Goal: Task Accomplishment & Management: Complete application form

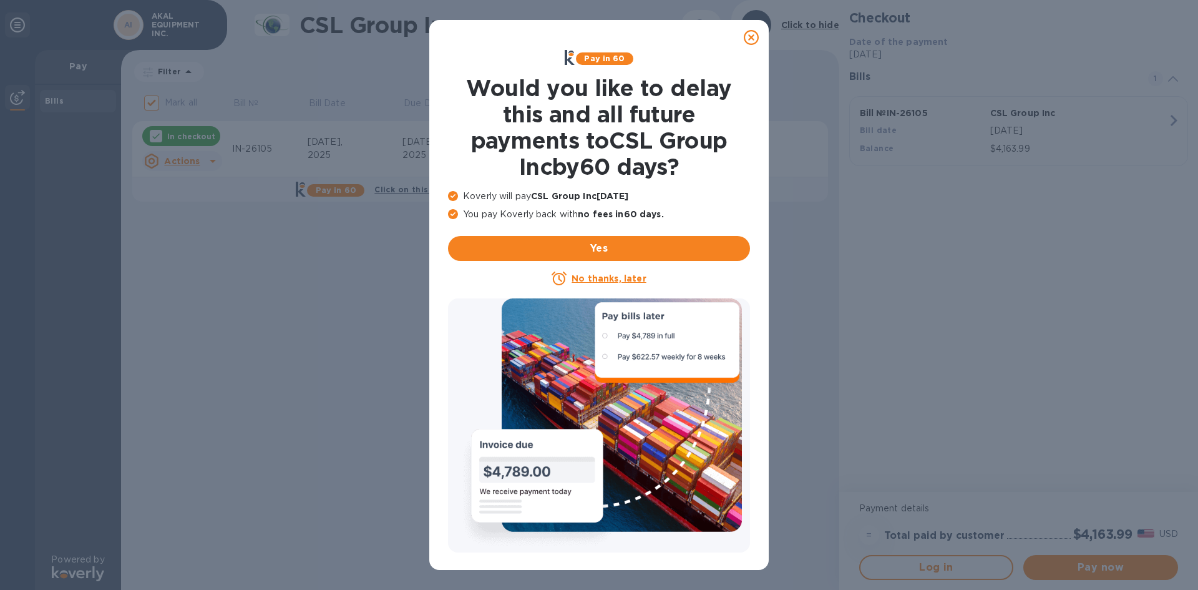
click at [745, 37] on icon at bounding box center [751, 37] width 15 height 15
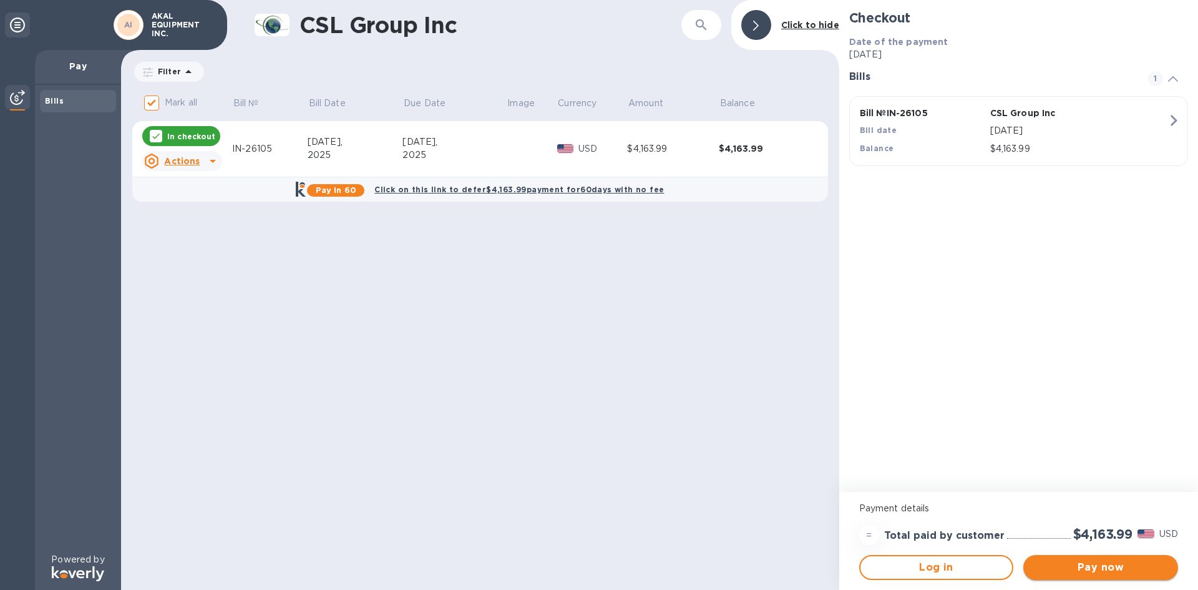
click at [1107, 564] on span "Pay now" at bounding box center [1101, 567] width 135 height 15
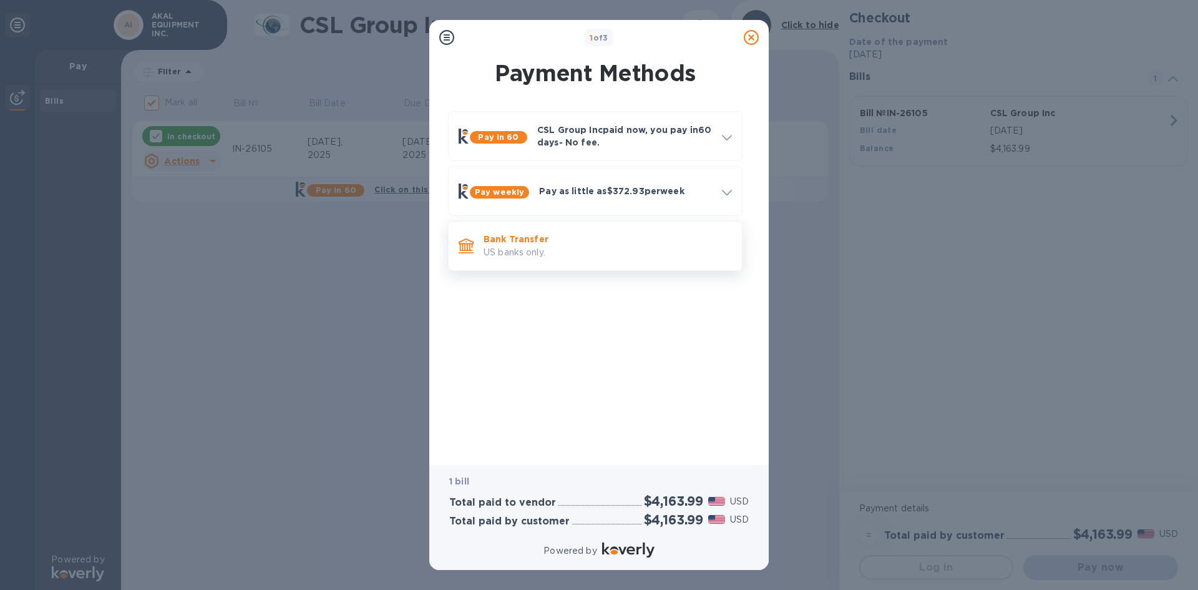
click at [585, 254] on p "US banks only." at bounding box center [608, 252] width 248 height 13
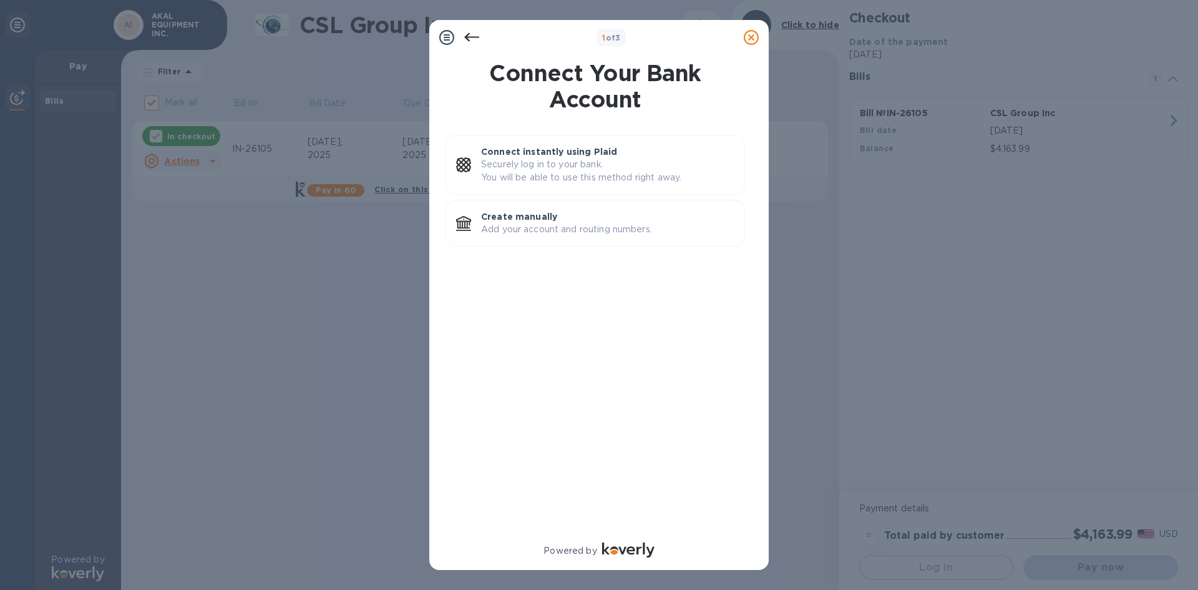
click at [471, 36] on icon at bounding box center [471, 37] width 15 height 15
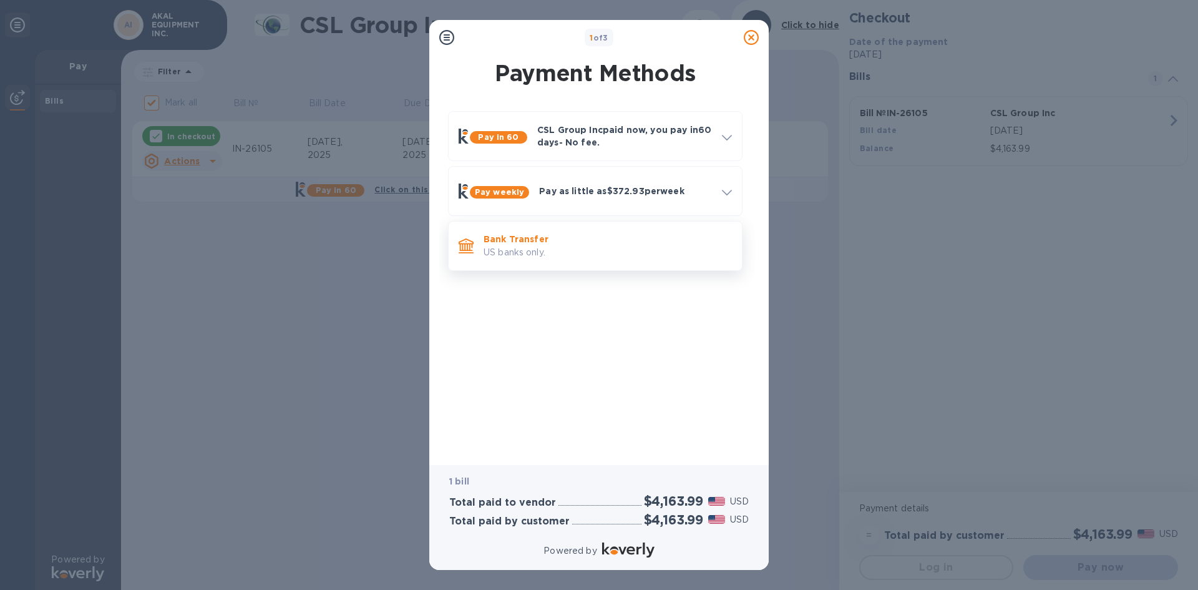
click at [544, 233] on p "Bank Transfer" at bounding box center [608, 239] width 248 height 12
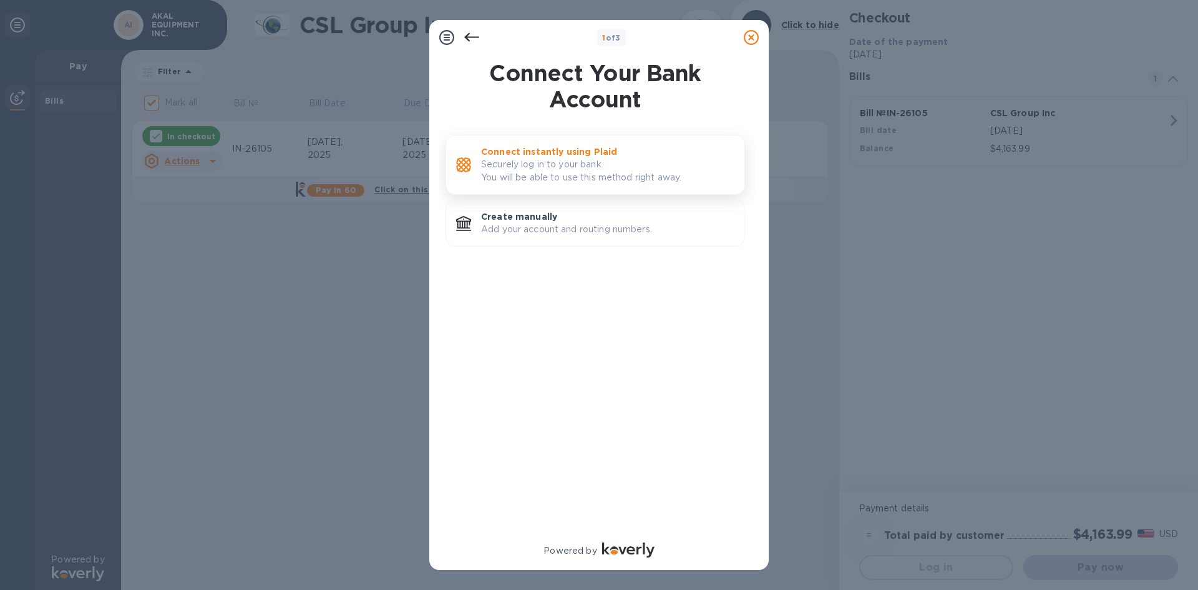
click at [524, 164] on p "Securely log in to your bank. You will be able to use this method right away." at bounding box center [607, 171] width 253 height 26
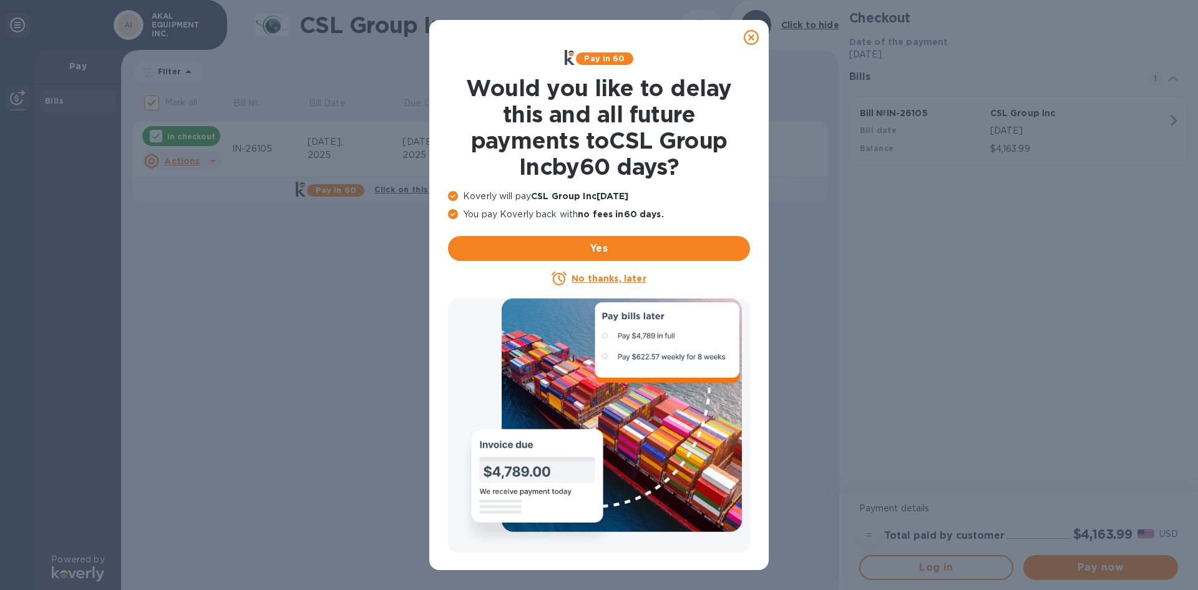
click at [753, 32] on icon at bounding box center [751, 37] width 15 height 15
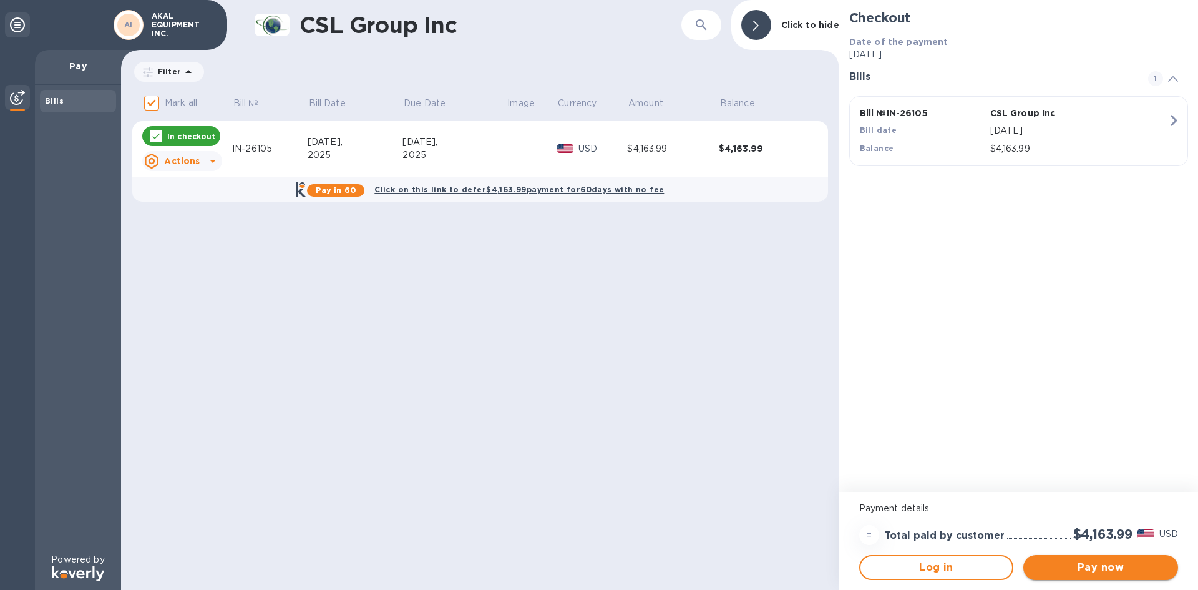
click at [1080, 564] on span "Pay now" at bounding box center [1101, 567] width 135 height 15
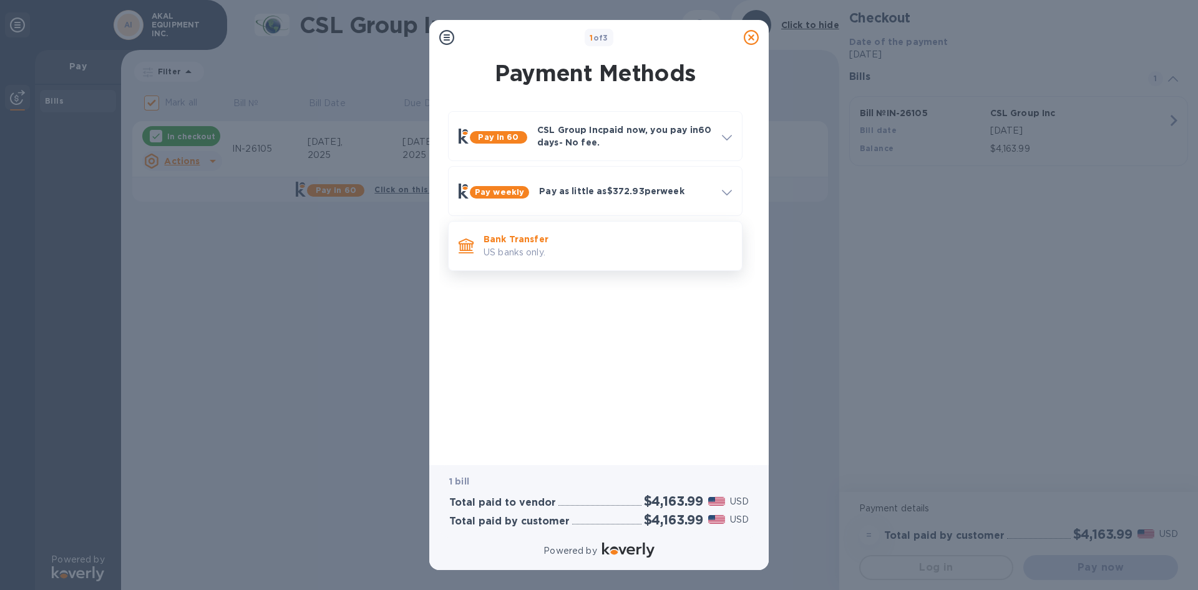
click at [550, 240] on p "Bank Transfer" at bounding box center [608, 239] width 248 height 12
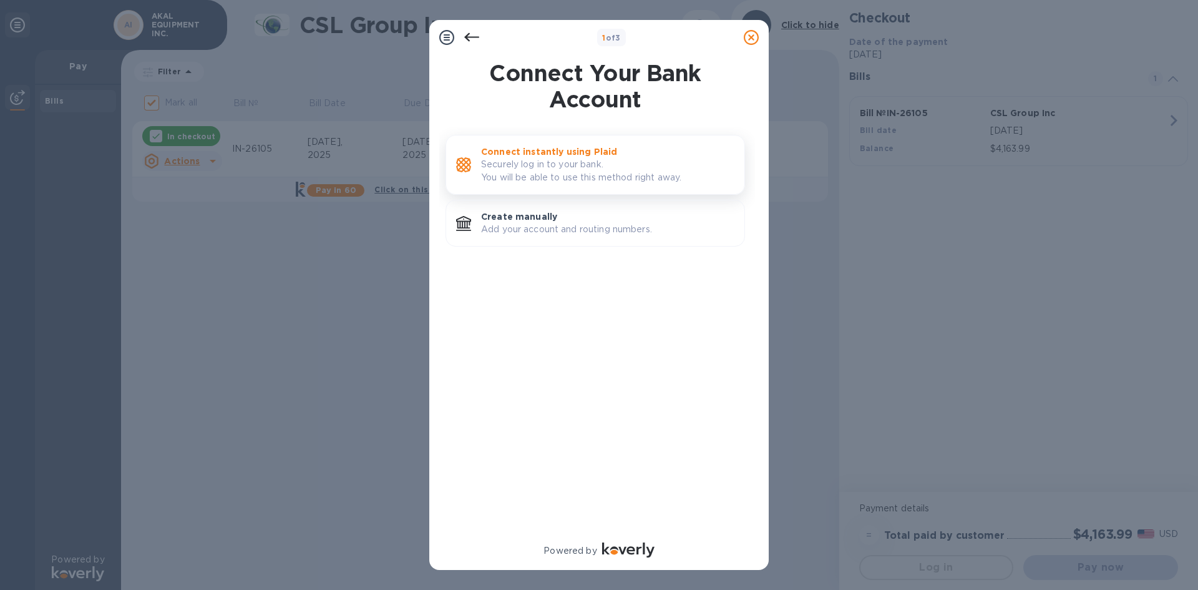
click at [607, 160] on p "Securely log in to your bank. You will be able to use this method right away." at bounding box center [607, 171] width 253 height 26
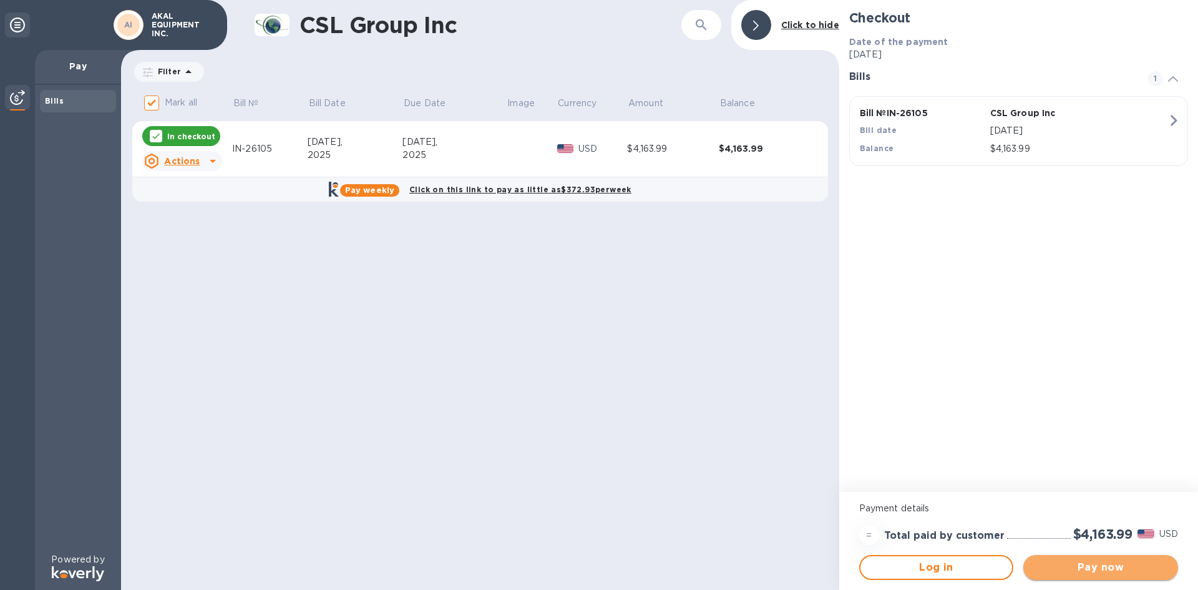
click at [1094, 562] on span "Pay now" at bounding box center [1101, 567] width 135 height 15
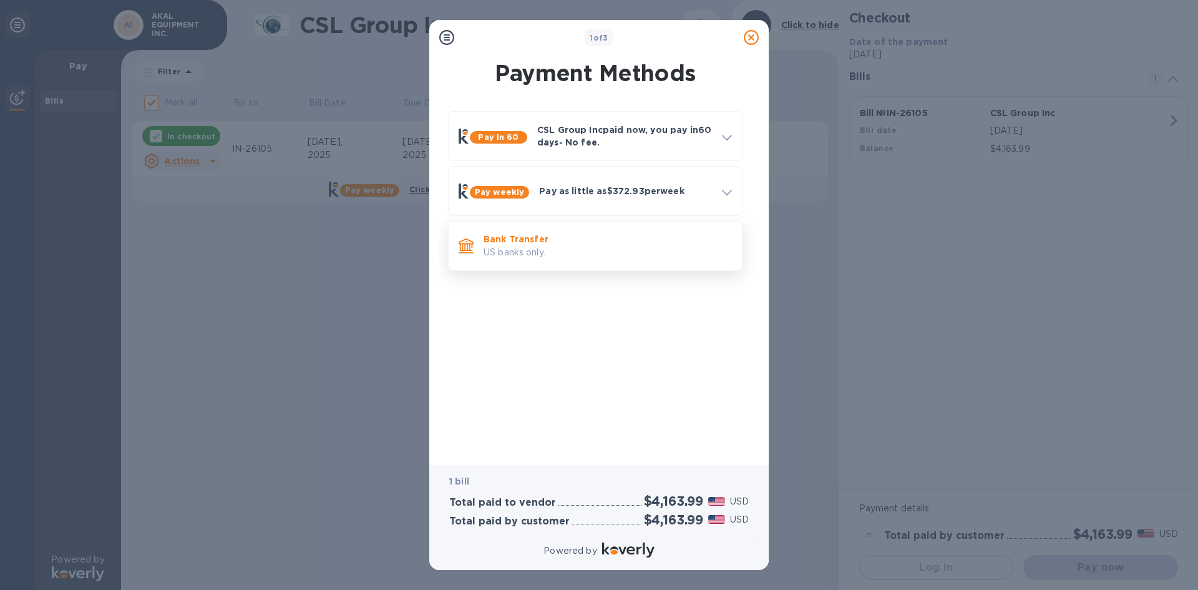
click at [553, 242] on p "Bank Transfer" at bounding box center [608, 239] width 248 height 12
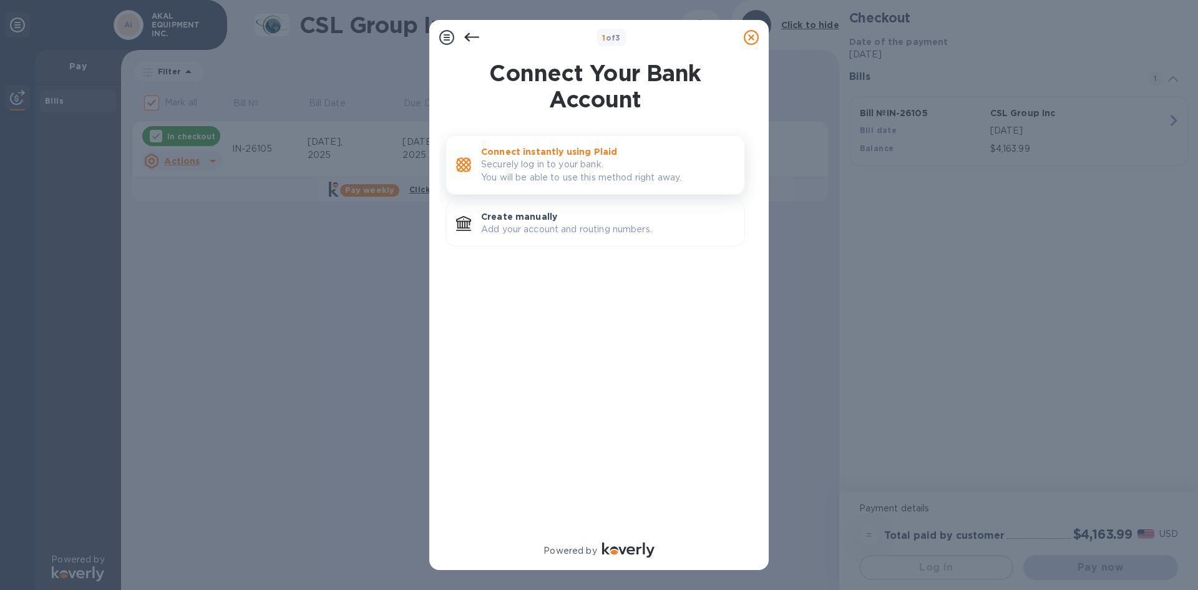
click at [558, 171] on p "Securely log in to your bank. You will be able to use this method right away." at bounding box center [607, 171] width 253 height 26
click at [555, 222] on p "Create manually" at bounding box center [607, 216] width 253 height 12
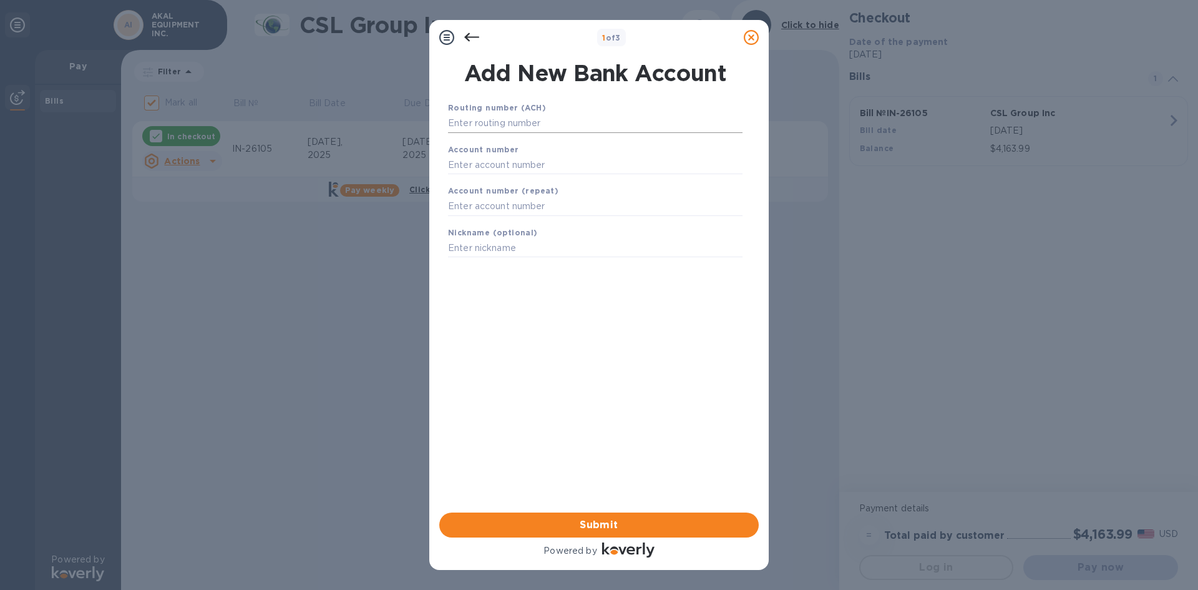
click at [502, 123] on input "text" at bounding box center [595, 123] width 295 height 19
click at [494, 164] on input "text" at bounding box center [595, 164] width 295 height 19
click at [499, 195] on b "Account number (repeat)" at bounding box center [503, 190] width 110 height 9
click at [525, 123] on input "text" at bounding box center [595, 123] width 295 height 19
type input "122105980"
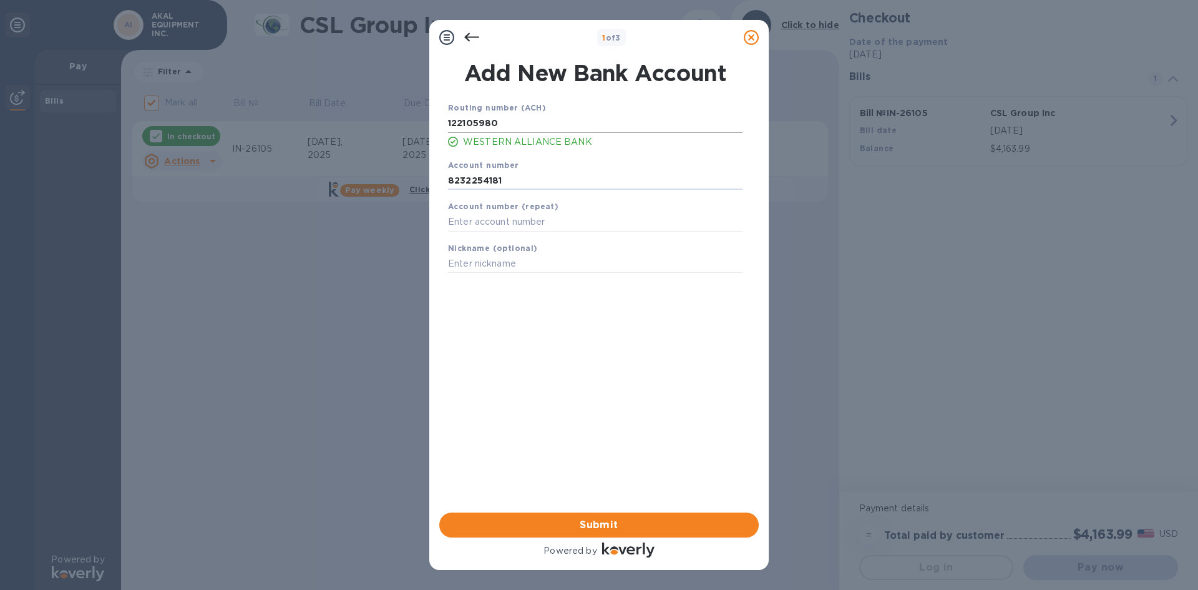
type input "8232254181"
type input "AKAL"
click at [604, 521] on span "Submit" at bounding box center [599, 524] width 300 height 15
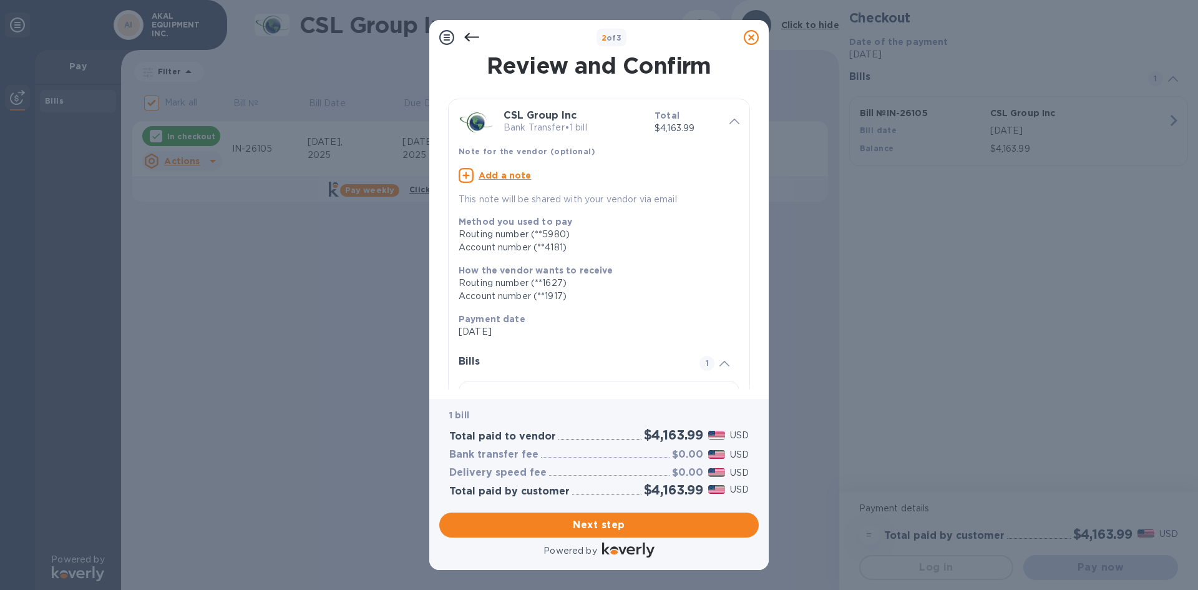
scroll to position [94, 0]
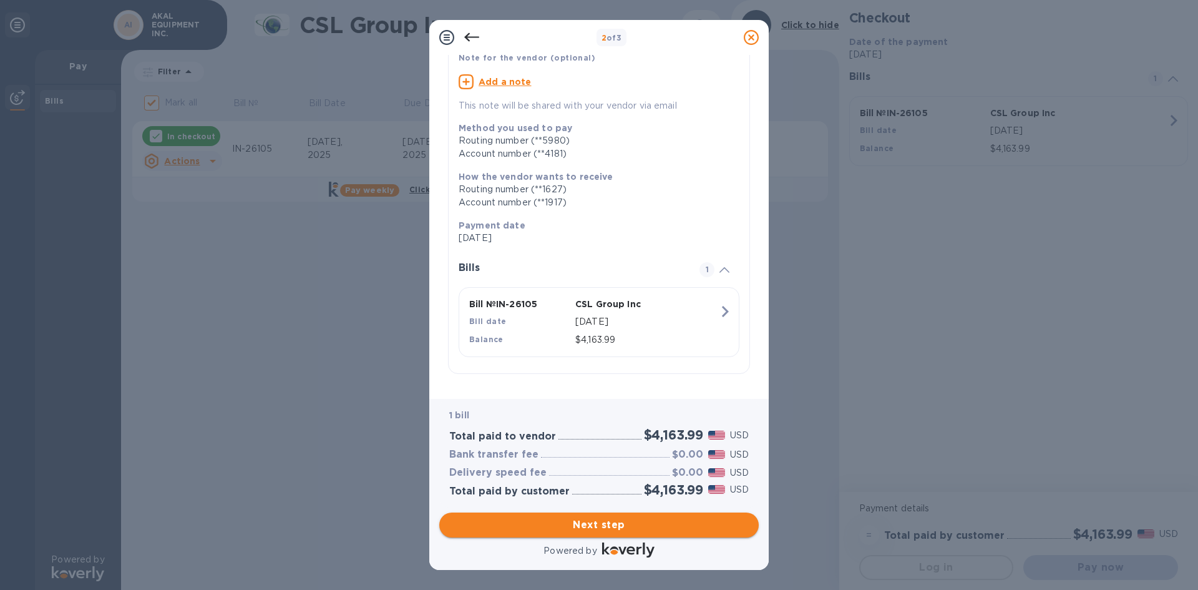
click at [648, 524] on span "Next step" at bounding box center [599, 524] width 300 height 15
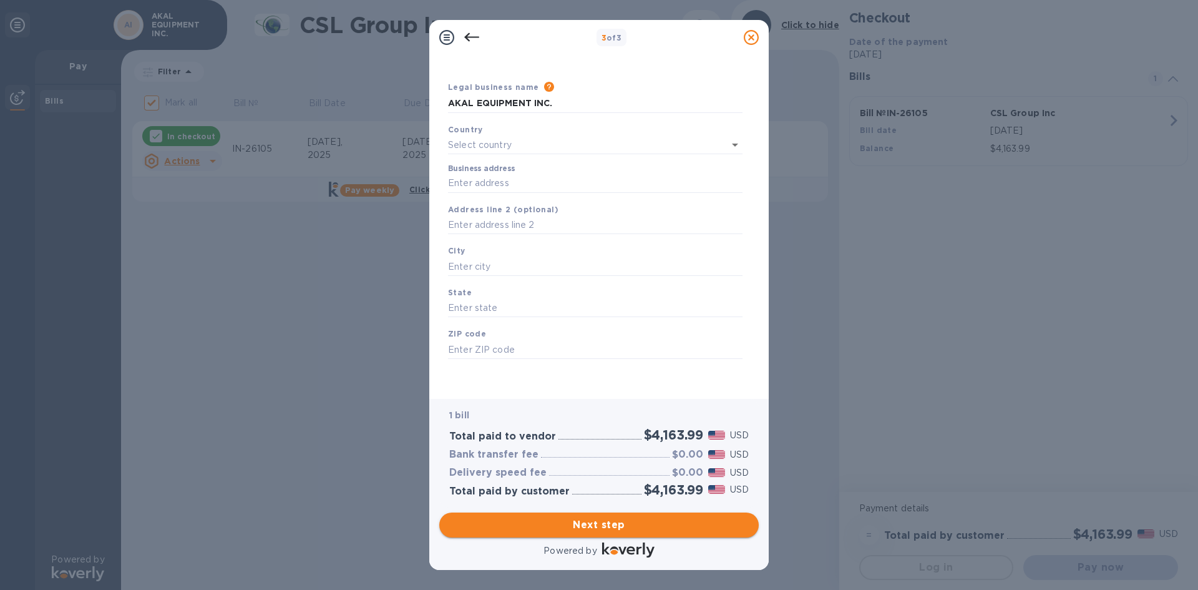
type input "United States"
click at [516, 180] on input "Business address" at bounding box center [595, 183] width 295 height 19
type input "1401 21st Street"
type input "Sacramento"
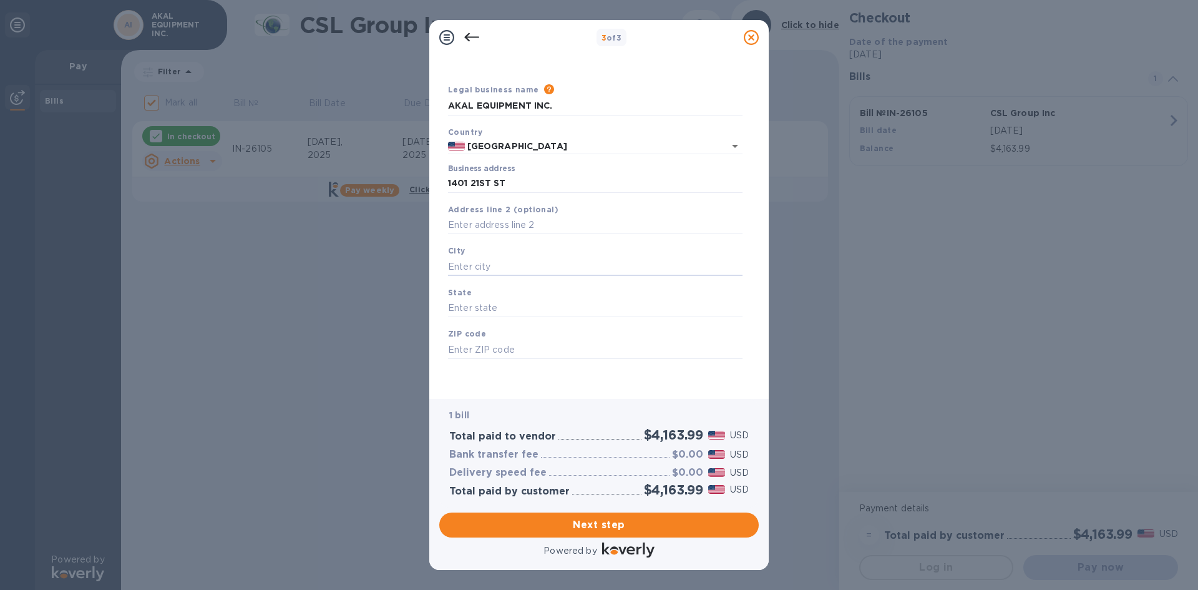
type input "CA"
type input "95811"
click at [507, 225] on input "text" at bounding box center [595, 225] width 295 height 19
click at [450, 223] on input "4185" at bounding box center [595, 225] width 295 height 19
type input "4185"
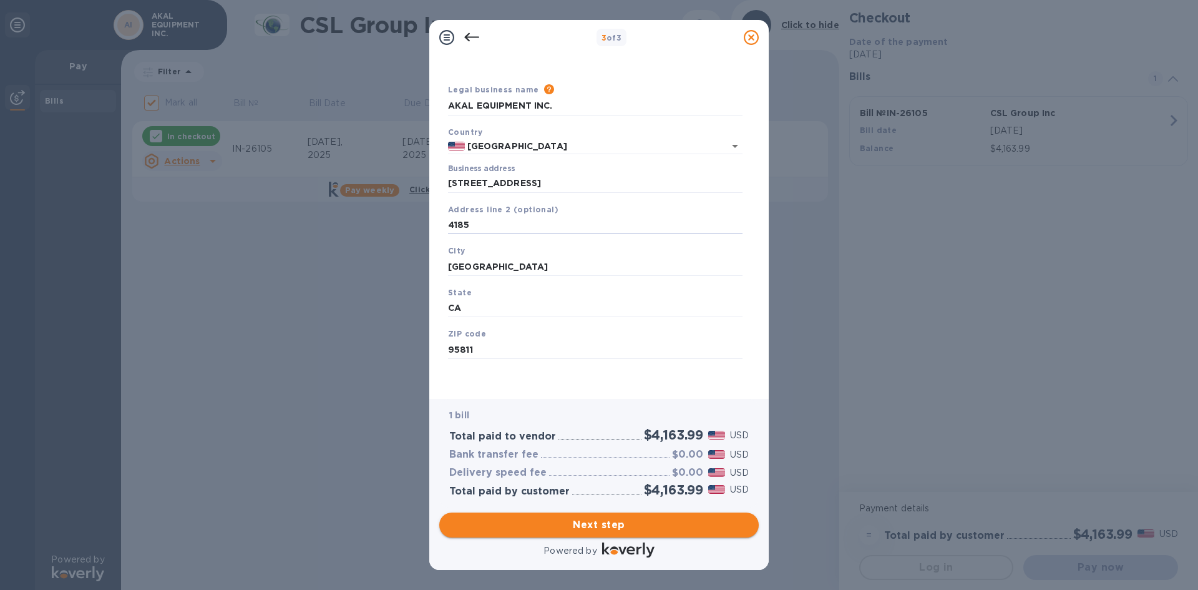
click at [609, 520] on span "Next step" at bounding box center [599, 524] width 300 height 15
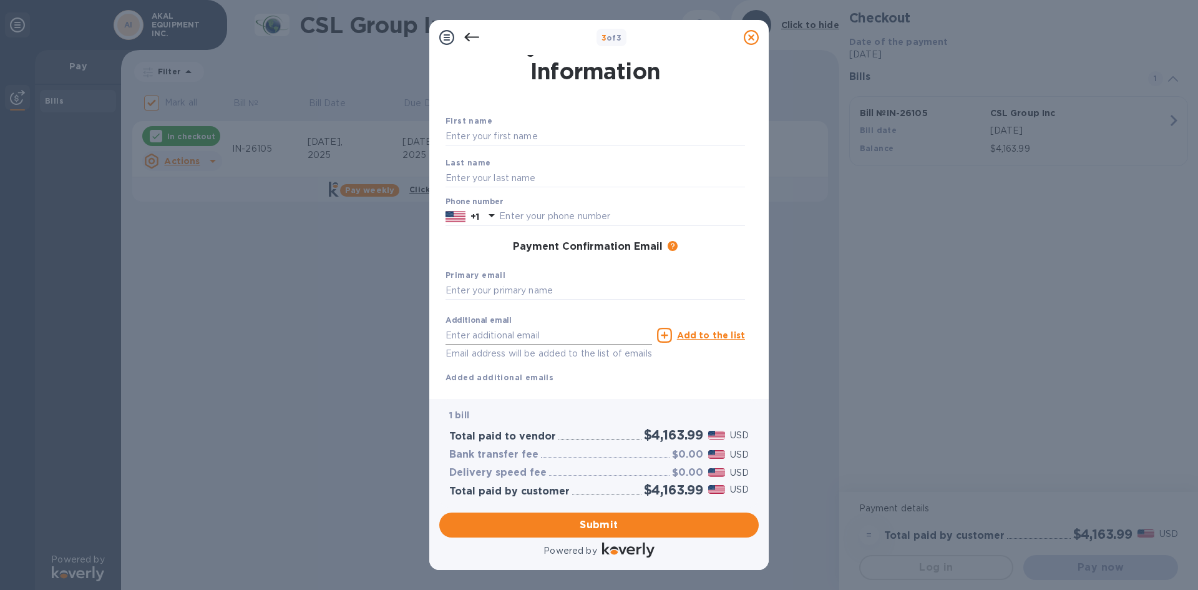
scroll to position [0, 0]
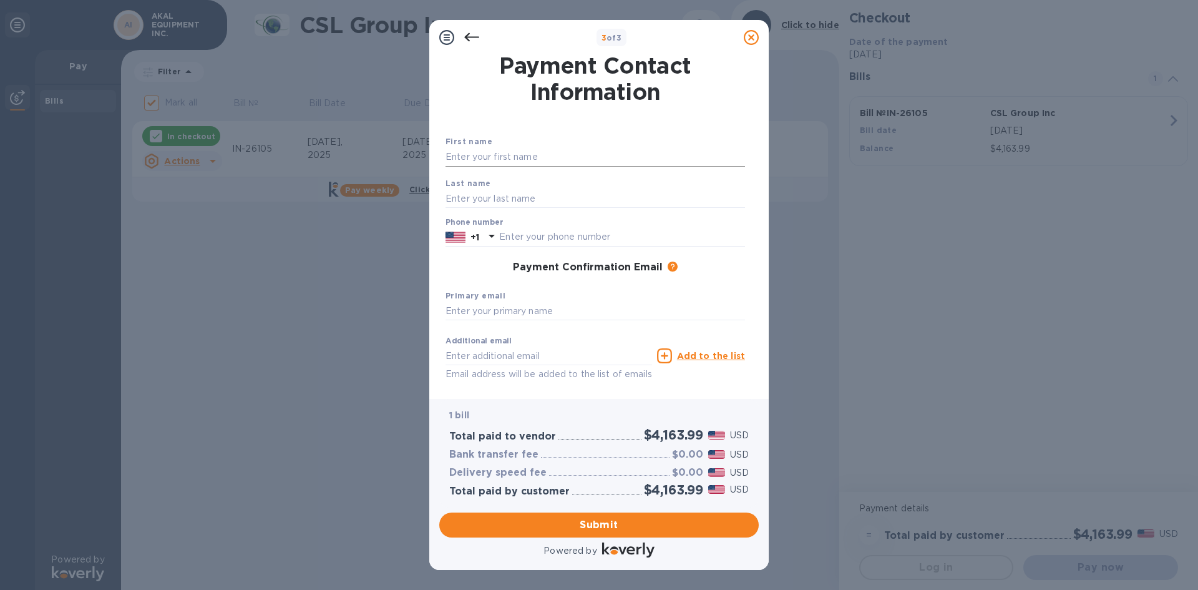
click at [474, 160] on input "text" at bounding box center [596, 157] width 300 height 19
type input "Blake"
type input "Thompson"
click at [516, 232] on input "text" at bounding box center [622, 237] width 246 height 19
type input "9516908586"
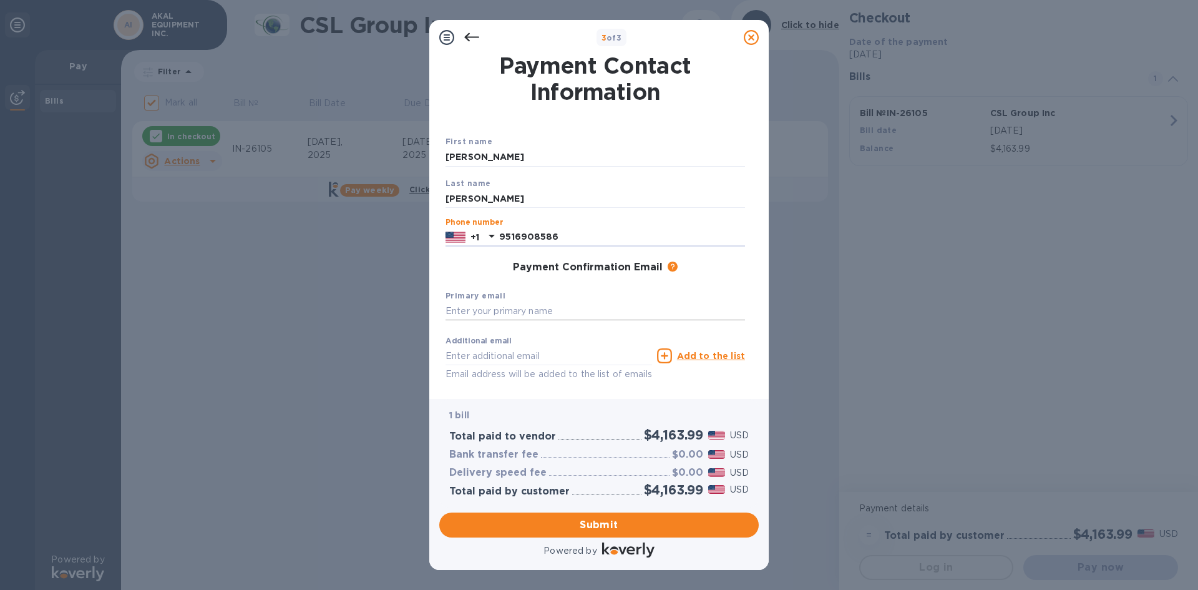
click at [547, 309] on input "text" at bounding box center [596, 311] width 300 height 19
type input "misterblakethompson@outlook.com"
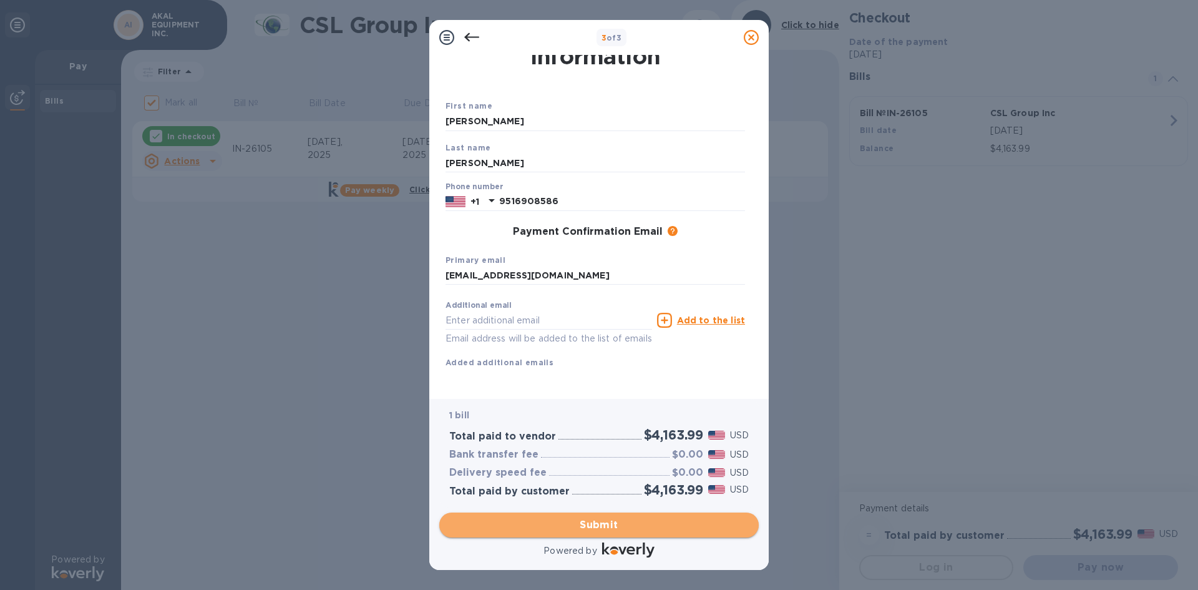
click at [640, 522] on span "Submit" at bounding box center [599, 524] width 300 height 15
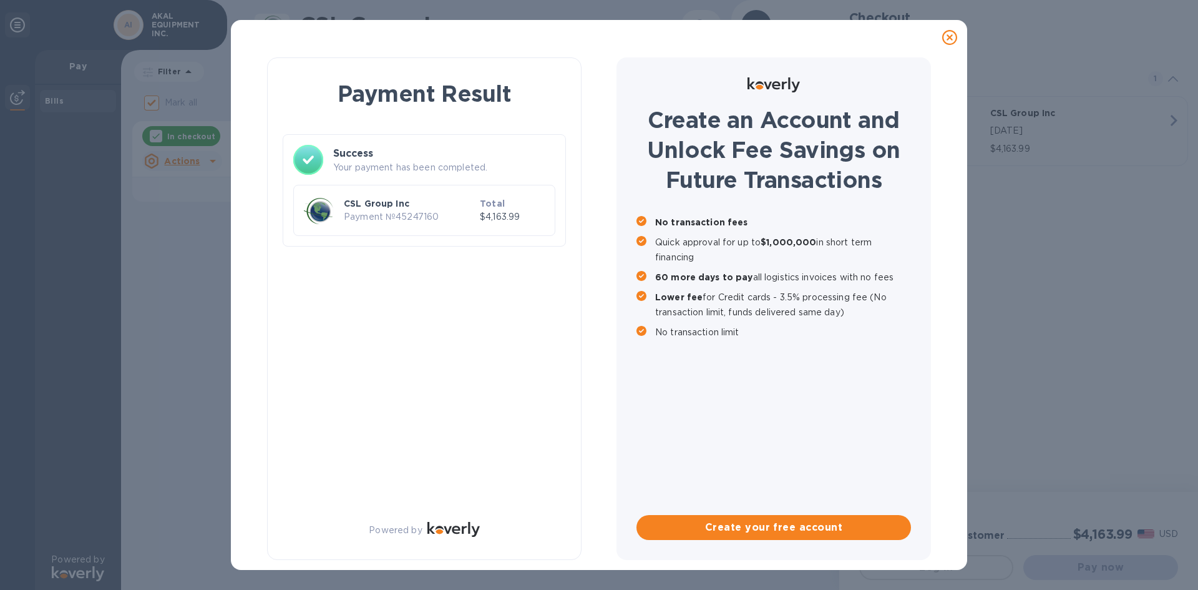
checkbox input "false"
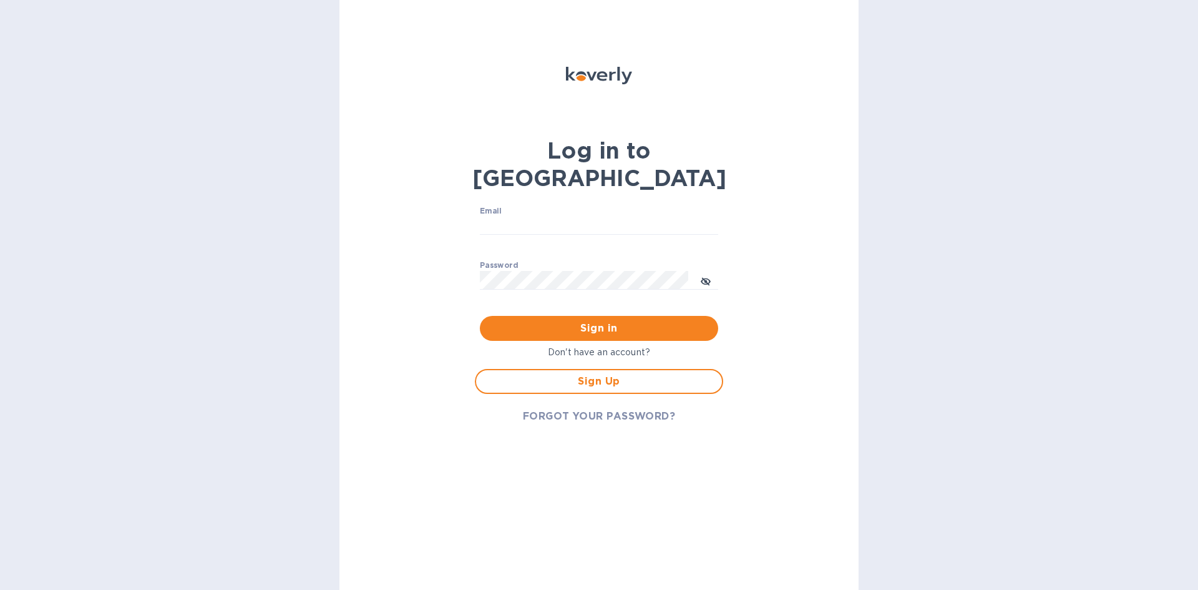
click at [558, 237] on p "​" at bounding box center [599, 244] width 238 height 14
click at [557, 217] on input "Email" at bounding box center [599, 226] width 238 height 19
click at [584, 374] on span "Sign Up" at bounding box center [599, 381] width 226 height 15
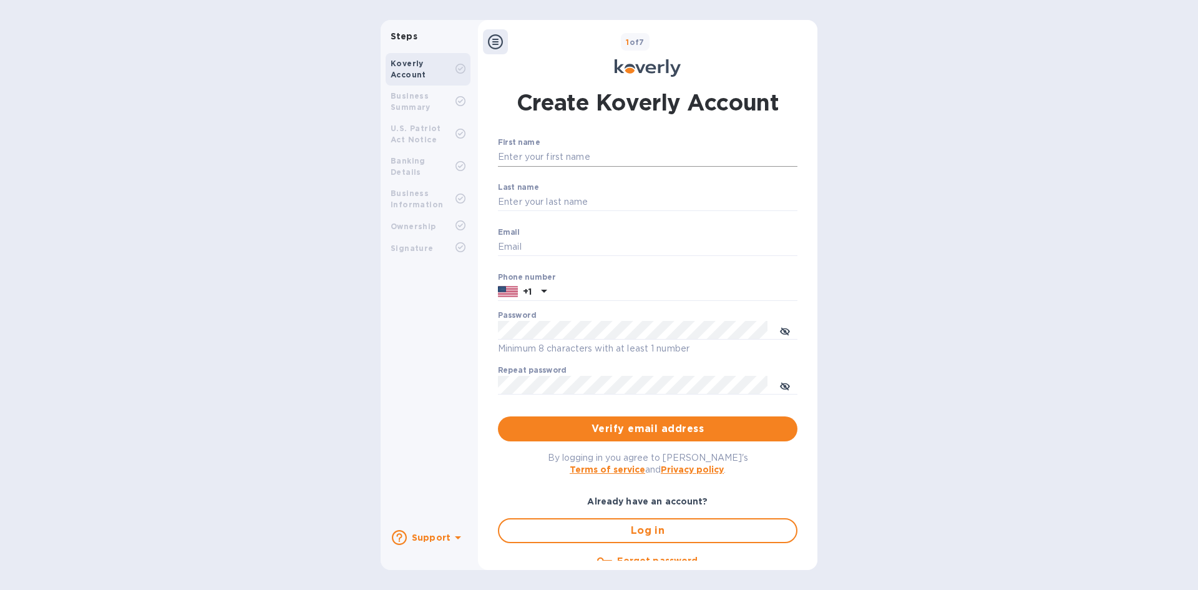
click at [504, 150] on input "First name" at bounding box center [648, 157] width 300 height 19
click at [595, 169] on p "​" at bounding box center [648, 176] width 300 height 14
click at [591, 178] on p "​" at bounding box center [648, 176] width 300 height 14
click at [550, 159] on input "First name" at bounding box center [648, 157] width 300 height 19
type input "Blake"
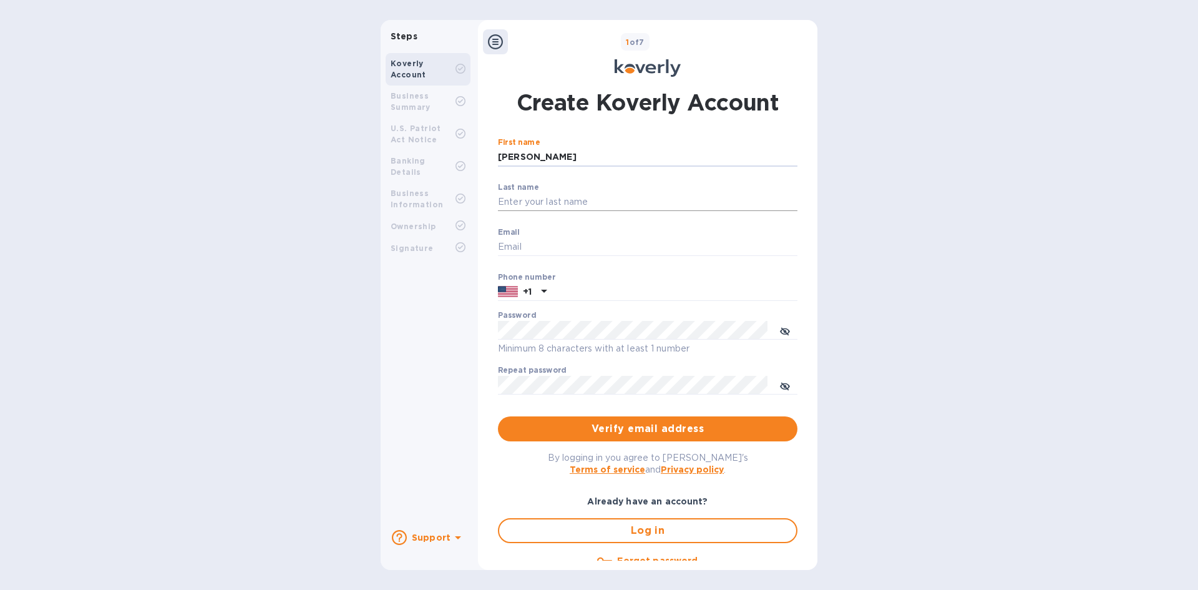
click at [562, 204] on input "Last name" at bounding box center [648, 202] width 300 height 19
type input "Thompson"
click at [545, 253] on input "Email" at bounding box center [648, 247] width 300 height 19
type input "misterblakethompson@outlook.com"
click at [780, 326] on span "toggle password visibility" at bounding box center [785, 330] width 10 height 18
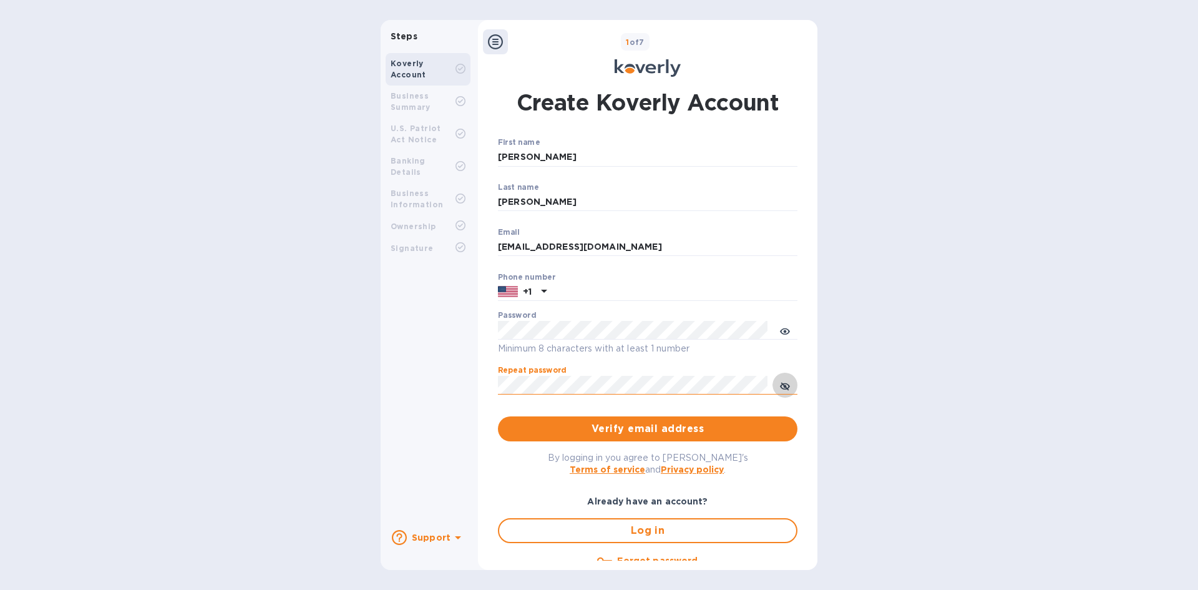
click at [780, 381] on icon "toggle password visibility" at bounding box center [785, 386] width 10 height 10
click at [592, 287] on input "text" at bounding box center [675, 292] width 246 height 19
click at [570, 295] on input "text" at bounding box center [675, 292] width 246 height 19
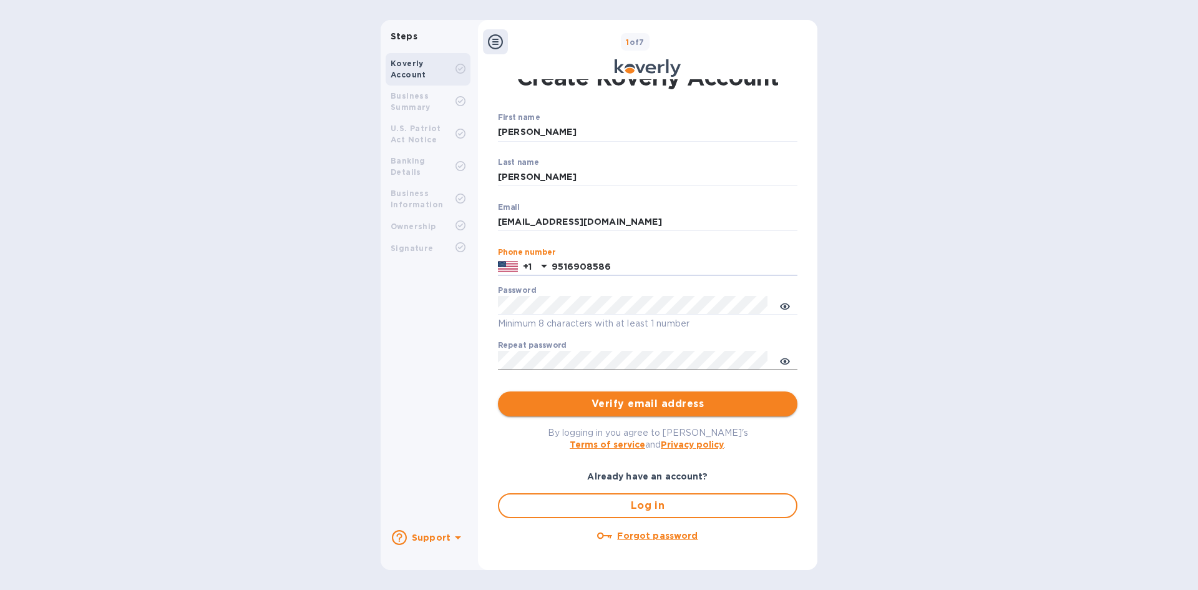
type input "9516908586"
click at [643, 404] on span "Verify email address" at bounding box center [648, 403] width 280 height 15
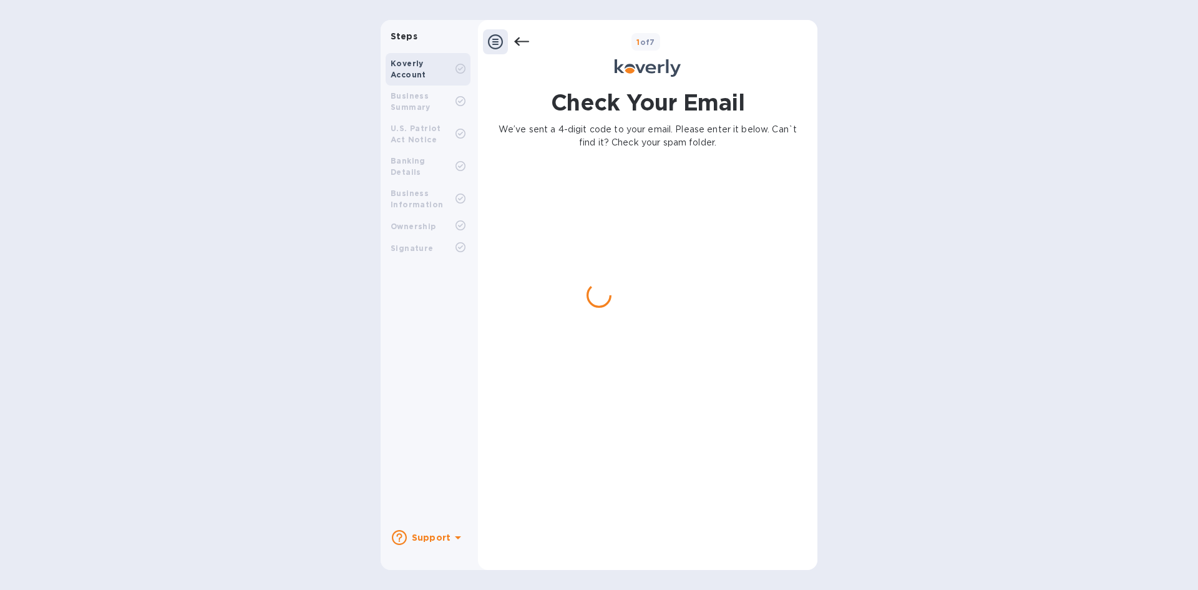
scroll to position [0, 0]
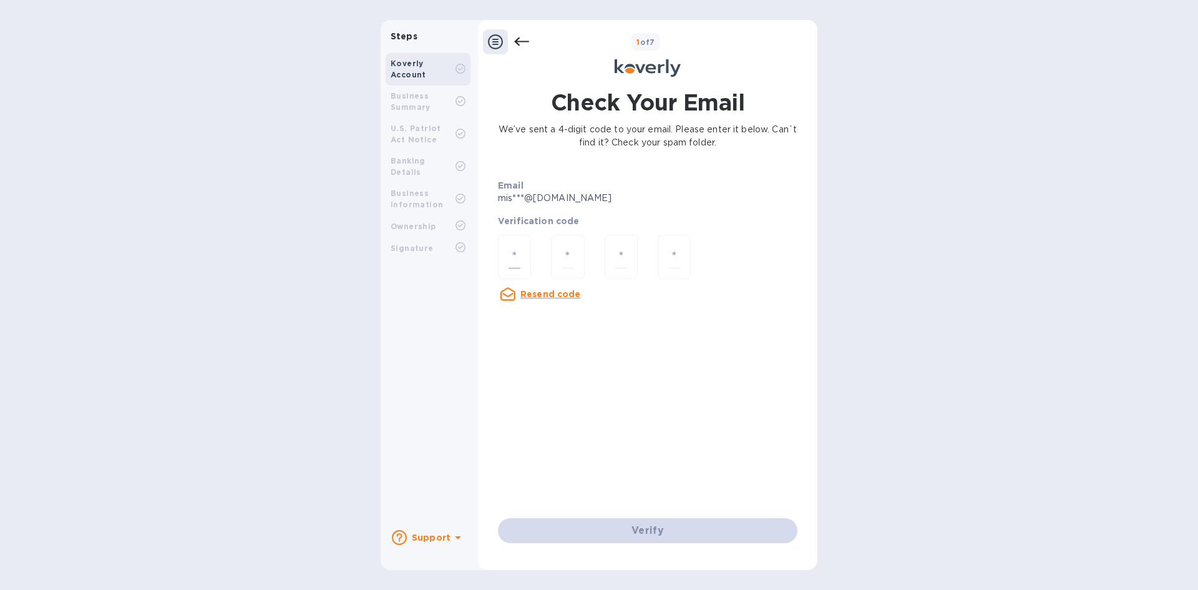
click at [519, 258] on input "number" at bounding box center [515, 256] width 12 height 23
type input "5"
type input "0"
type input "3"
type input "6"
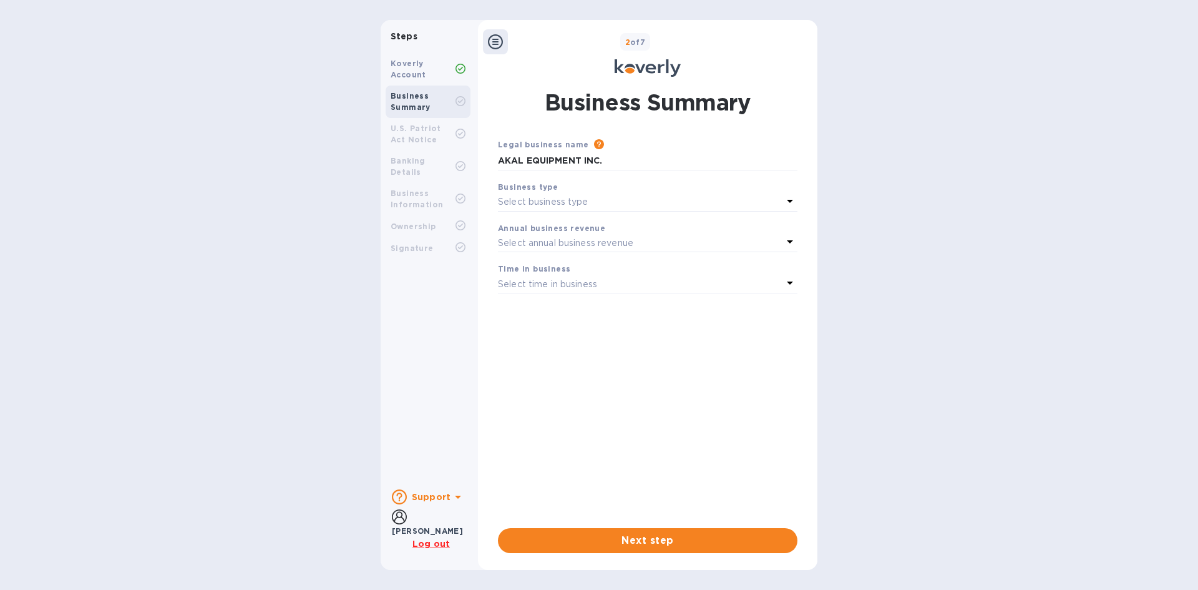
click at [550, 201] on p "Select business type" at bounding box center [543, 201] width 91 height 13
click at [577, 279] on p "Corporations" at bounding box center [643, 276] width 270 height 13
click at [557, 232] on b "Annual business revenue" at bounding box center [551, 227] width 107 height 9
click at [560, 237] on p "Select annual business revenue" at bounding box center [565, 243] width 135 height 13
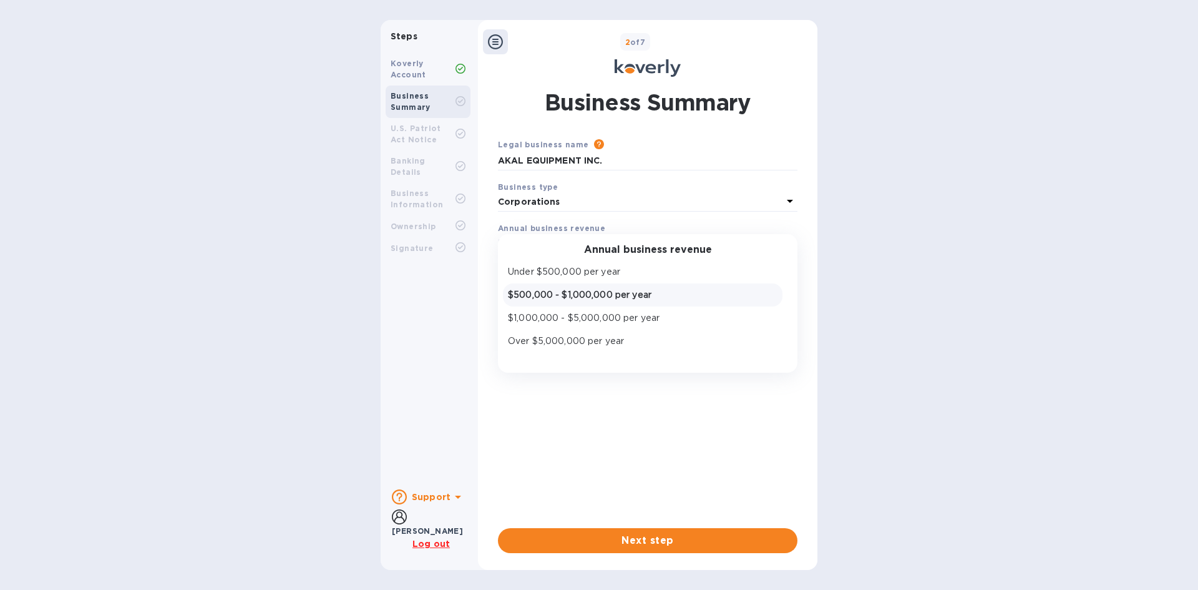
click at [574, 295] on p "$500,000 - $1,000,000 per year" at bounding box center [643, 294] width 270 height 13
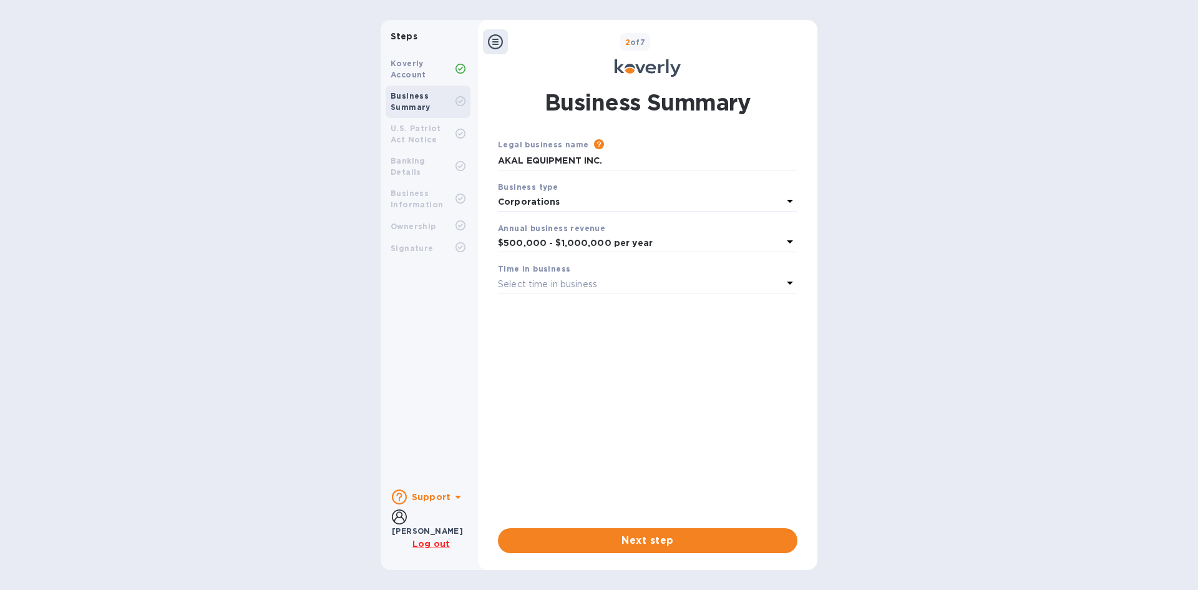
click at [582, 243] on b "$500,000 - $1,000,000 per year" at bounding box center [575, 243] width 155 height 10
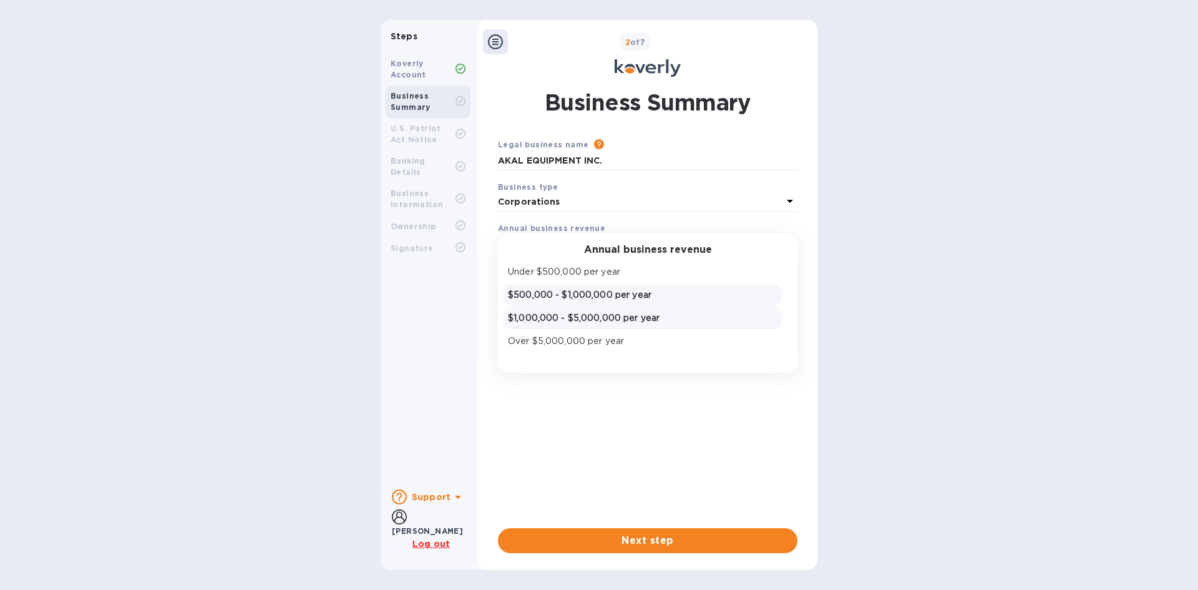
click at [583, 313] on p "$1,000,000 - $5,000,000 per year" at bounding box center [643, 317] width 270 height 13
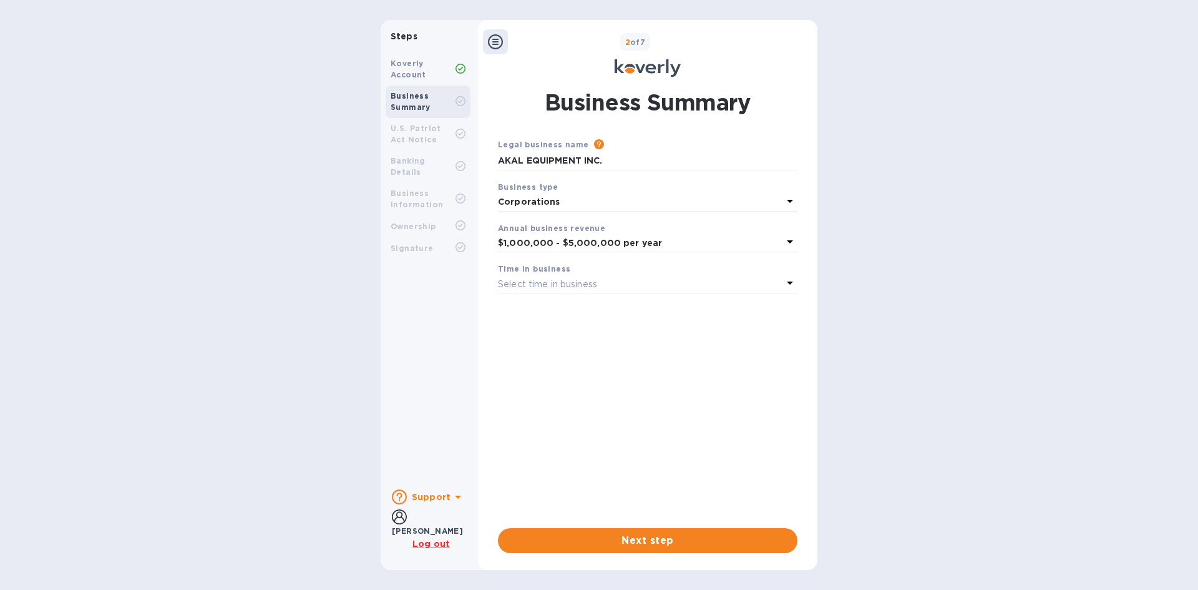
click at [582, 240] on b "$1,000,000 - $5,000,000 per year" at bounding box center [580, 243] width 164 height 10
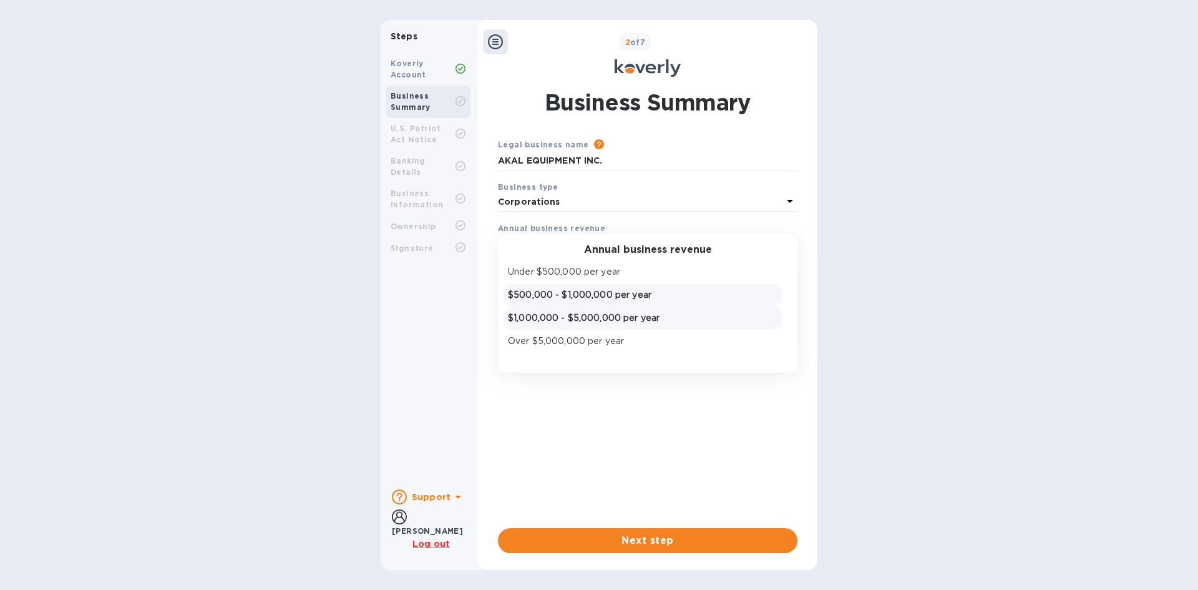
click at [587, 288] on p "$500,000 - $1,000,000 per year" at bounding box center [643, 294] width 270 height 13
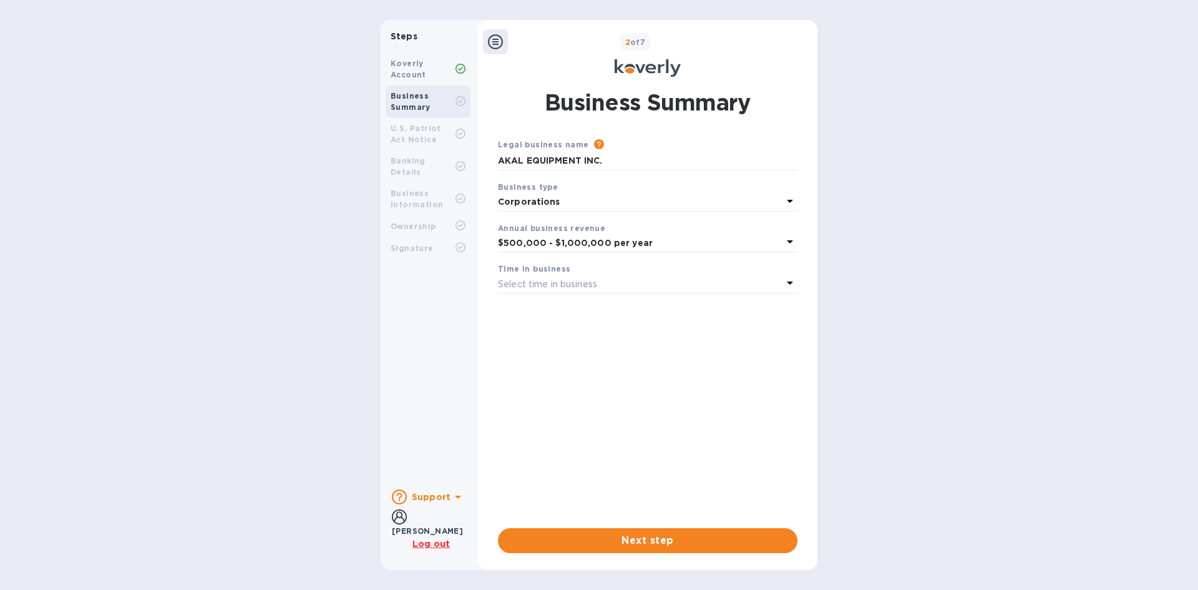
click at [586, 282] on p "Select time in business" at bounding box center [547, 284] width 99 height 13
click at [560, 379] on p "More than 5 years" at bounding box center [643, 382] width 270 height 13
click at [561, 240] on b "$500,000 - $1,000,000 per year" at bounding box center [575, 243] width 155 height 10
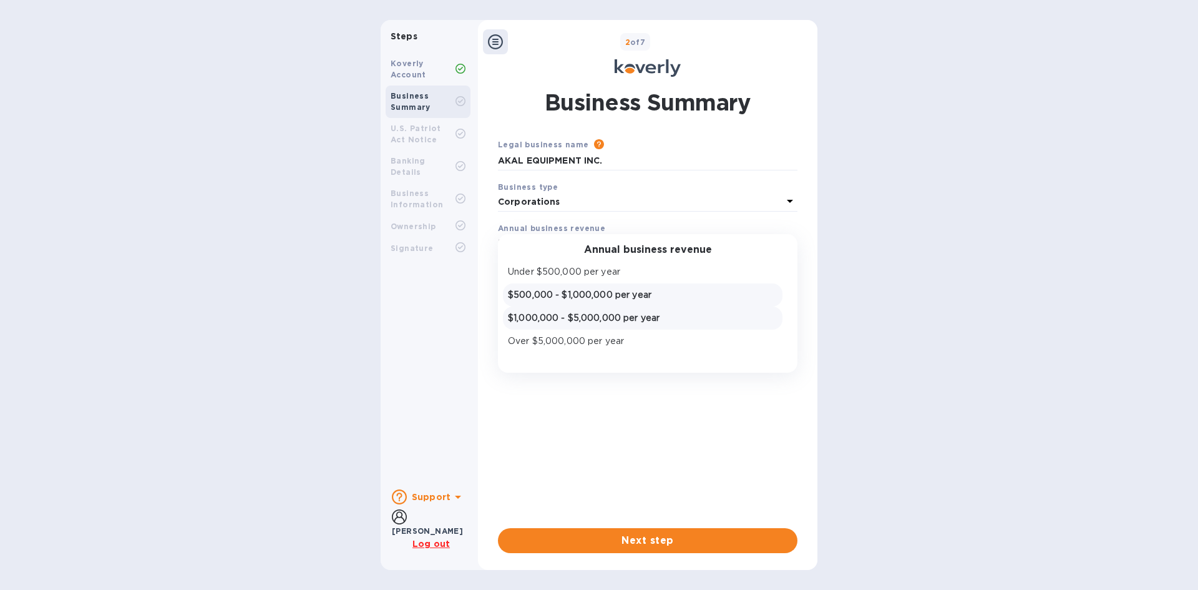
click at [587, 322] on p "$1,000,000 - $5,000,000 per year" at bounding box center [643, 317] width 270 height 13
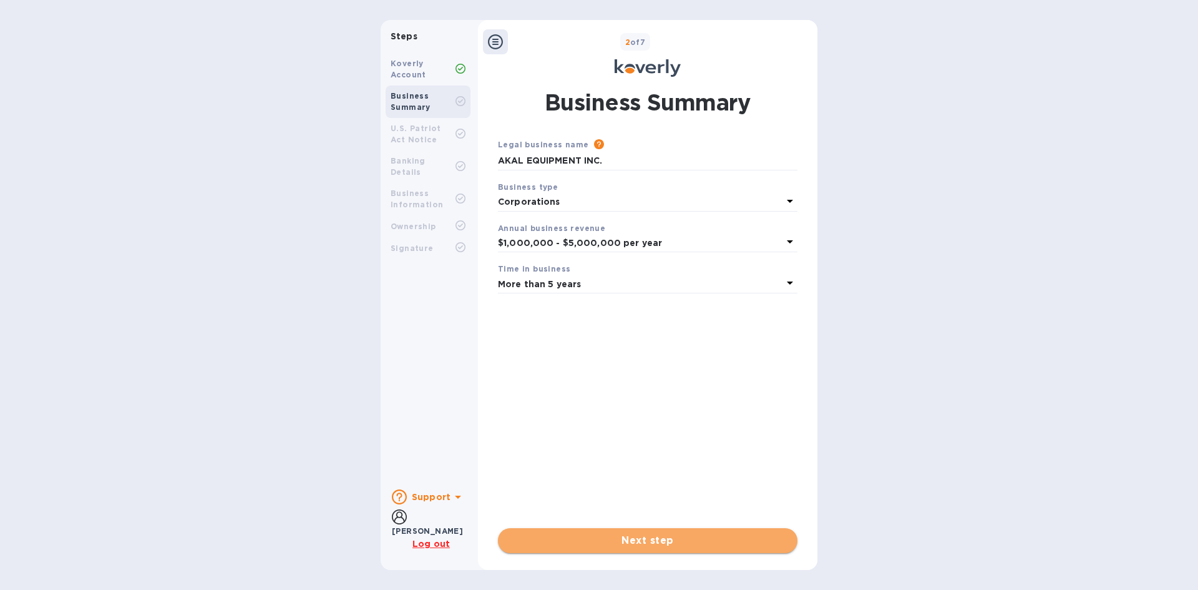
click at [600, 541] on span "Next step" at bounding box center [648, 540] width 280 height 15
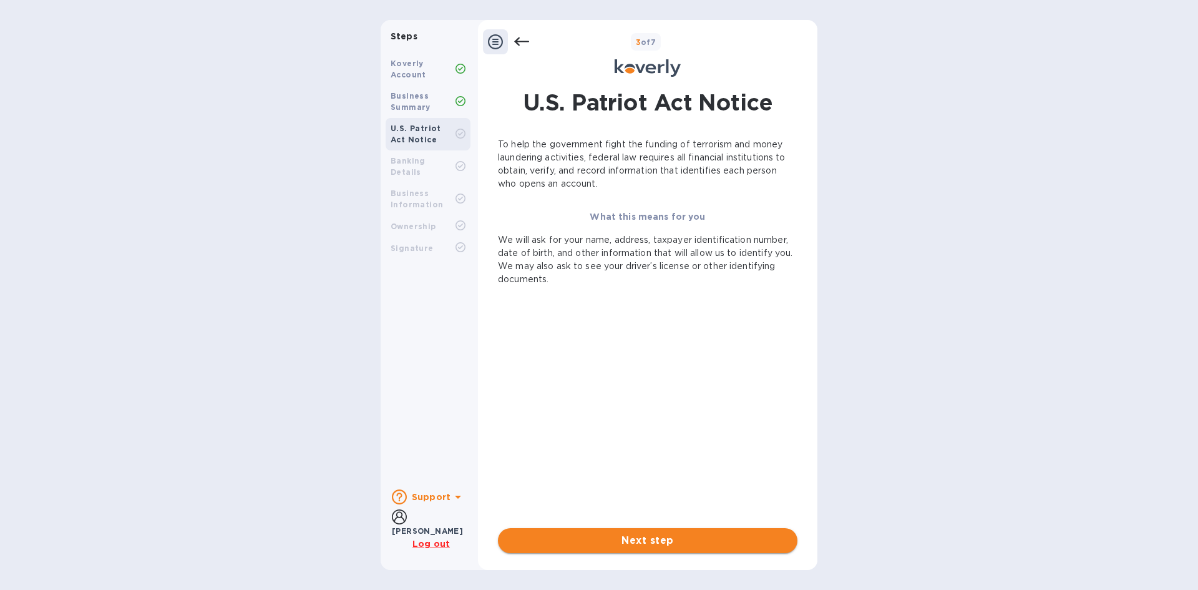
click at [634, 537] on span "Next step" at bounding box center [648, 540] width 280 height 15
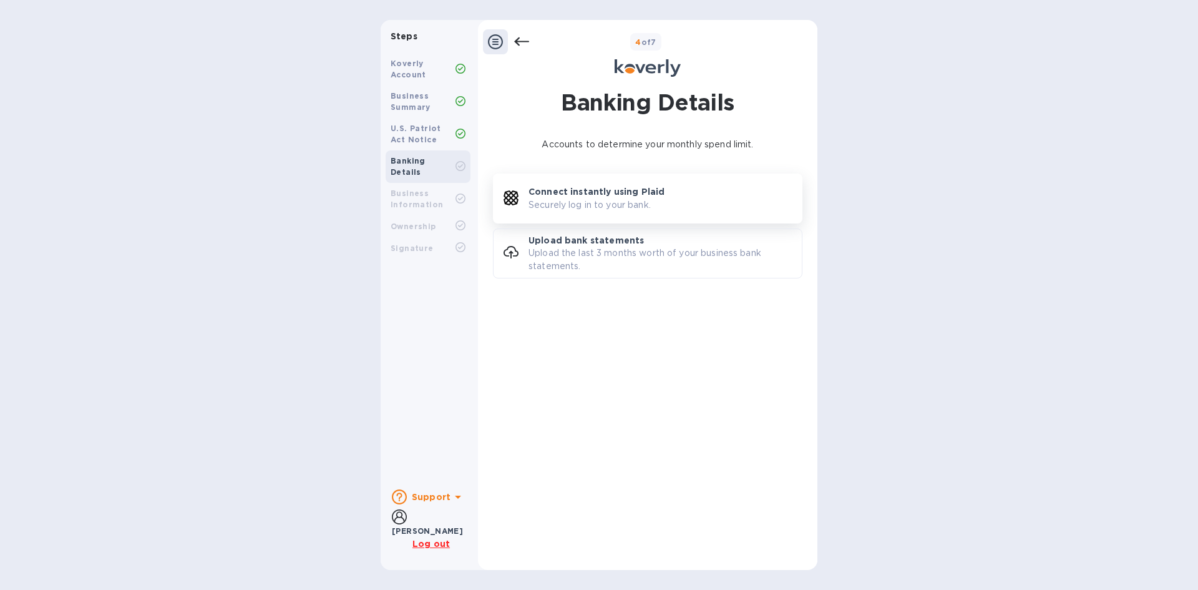
click at [561, 197] on p "Connect instantly using Plaid" at bounding box center [597, 191] width 136 height 12
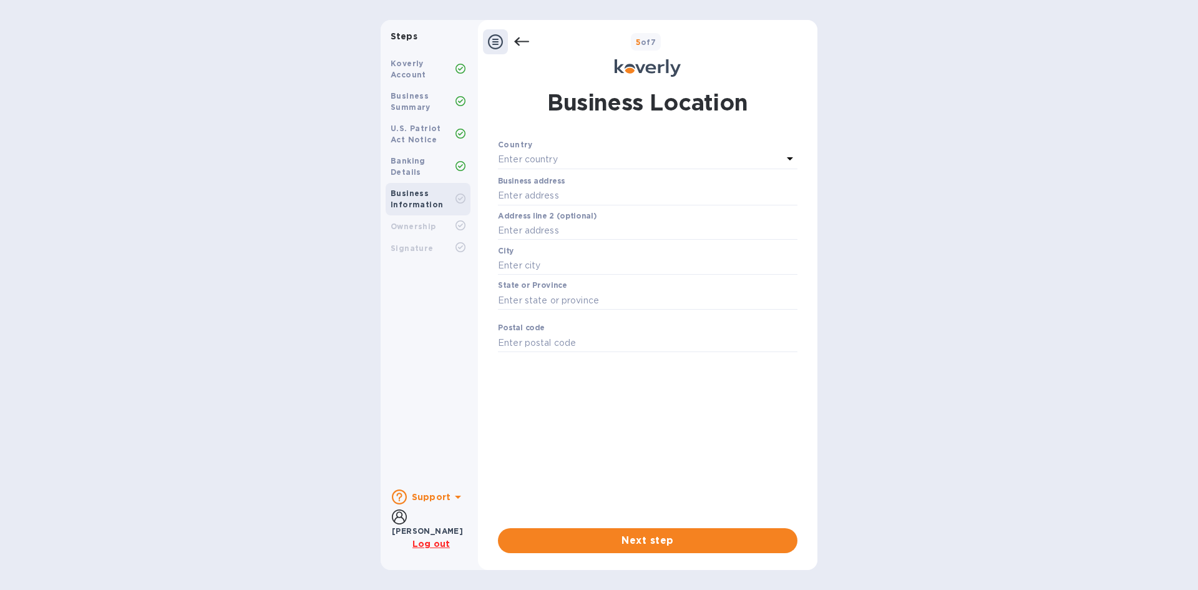
click at [548, 149] on div "Country" at bounding box center [648, 144] width 300 height 13
click at [551, 161] on p "Enter country" at bounding box center [528, 159] width 60 height 13
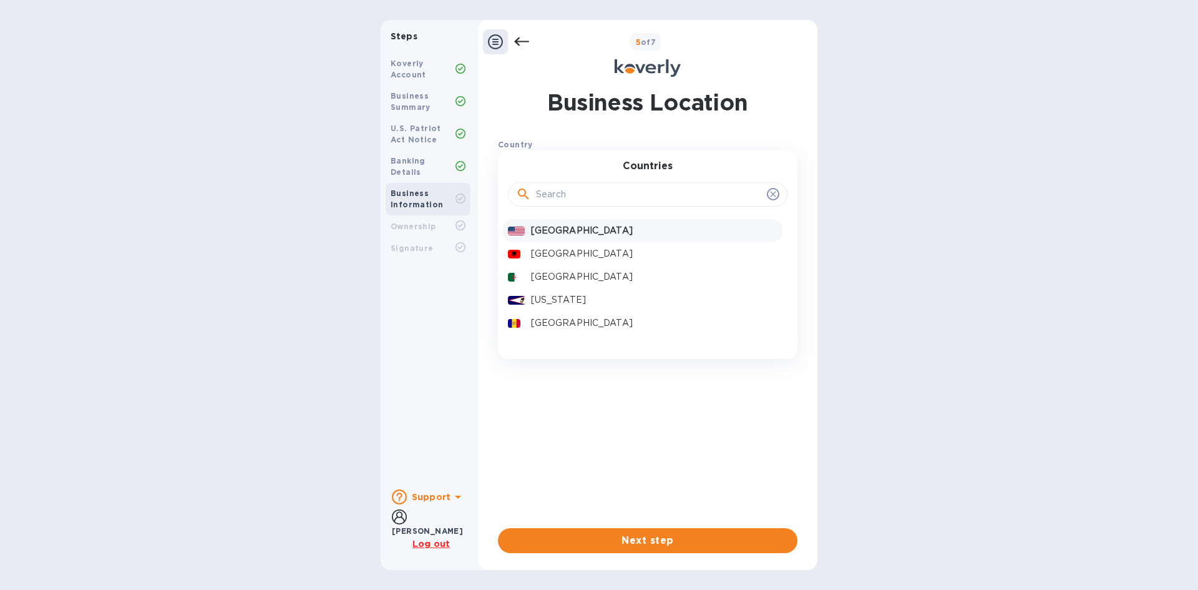
click at [565, 232] on p "United States" at bounding box center [654, 230] width 247 height 13
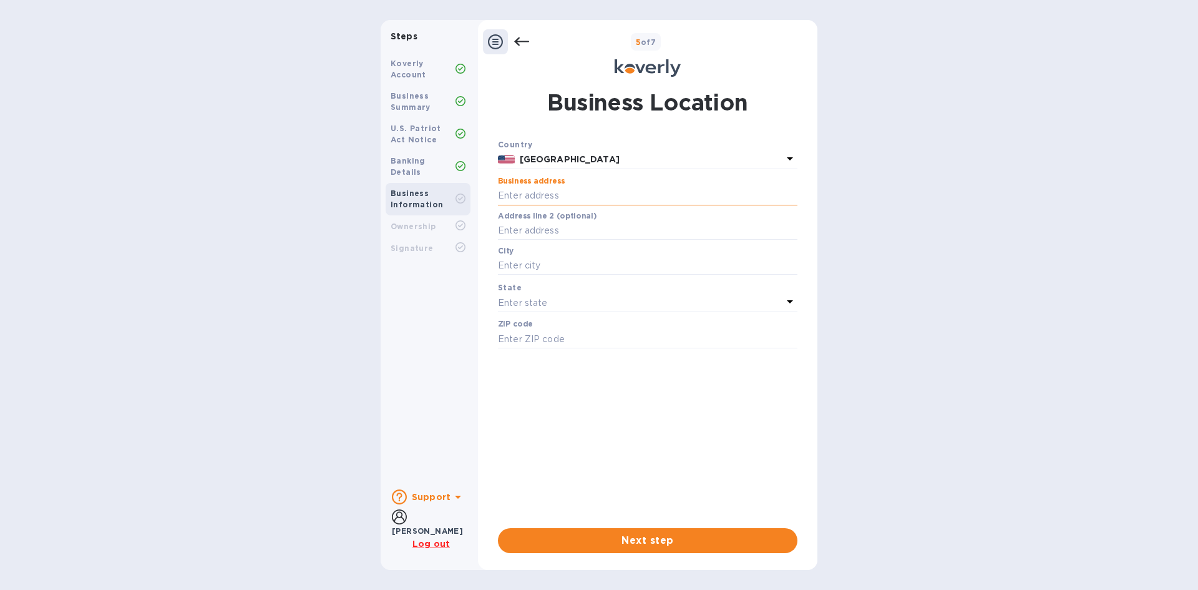
click at [547, 202] on input "text" at bounding box center [648, 196] width 300 height 19
type input "1401 21st Street"
type input "Sacramento"
type input "95811"
click at [532, 227] on input "text" at bounding box center [648, 231] width 300 height 19
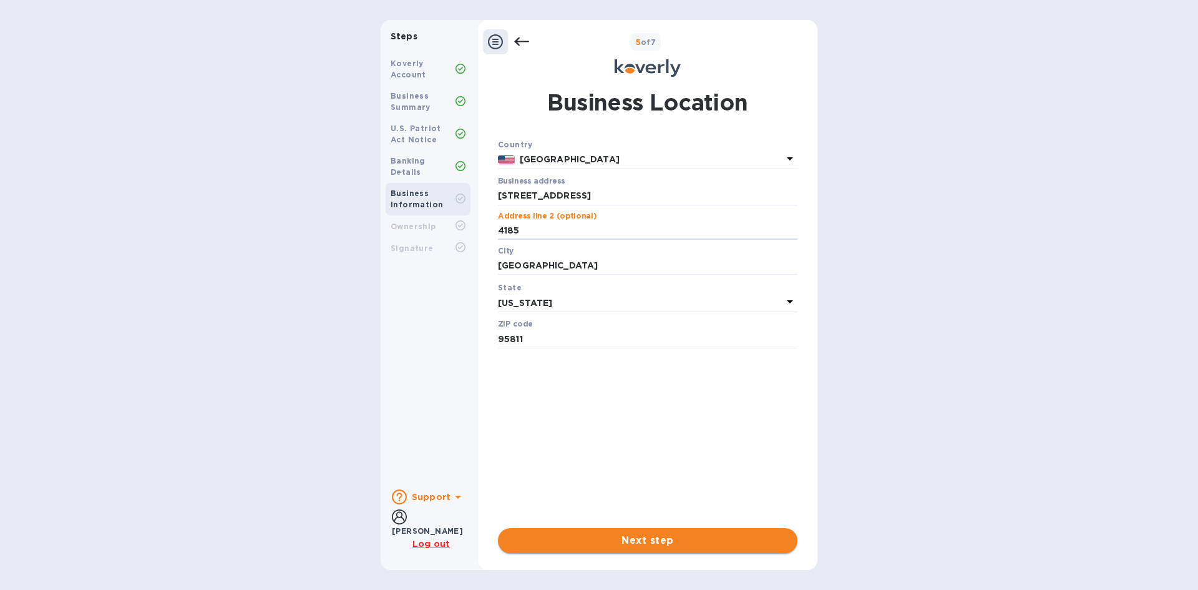
type input "4185"
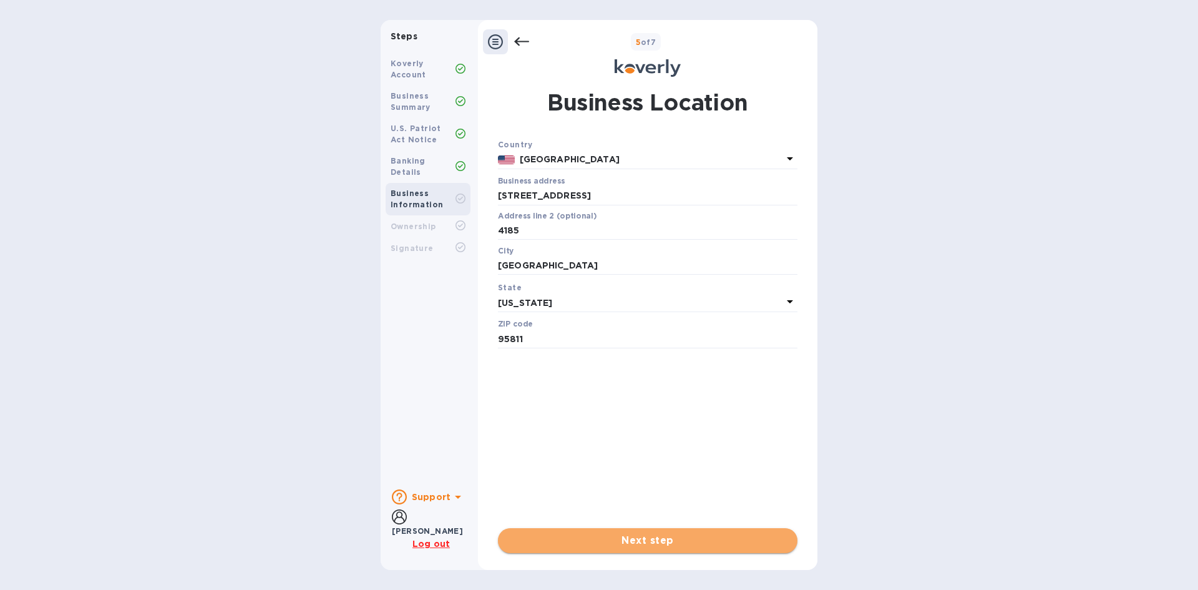
click at [629, 543] on span "Next step" at bounding box center [648, 540] width 280 height 15
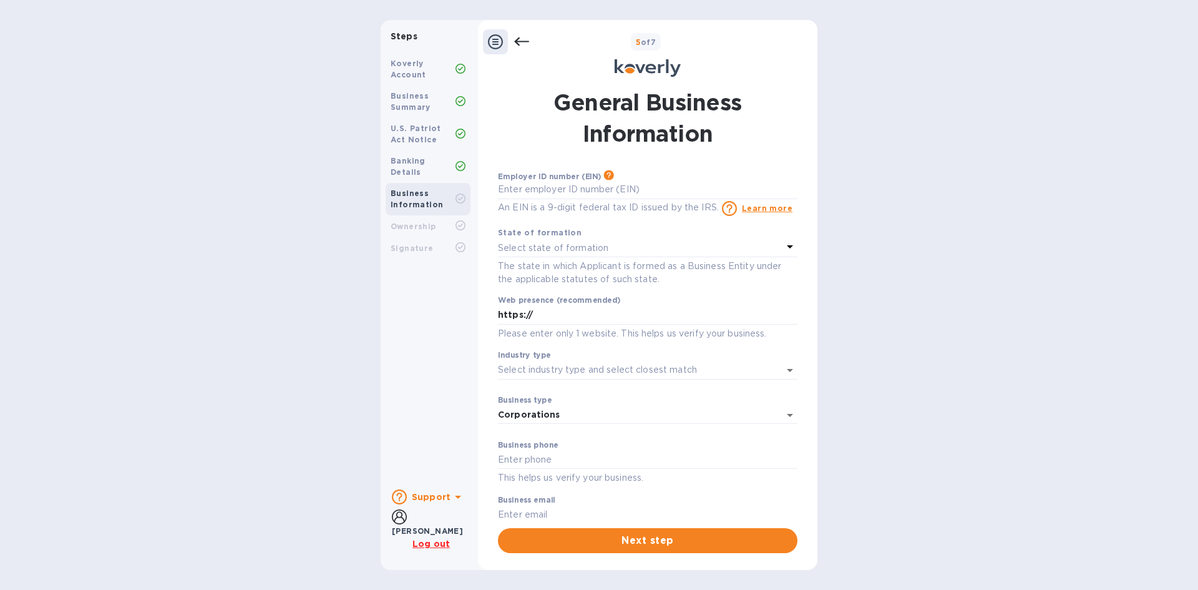
click at [574, 237] on div "State of formation" at bounding box center [648, 232] width 300 height 13
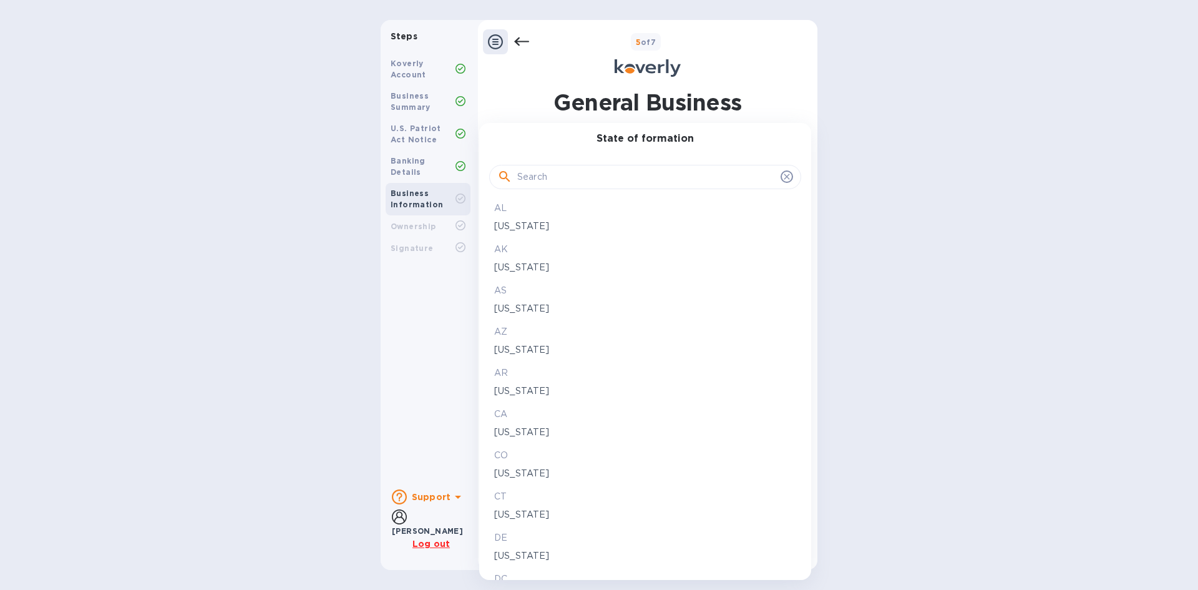
click at [582, 242] on div "AK" at bounding box center [645, 249] width 307 height 18
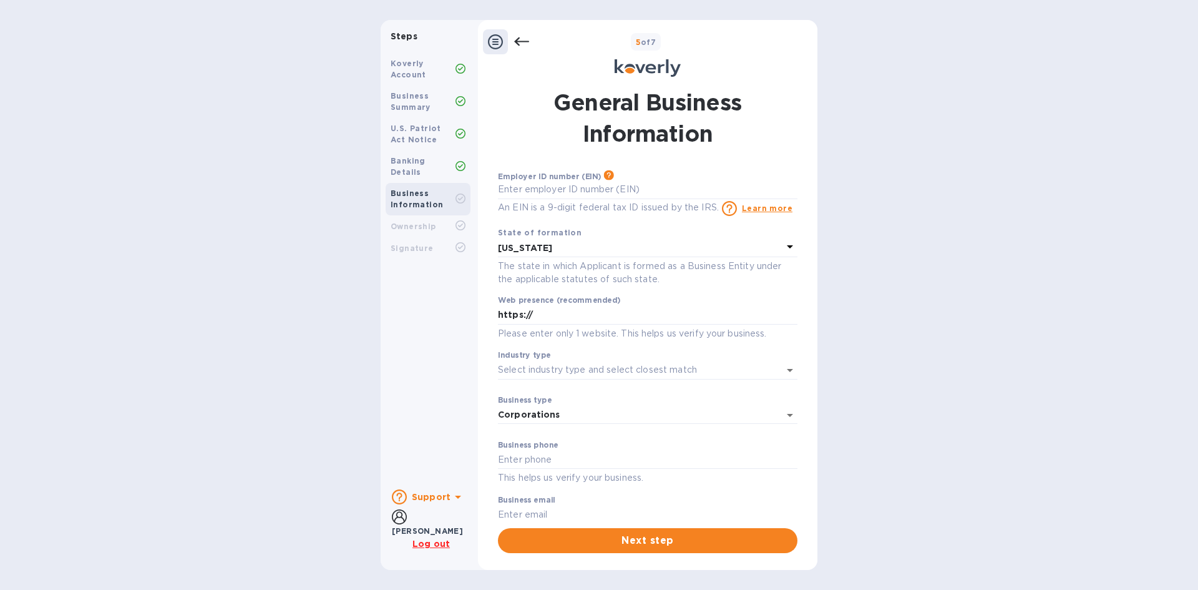
click at [582, 242] on p "Alaska" at bounding box center [640, 248] width 285 height 13
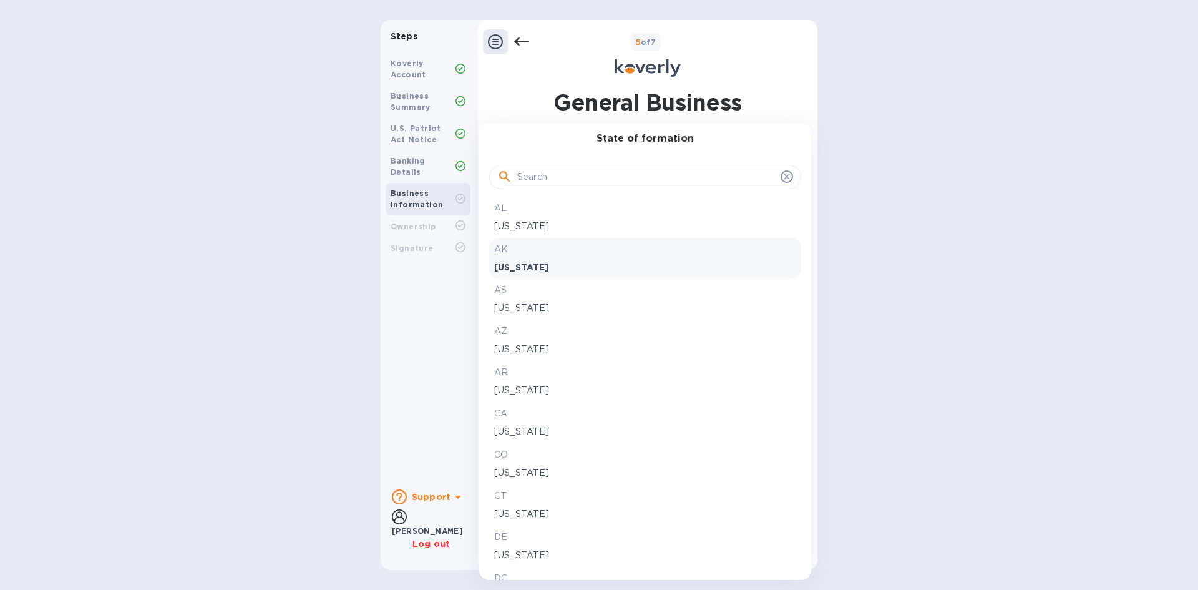
click at [536, 188] on div at bounding box center [645, 177] width 312 height 25
click at [539, 180] on input "text" at bounding box center [646, 177] width 258 height 19
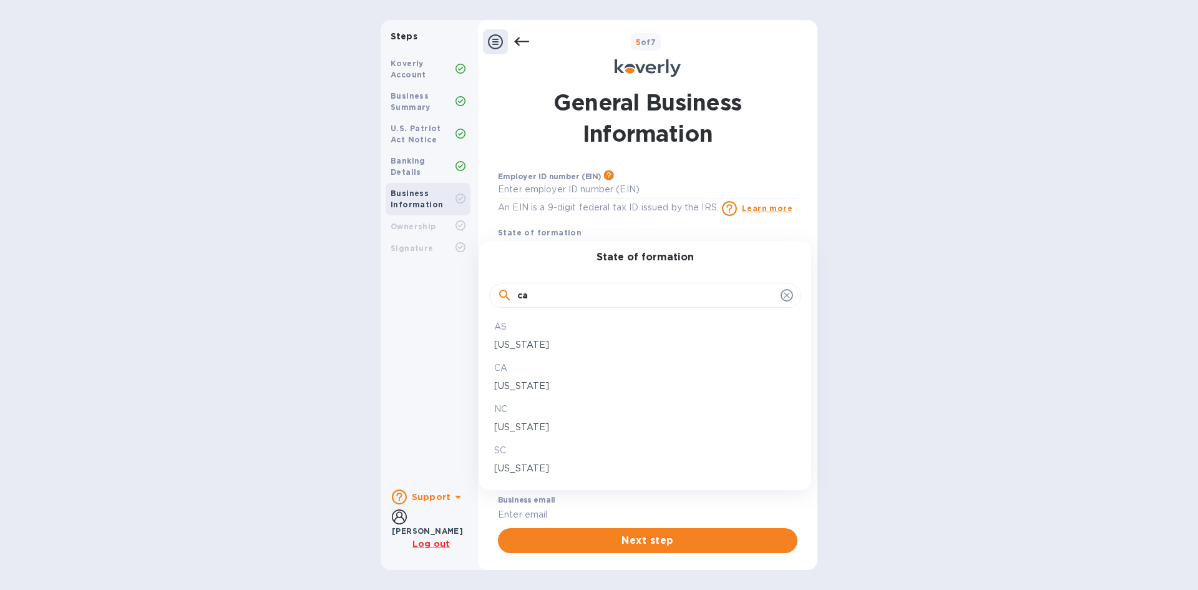
type input "ca"
click at [537, 377] on div "California" at bounding box center [645, 386] width 307 height 18
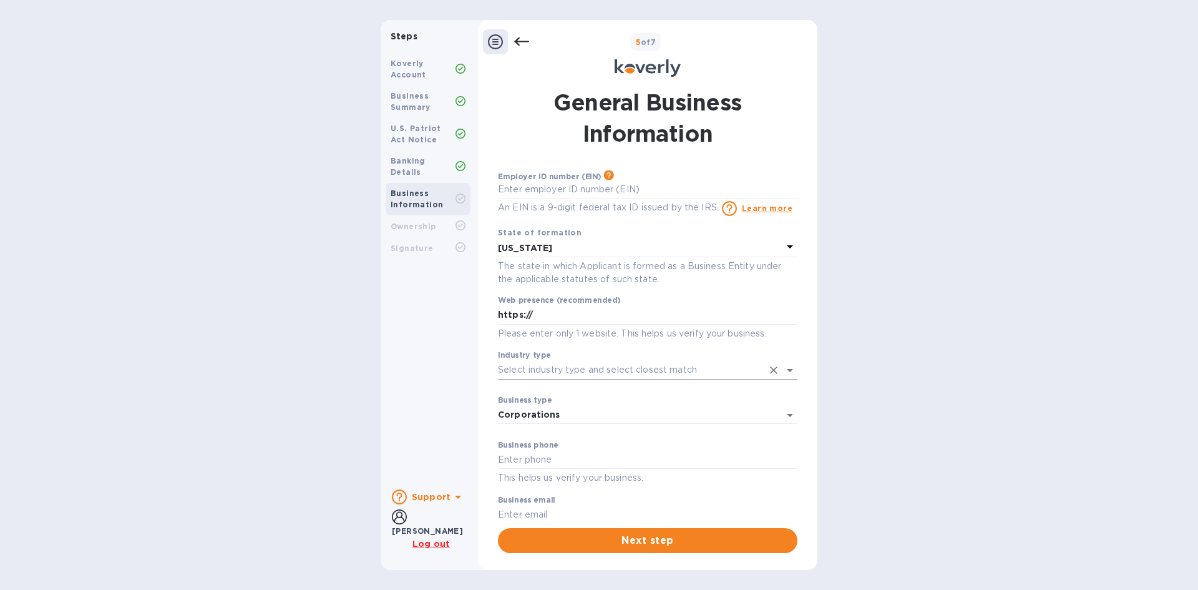
click at [622, 378] on input "Industry type" at bounding box center [630, 370] width 265 height 18
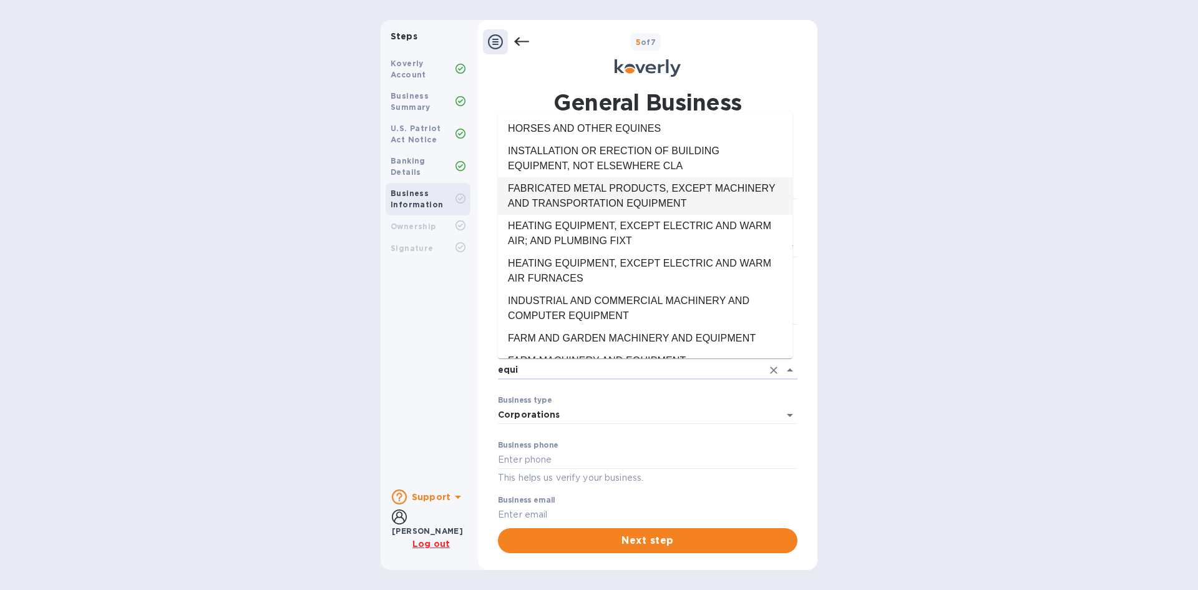
scroll to position [62, 0]
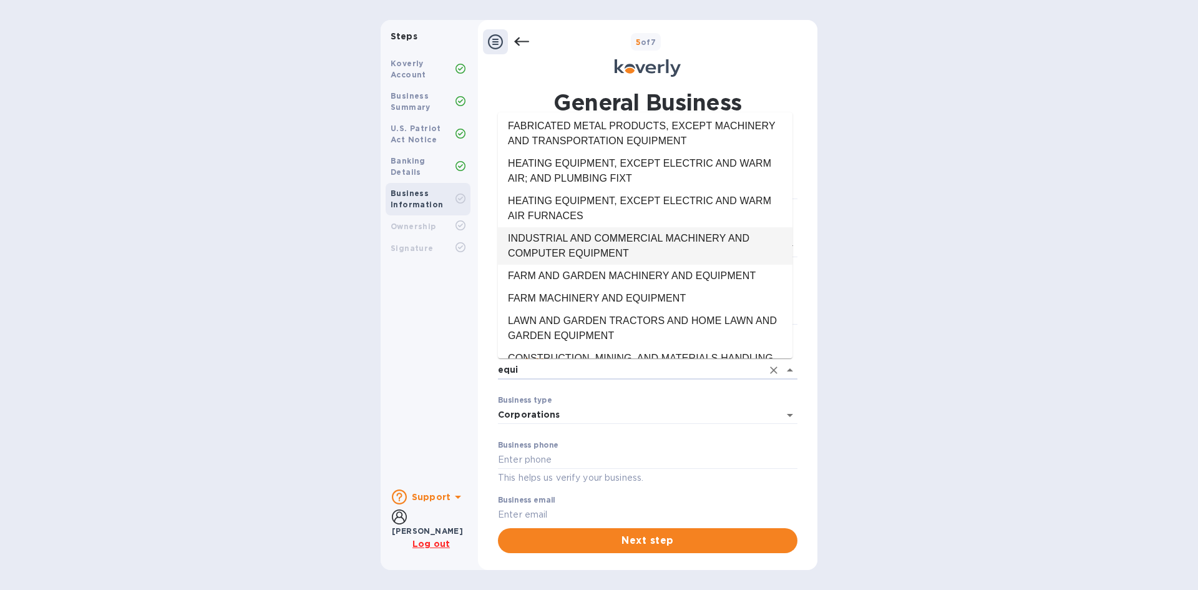
click at [733, 241] on li "INDUSTRIAL AND COMMERCIAL MACHINERY AND COMPUTER EQUIPMENT" at bounding box center [645, 245] width 295 height 37
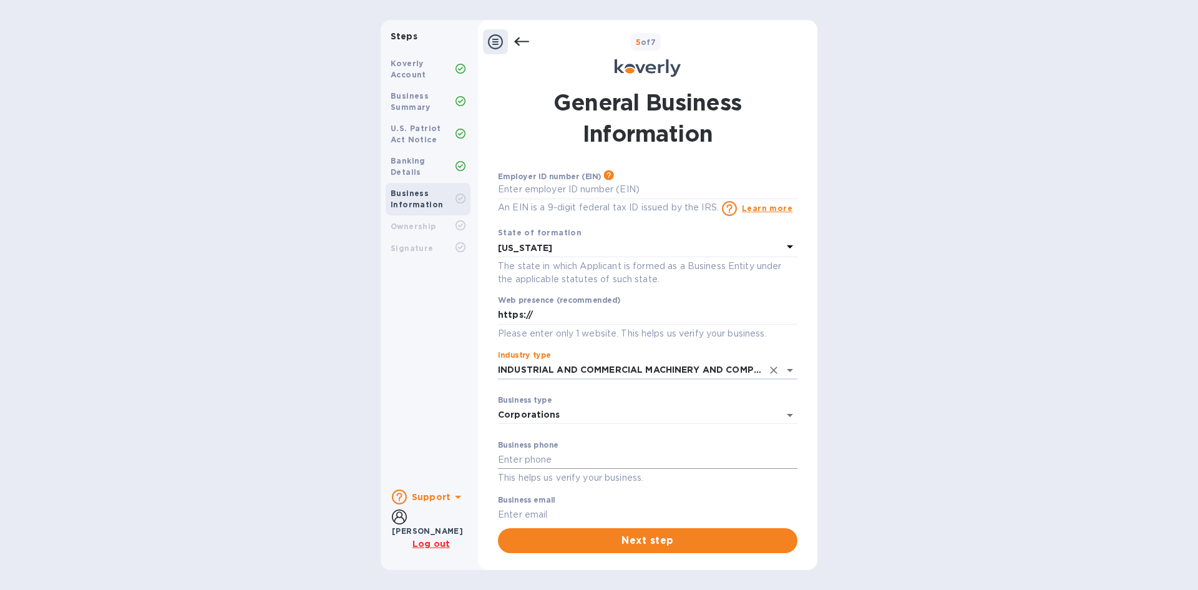
type input "INDUSTRIAL AND COMMERCIAL MACHINERY AND COMPUTER EQUIPMENT"
click at [627, 459] on input "text" at bounding box center [648, 460] width 300 height 19
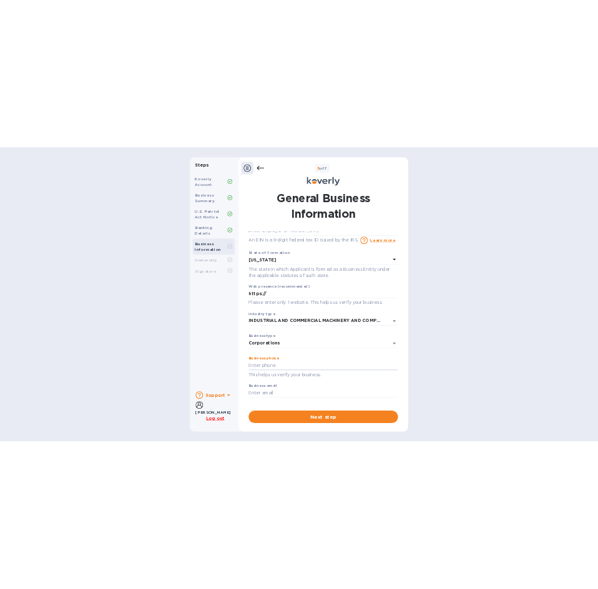
scroll to position [0, 0]
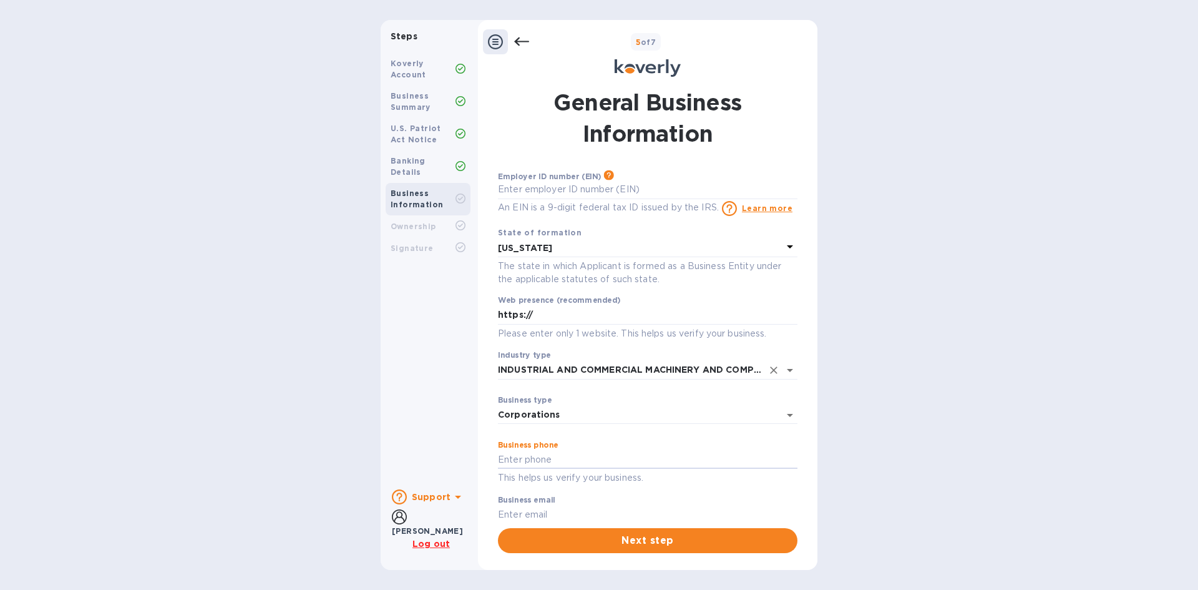
paste input "1 (909) 294-8982"
type input "1 (909) 294-8982"
click at [547, 314] on input "https://" at bounding box center [648, 315] width 300 height 19
type input "https://akalequipment.com"
click at [1020, 267] on div "Steps Koverly Account Business Summary U.S. Patriot Act Notice Banking Details …" at bounding box center [599, 295] width 1198 height 550
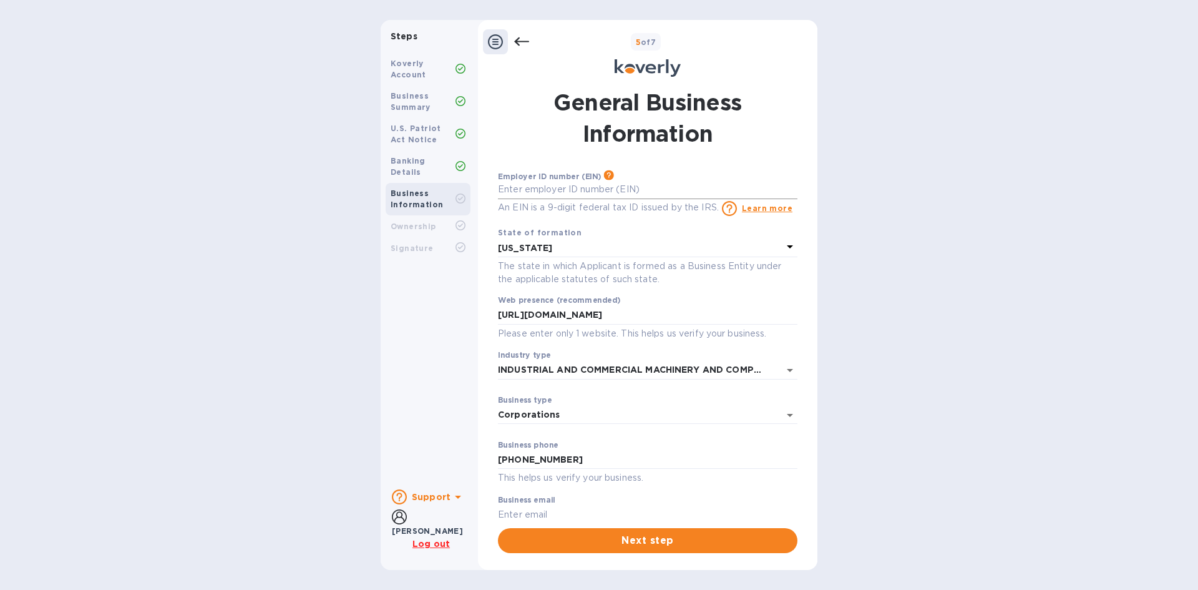
click at [558, 192] on input "text" at bounding box center [648, 189] width 300 height 19
click at [545, 190] on input "***9-" at bounding box center [648, 189] width 300 height 19
drag, startPoint x: 545, startPoint y: 190, endPoint x: 453, endPoint y: 188, distance: 92.4
click at [454, 188] on div "Steps Koverly Account Business Summary U.S. Patriot Act Notice Banking Details …" at bounding box center [599, 295] width 437 height 550
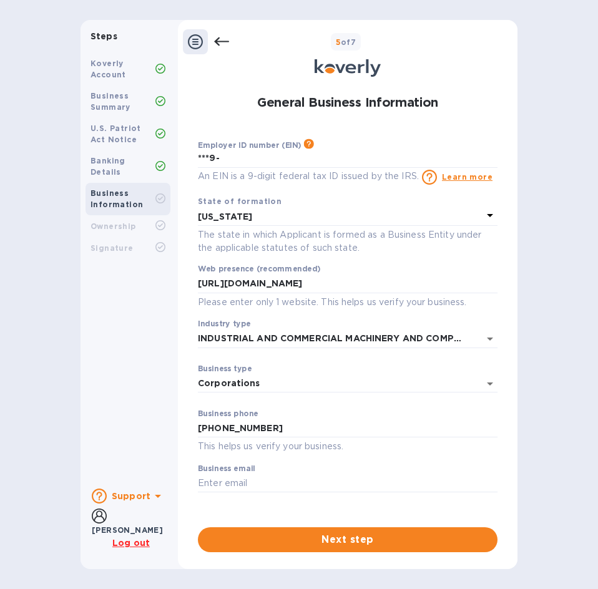
click at [226, 168] on div "Employer ID number (EIN) Please make sure it matches the information on your SS…" at bounding box center [348, 162] width 300 height 46
drag, startPoint x: 233, startPoint y: 157, endPoint x: 67, endPoint y: 142, distance: 166.1
click at [67, 142] on div "Steps Koverly Account Business Summary U.S. Patriot Act Notice Banking Details …" at bounding box center [299, 294] width 598 height 549
type input "***9-"
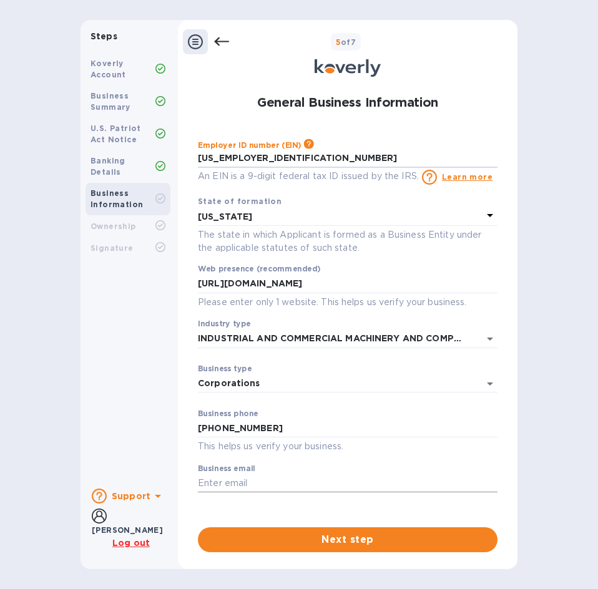
type input "***02"
click at [272, 484] on input "text" at bounding box center [348, 483] width 300 height 19
type input "blake@akalequipment.com"
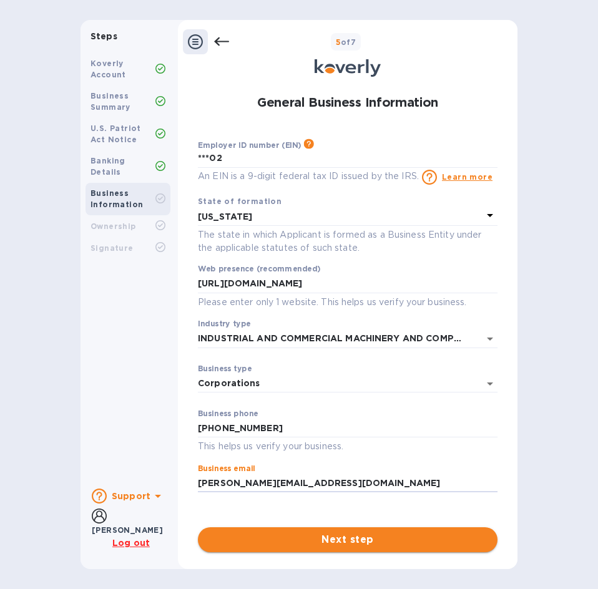
click at [300, 545] on span "Next step" at bounding box center [348, 539] width 280 height 15
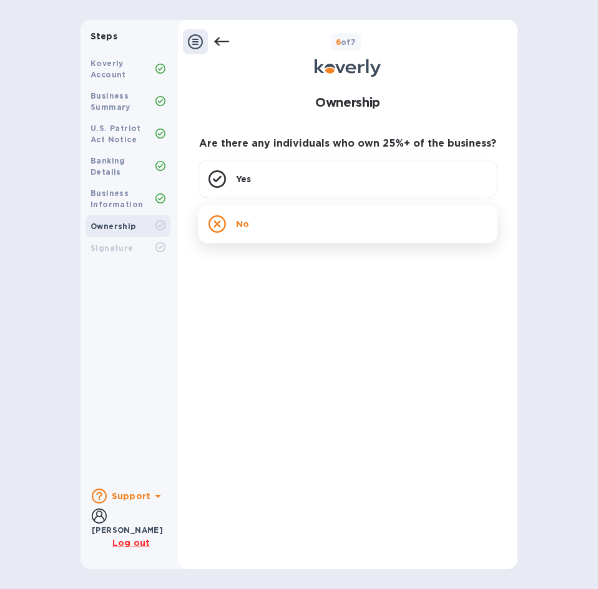
click at [228, 210] on div "No" at bounding box center [348, 224] width 300 height 39
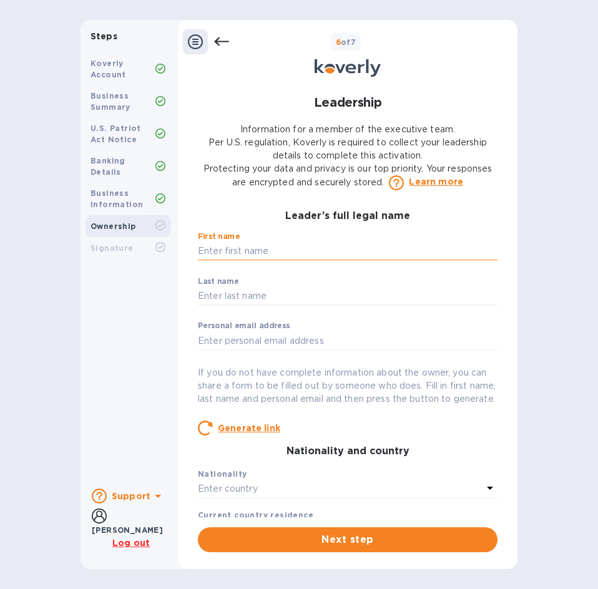
click at [233, 252] on input "text" at bounding box center [348, 251] width 300 height 19
type input "Blake"
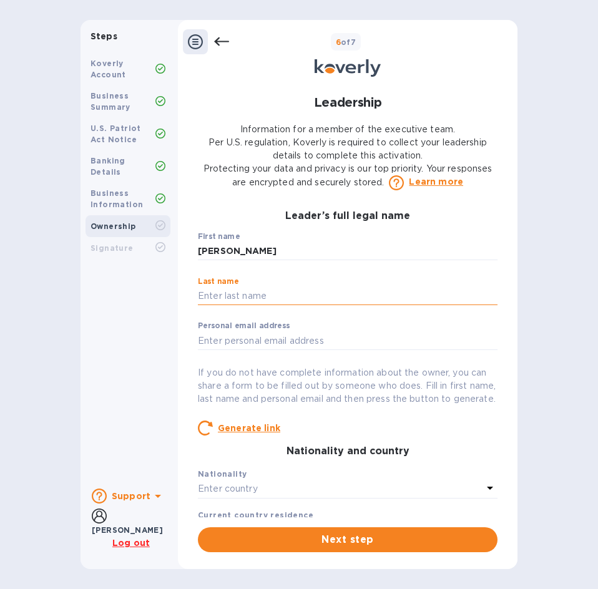
drag, startPoint x: 235, startPoint y: 296, endPoint x: 245, endPoint y: 302, distance: 11.5
click at [235, 296] on input "text" at bounding box center [348, 296] width 300 height 19
type input "Thompson"
click at [245, 338] on input "text" at bounding box center [348, 340] width 300 height 19
type input "misterblakethompson@outlook.com"
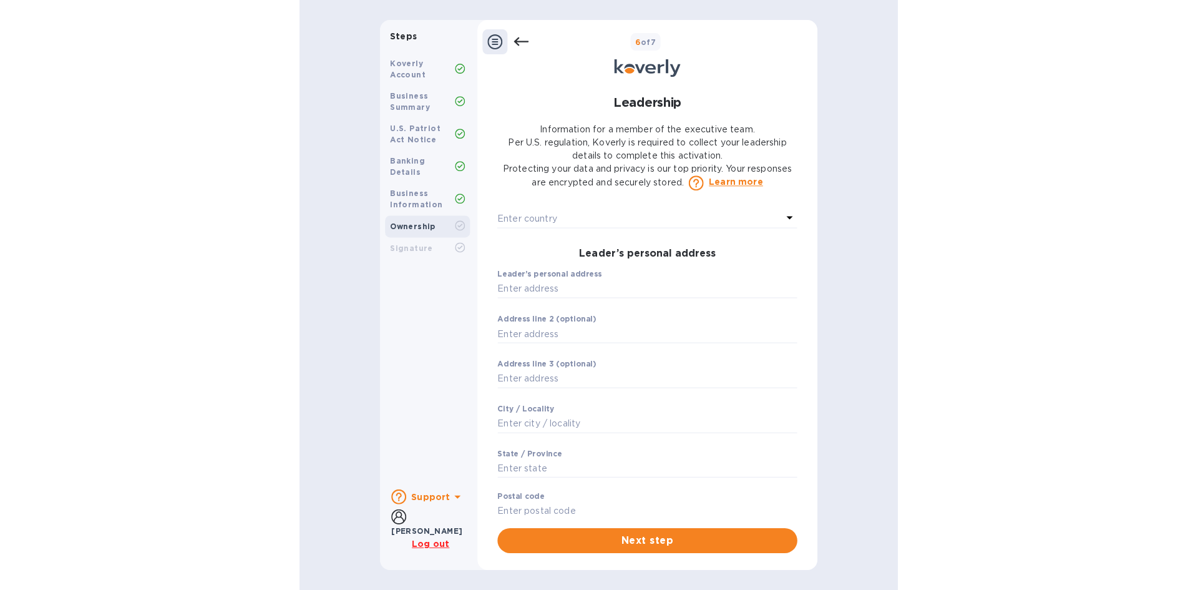
scroll to position [187, 0]
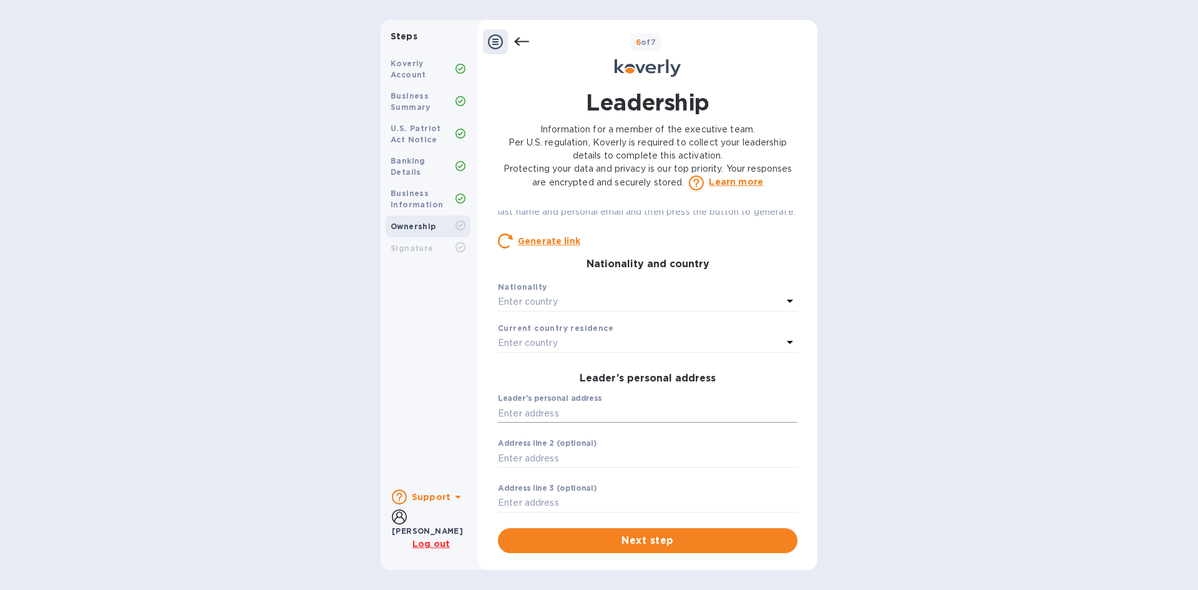
click at [618, 423] on input "text" at bounding box center [648, 413] width 300 height 19
click at [899, 398] on div "Steps Koverly Account Business Summary U.S. Patriot Act Notice Banking Details …" at bounding box center [599, 295] width 1198 height 550
click at [655, 311] on div "Enter country" at bounding box center [640, 301] width 285 height 17
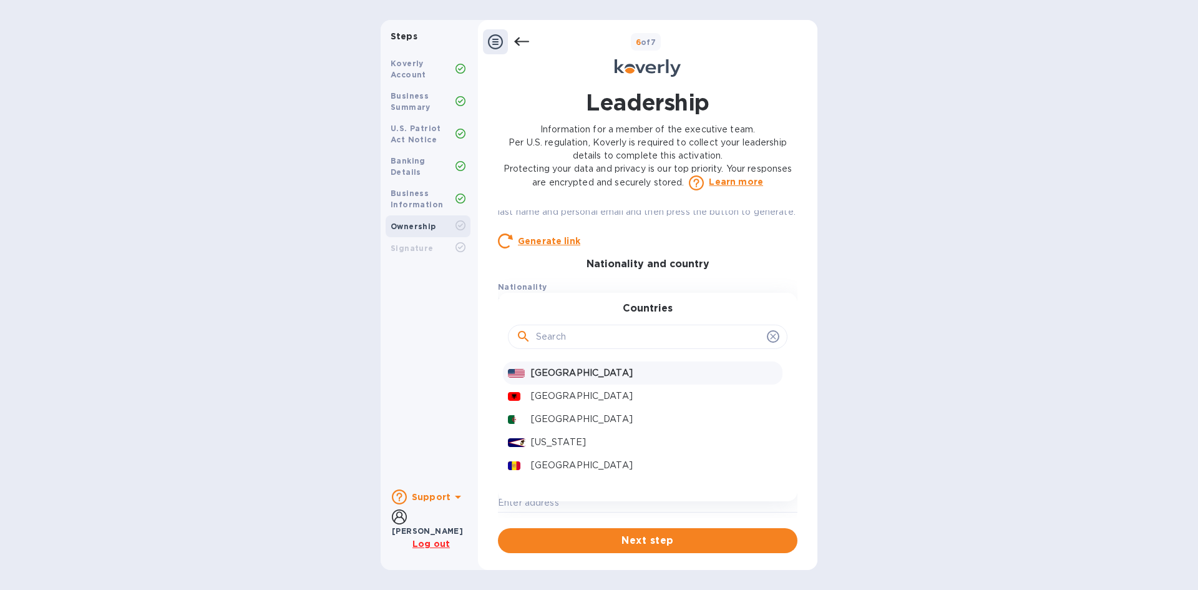
click at [595, 379] on p "United States" at bounding box center [654, 372] width 247 height 13
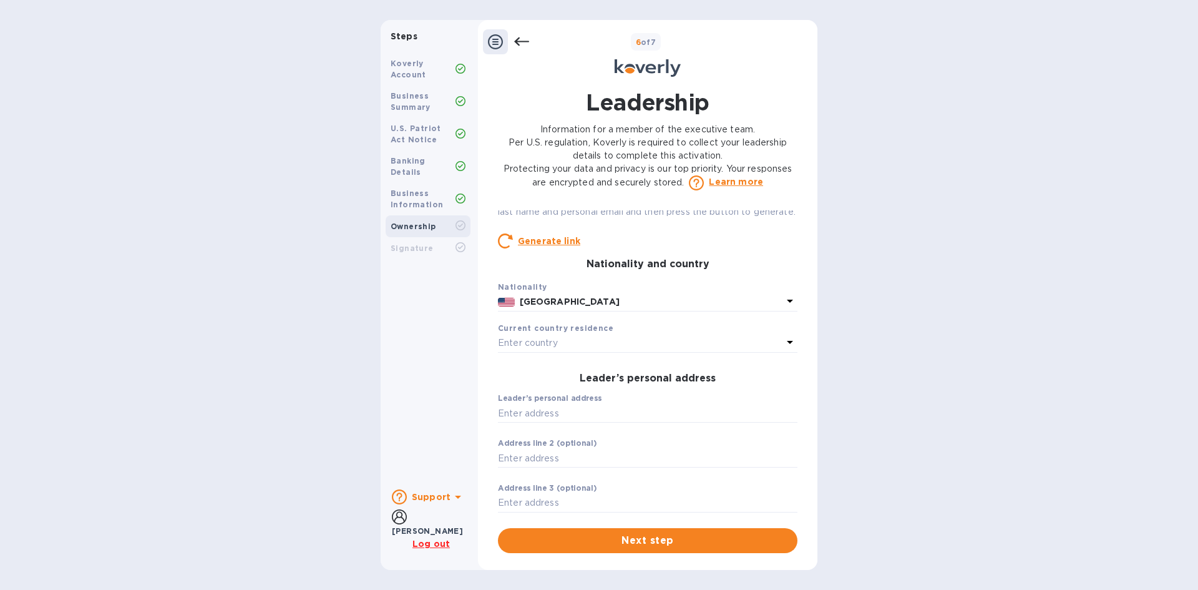
click at [537, 335] on div "Current country residence" at bounding box center [648, 327] width 300 height 13
click at [545, 350] on p "Enter country" at bounding box center [528, 342] width 60 height 13
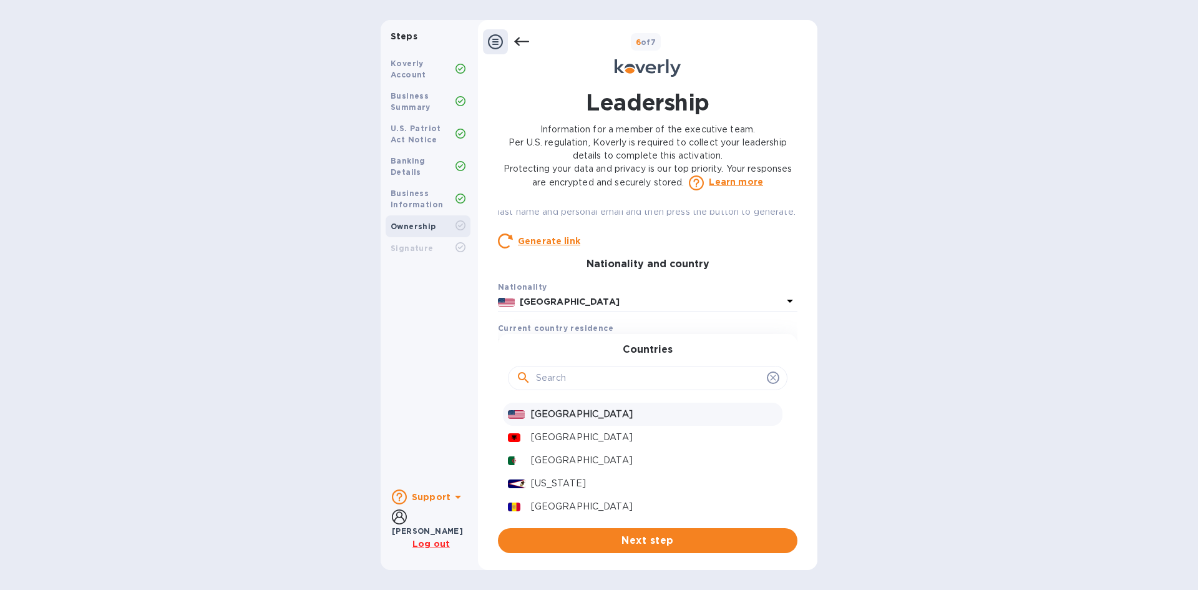
click at [549, 421] on p "United States" at bounding box center [654, 414] width 247 height 13
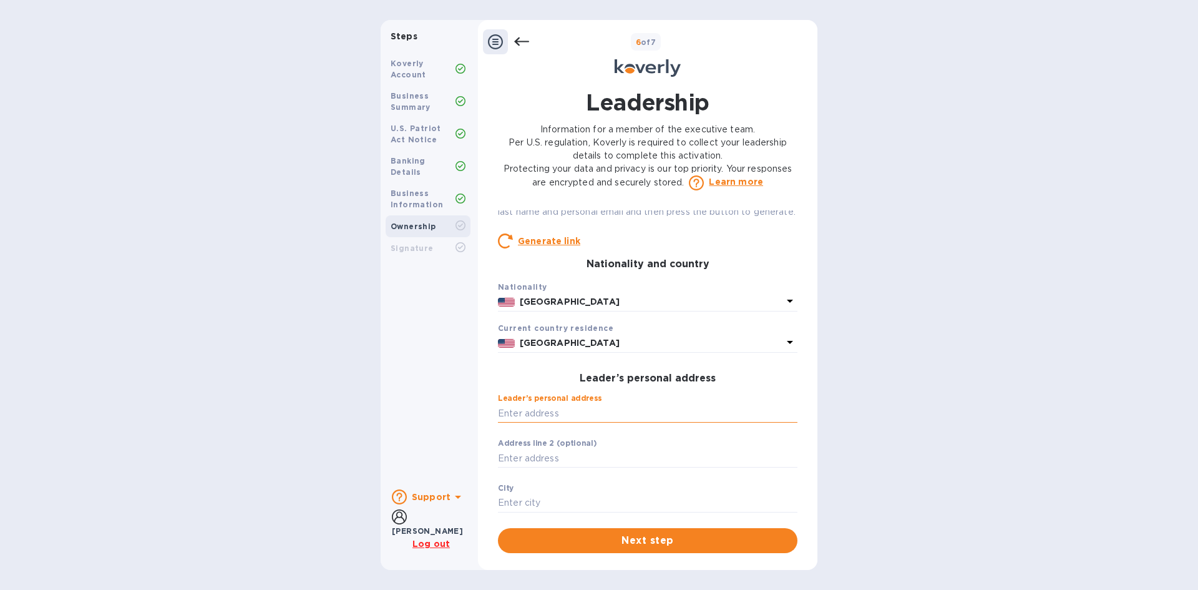
click at [567, 423] on input "text" at bounding box center [648, 413] width 300 height 19
type input "1434 Sutter Way"
type input "Riverside"
type input "92501"
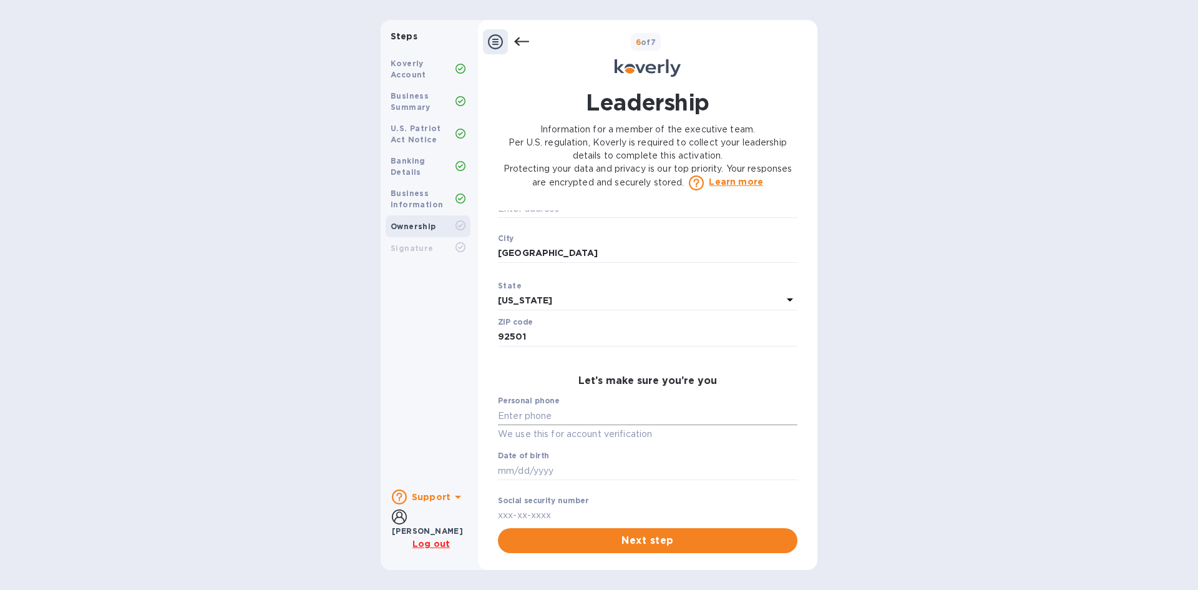
click at [658, 425] on input "text" at bounding box center [648, 415] width 300 height 19
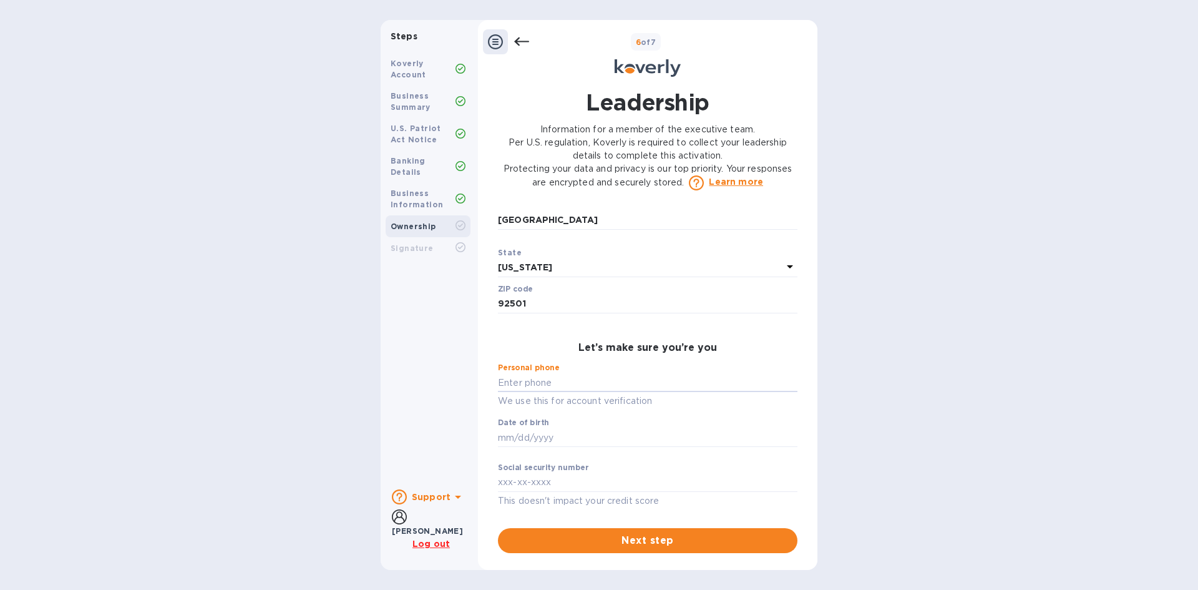
click at [529, 449] on p "​" at bounding box center [648, 456] width 300 height 14
click at [530, 441] on input "text" at bounding box center [648, 437] width 300 height 19
click at [565, 386] on input "text" at bounding box center [648, 382] width 300 height 19
type input "***82"
click at [562, 447] on div "Date of birth ​" at bounding box center [648, 440] width 300 height 45
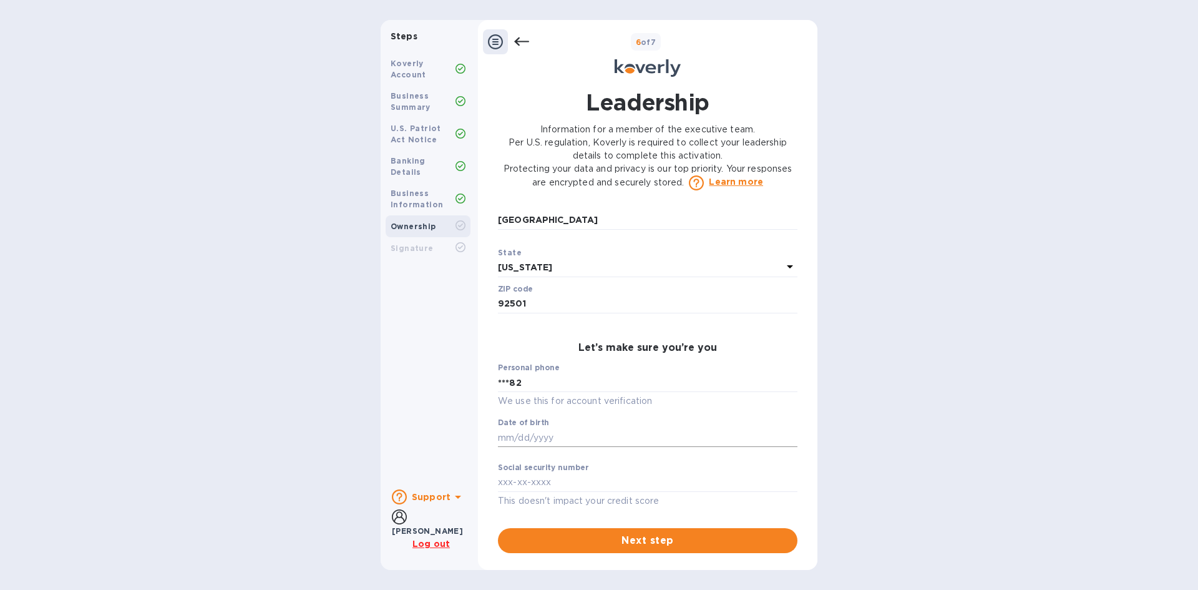
click at [559, 439] on input "text" at bounding box center [648, 437] width 300 height 19
type input "***90"
click at [562, 485] on input "text" at bounding box center [648, 482] width 300 height 19
type input "***49"
click at [635, 533] on span "Next step" at bounding box center [648, 540] width 280 height 15
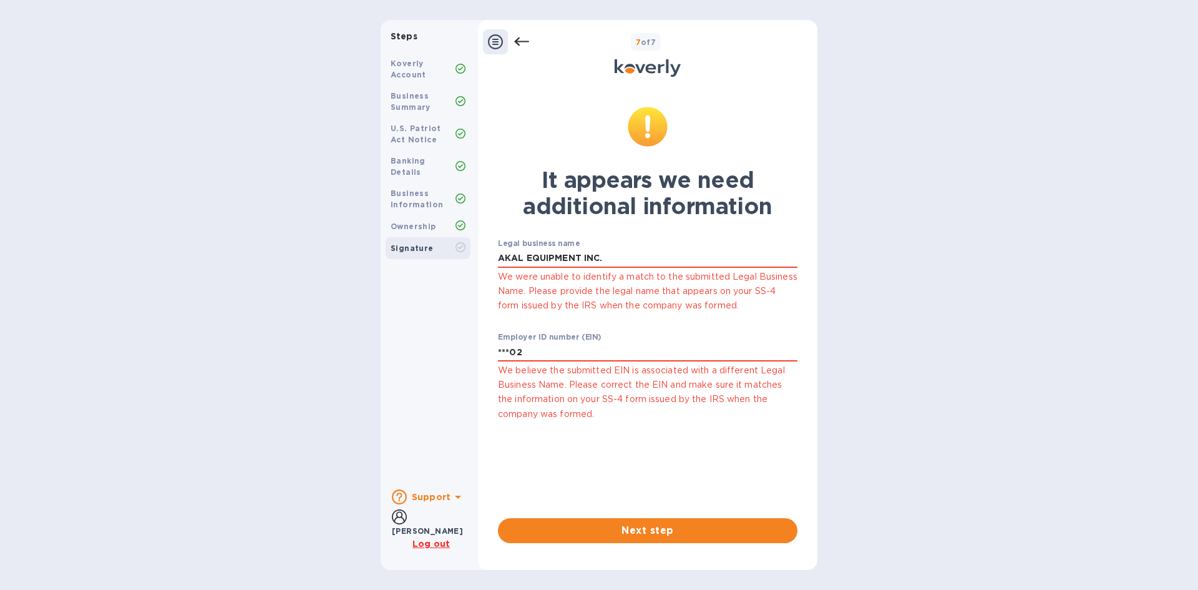
click at [871, 434] on div "Steps Koverly Account Business Summary U.S. Patriot Act Notice Banking Details …" at bounding box center [599, 295] width 1198 height 550
click at [901, 281] on div "Steps Koverly Account Business Summary U.S. Patriot Act Notice Banking Details …" at bounding box center [599, 295] width 1198 height 550
click at [863, 230] on div "Steps Koverly Account Business Summary U.S. Patriot Act Notice Banking Details …" at bounding box center [599, 295] width 1198 height 550
drag, startPoint x: 899, startPoint y: 300, endPoint x: 887, endPoint y: 301, distance: 12.5
click at [899, 300] on div "Steps Koverly Account Business Summary U.S. Patriot Act Notice Banking Details …" at bounding box center [599, 295] width 1198 height 550
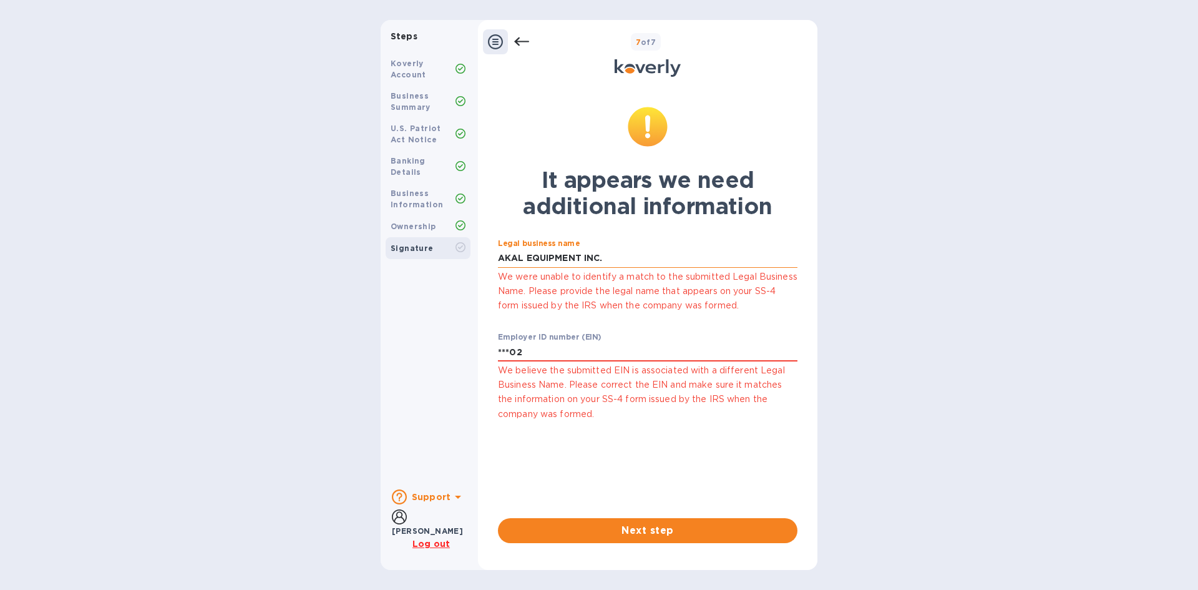
click at [635, 252] on input "AKAL EQUIPMENT INC." at bounding box center [648, 258] width 300 height 19
type input "AKAL EQUIPMENT"
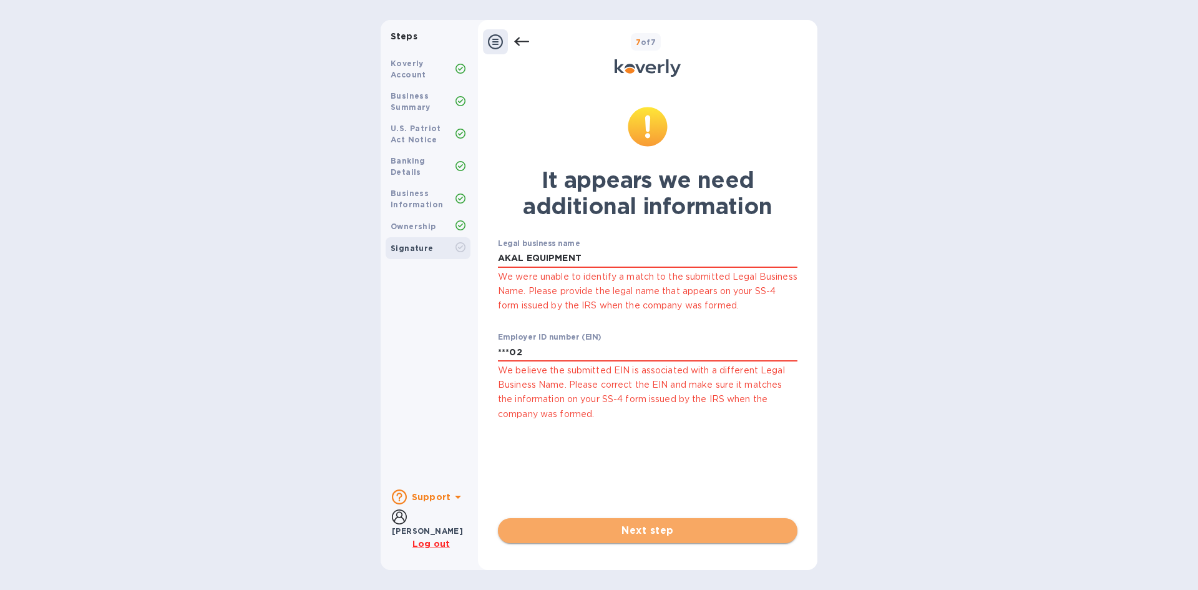
click at [676, 524] on span "Next step" at bounding box center [648, 530] width 280 height 15
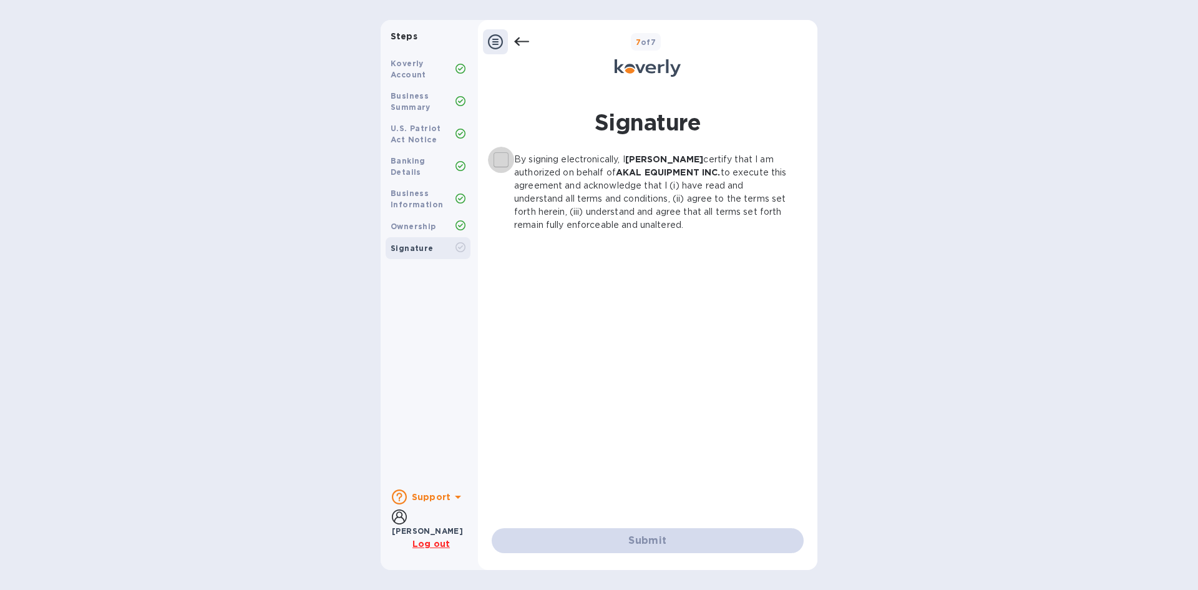
click at [507, 160] on input "By signing electronically, I Blake Thompson certify that I am authorized on beh…" at bounding box center [501, 160] width 26 height 26
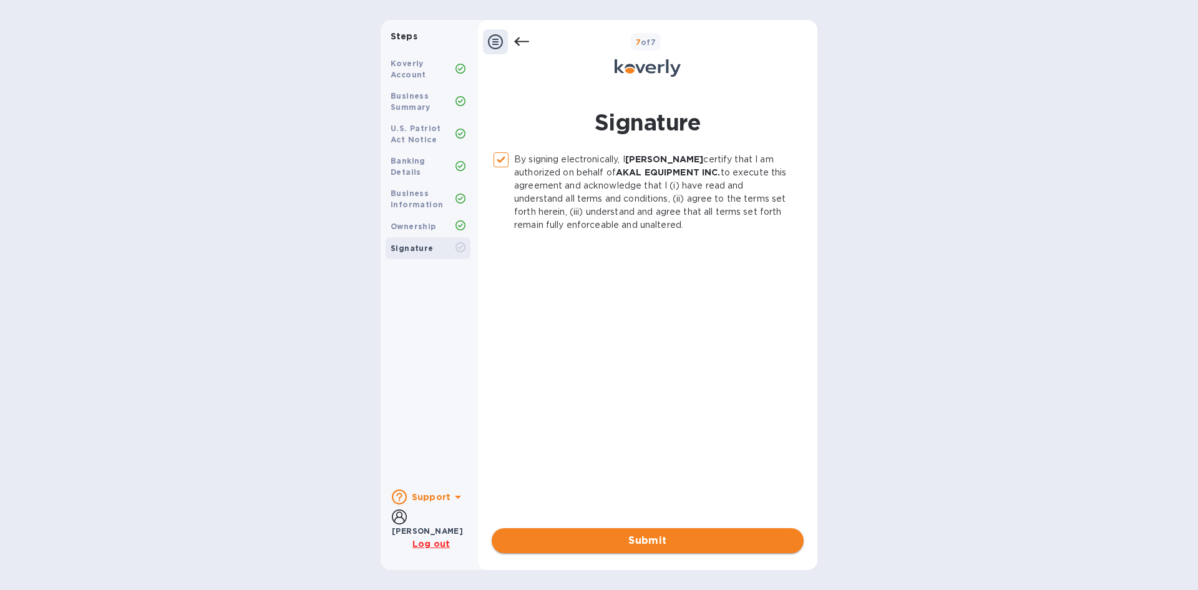
click at [663, 544] on span "Submit" at bounding box center [648, 540] width 292 height 15
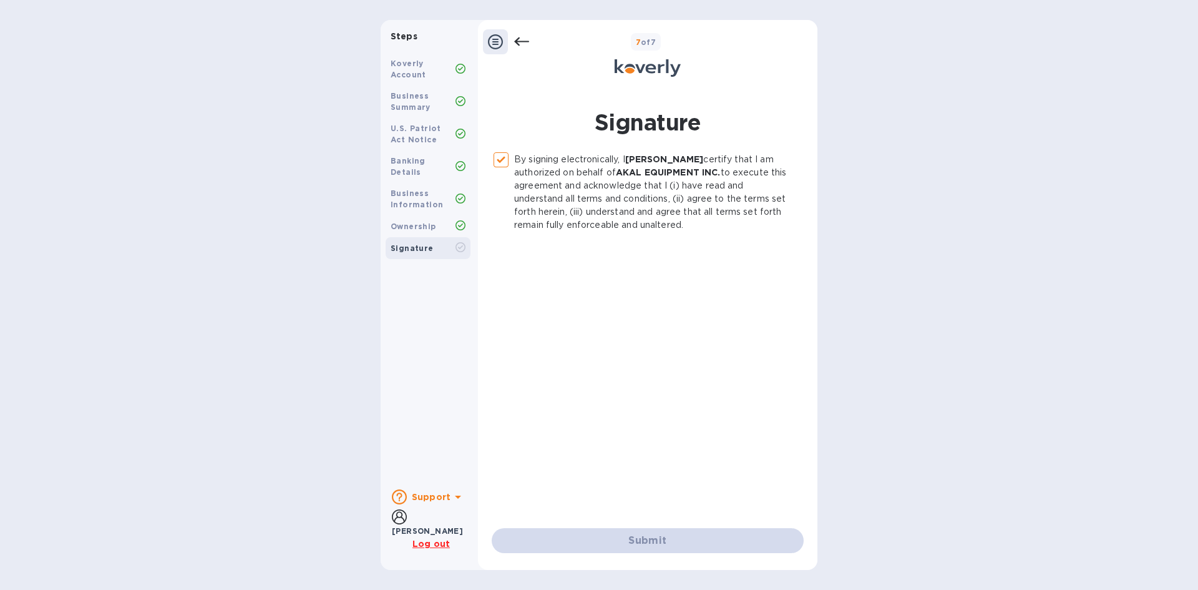
checkbox input "false"
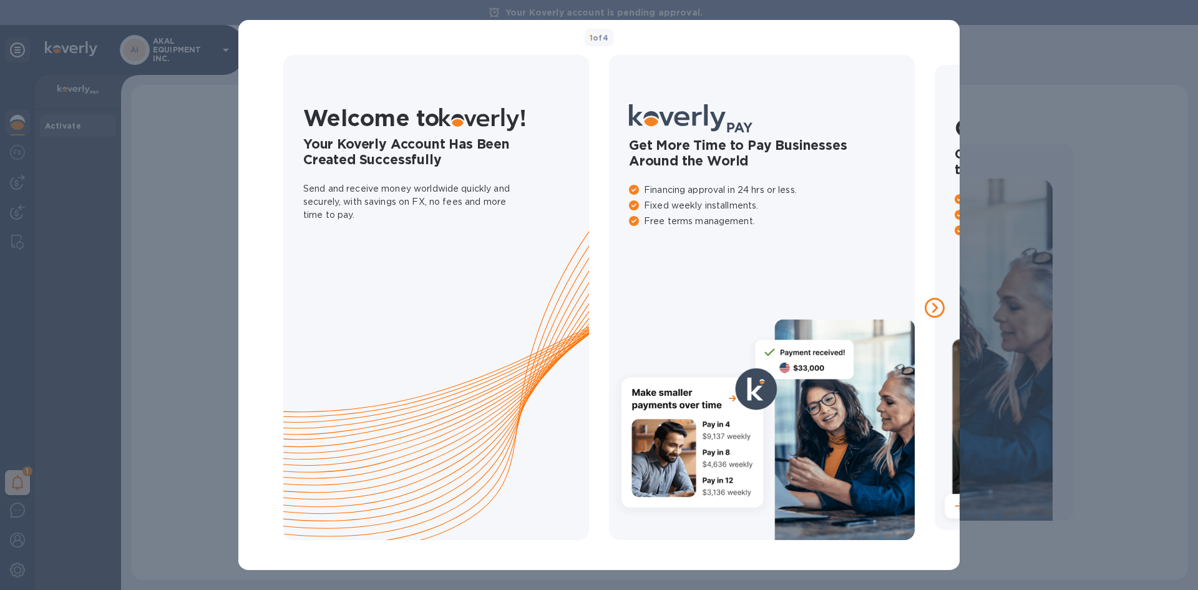
click at [935, 308] on icon at bounding box center [935, 308] width 20 height 20
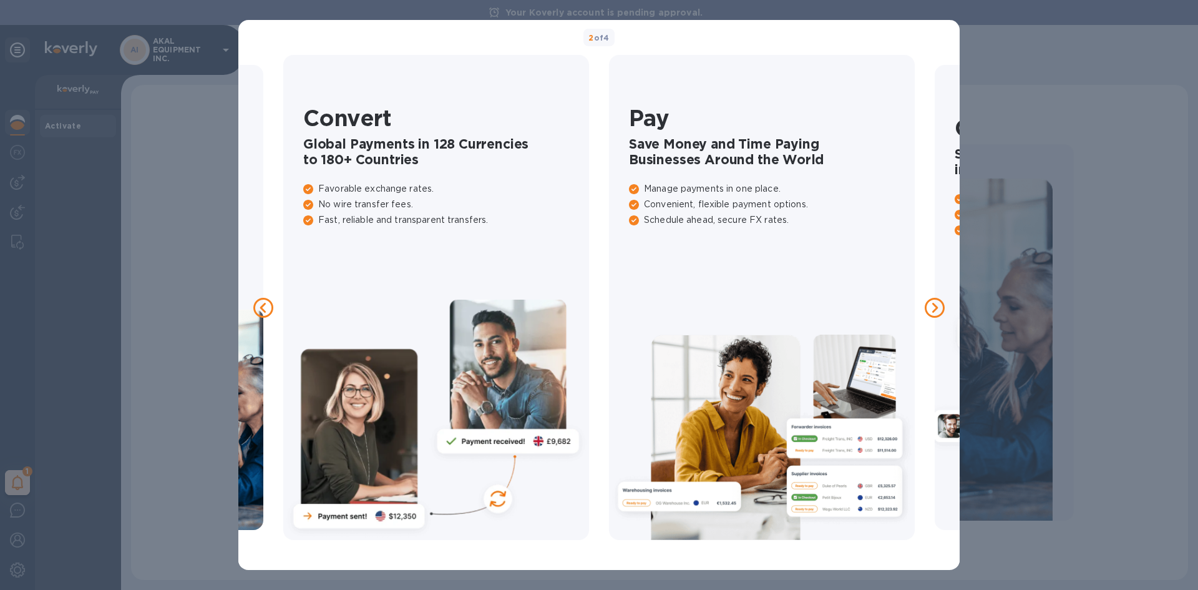
click at [935, 308] on icon at bounding box center [935, 308] width 20 height 20
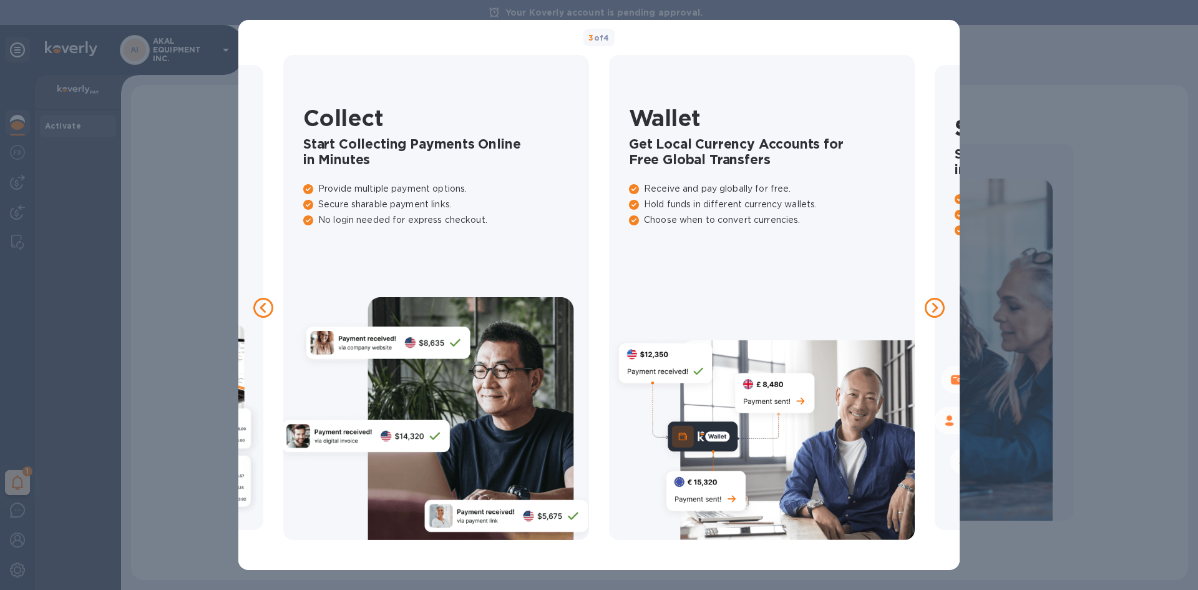
click at [935, 308] on icon at bounding box center [935, 308] width 20 height 20
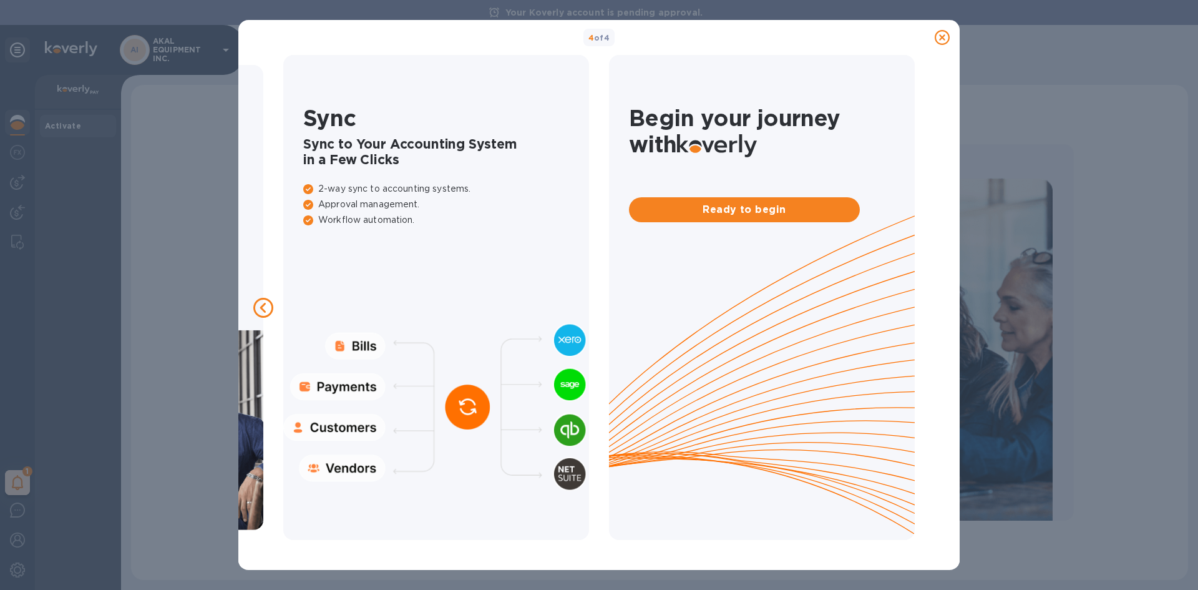
click at [942, 35] on icon at bounding box center [942, 37] width 15 height 15
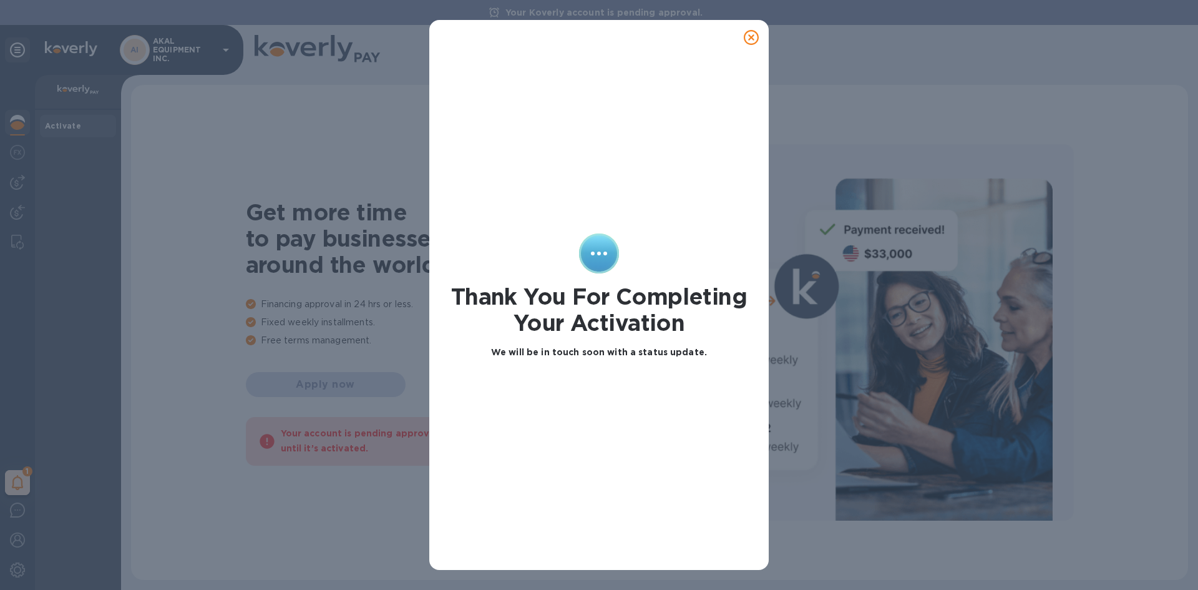
click at [749, 40] on icon at bounding box center [751, 37] width 15 height 15
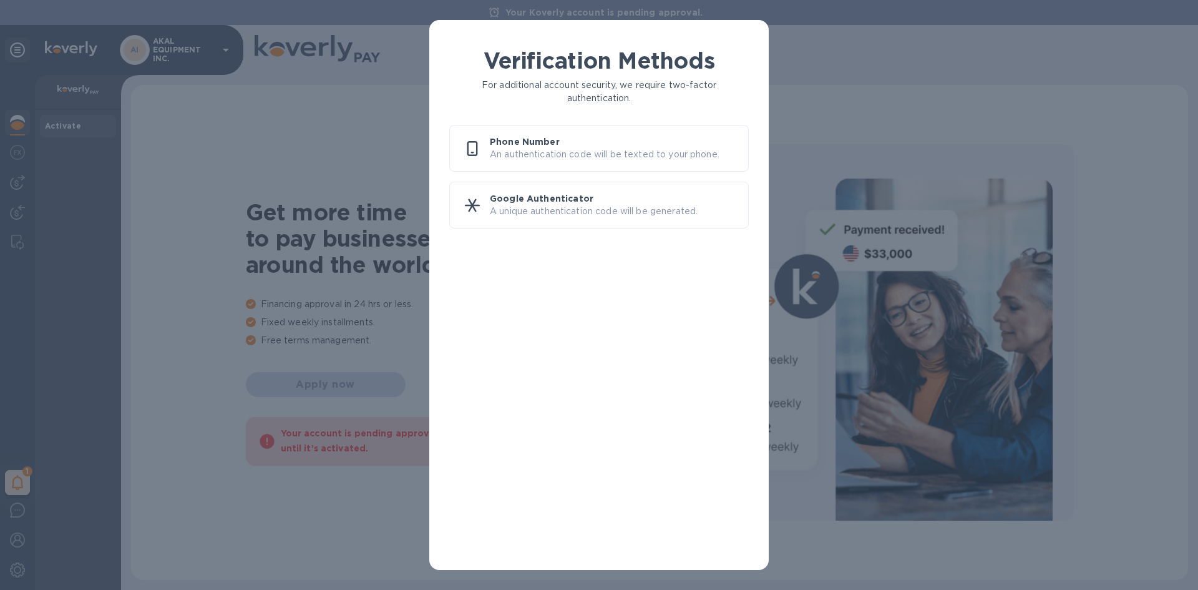
click at [320, 172] on div "Verification Methods For additional account security, we require two-factor aut…" at bounding box center [599, 295] width 1198 height 590
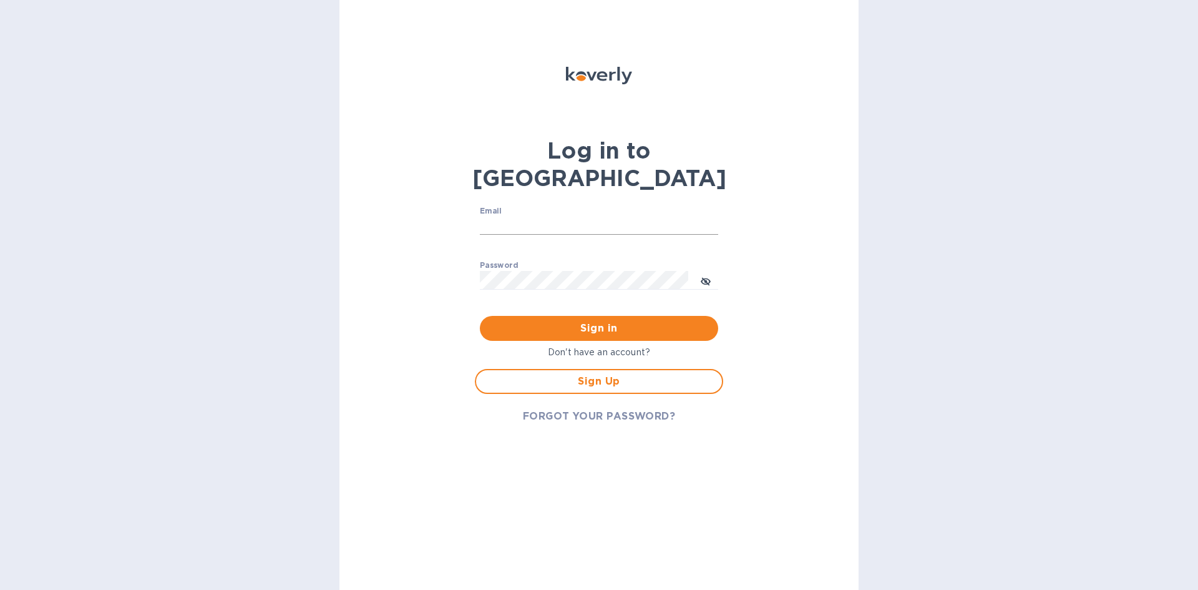
click at [524, 217] on input "Email" at bounding box center [599, 226] width 238 height 19
type input "[EMAIL_ADDRESS][DOMAIN_NAME]"
click at [707, 278] on icon "toggle password visibility" at bounding box center [705, 281] width 7 height 7
click at [598, 321] on span "Sign in" at bounding box center [599, 328] width 218 height 15
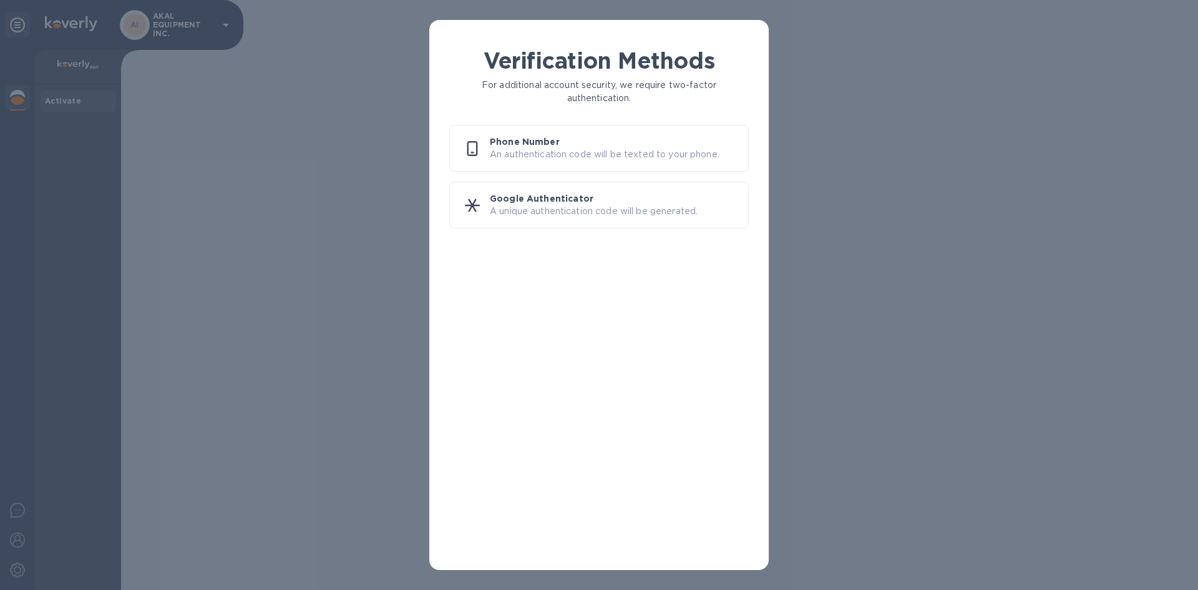
click at [869, 258] on div "Verification Methods For additional account security, we require two-factor aut…" at bounding box center [599, 295] width 1198 height 590
click at [553, 150] on p "An authentication code will be texted to your phone." at bounding box center [614, 154] width 248 height 13
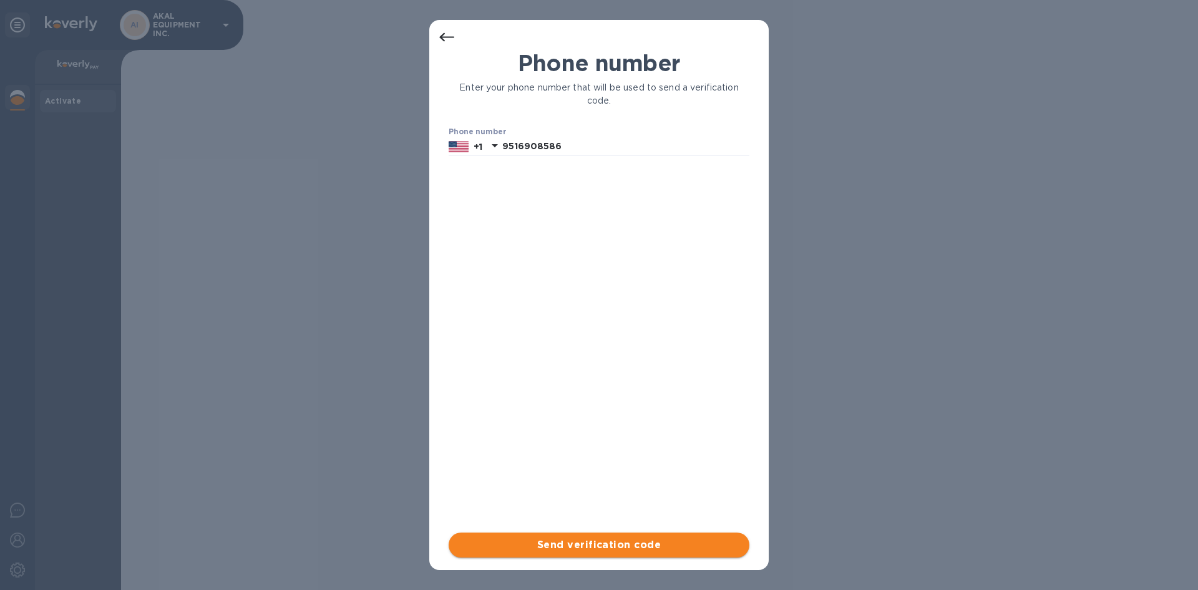
click at [576, 542] on span "Send verification code" at bounding box center [599, 544] width 281 height 15
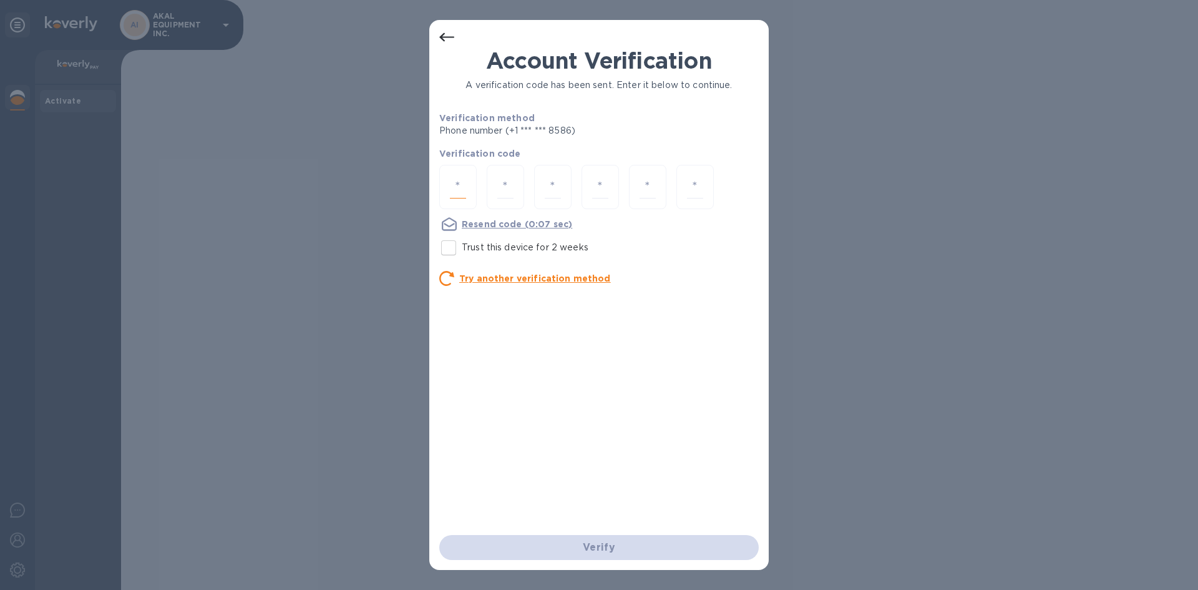
click at [454, 175] on input "number" at bounding box center [458, 186] width 16 height 23
type input "2"
type input "7"
type input "3"
type input "4"
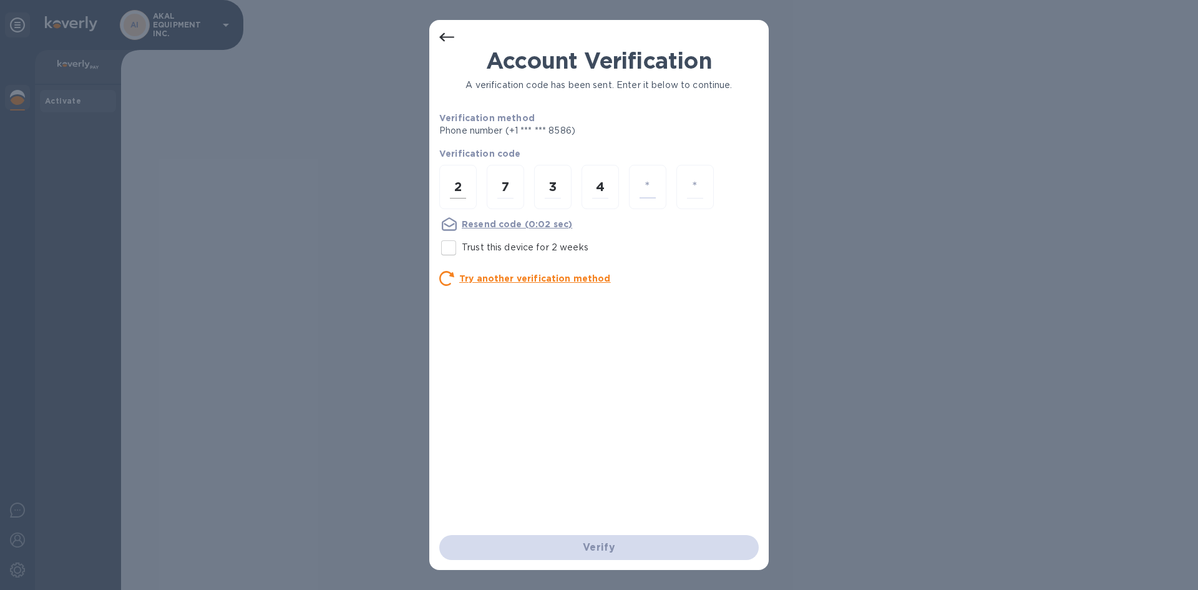
type input "6"
type input "9"
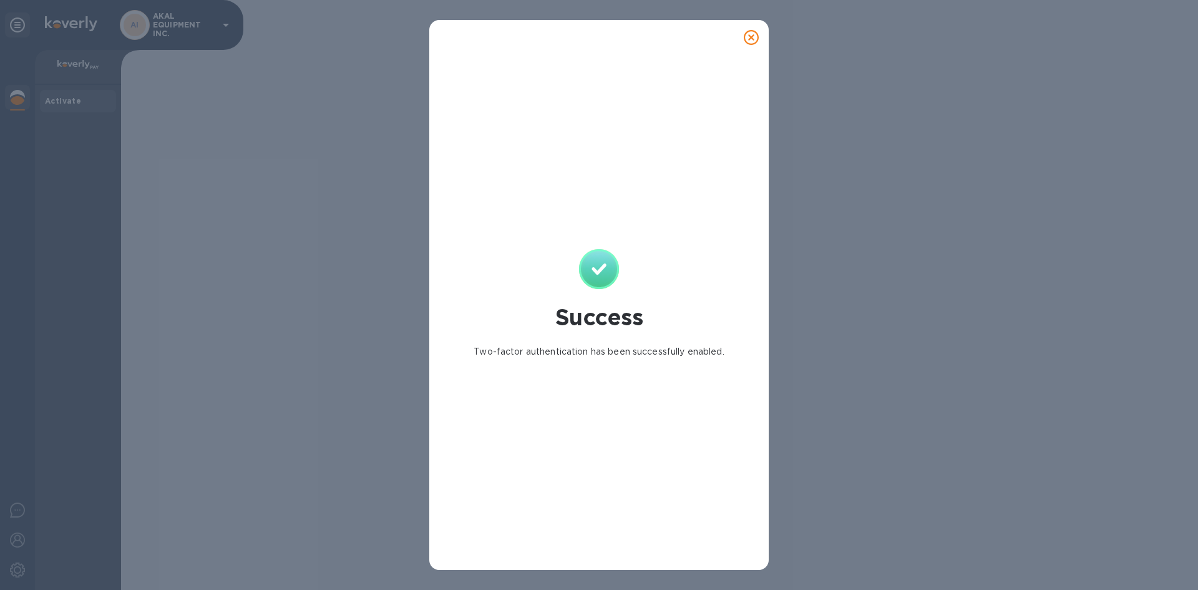
click at [751, 39] on icon at bounding box center [751, 37] width 15 height 15
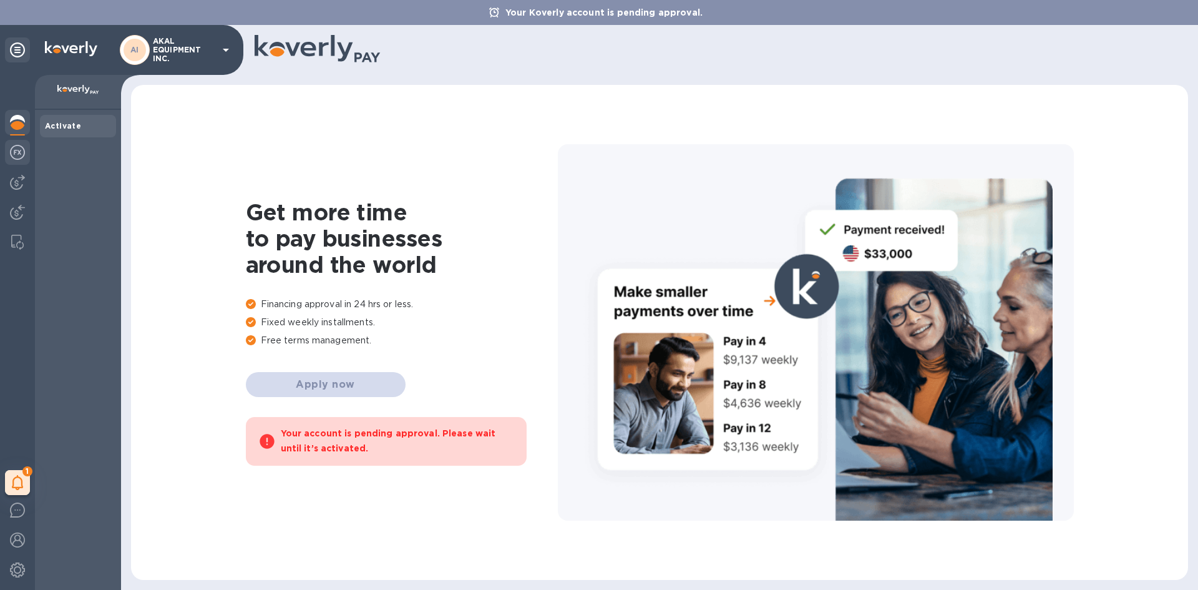
click at [19, 149] on img at bounding box center [17, 152] width 15 height 15
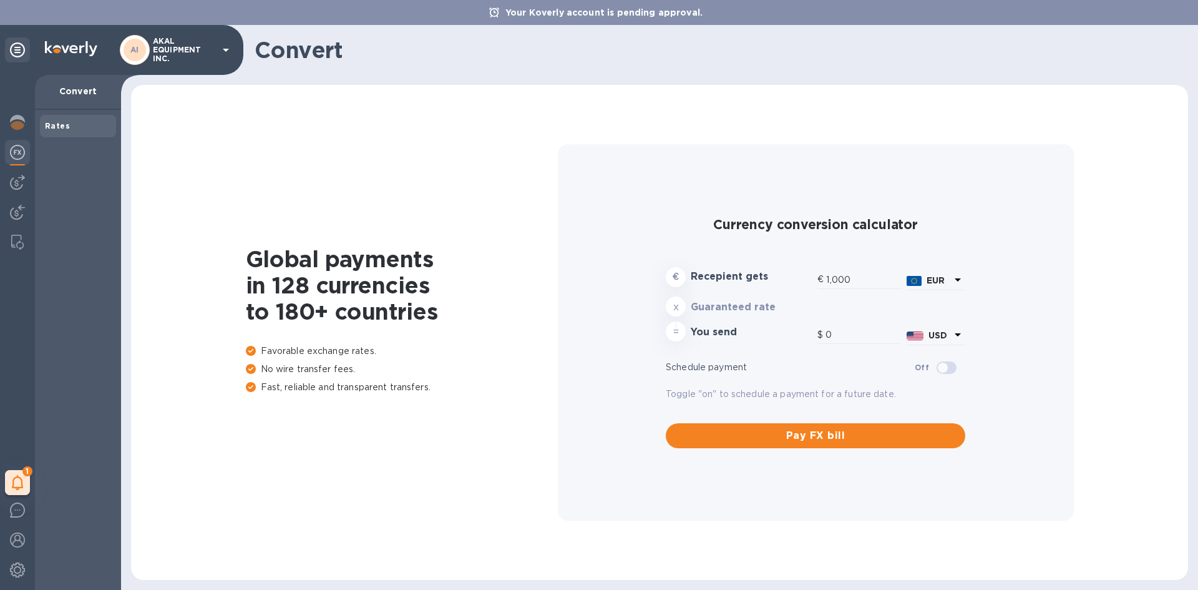
type input "1,173.25"
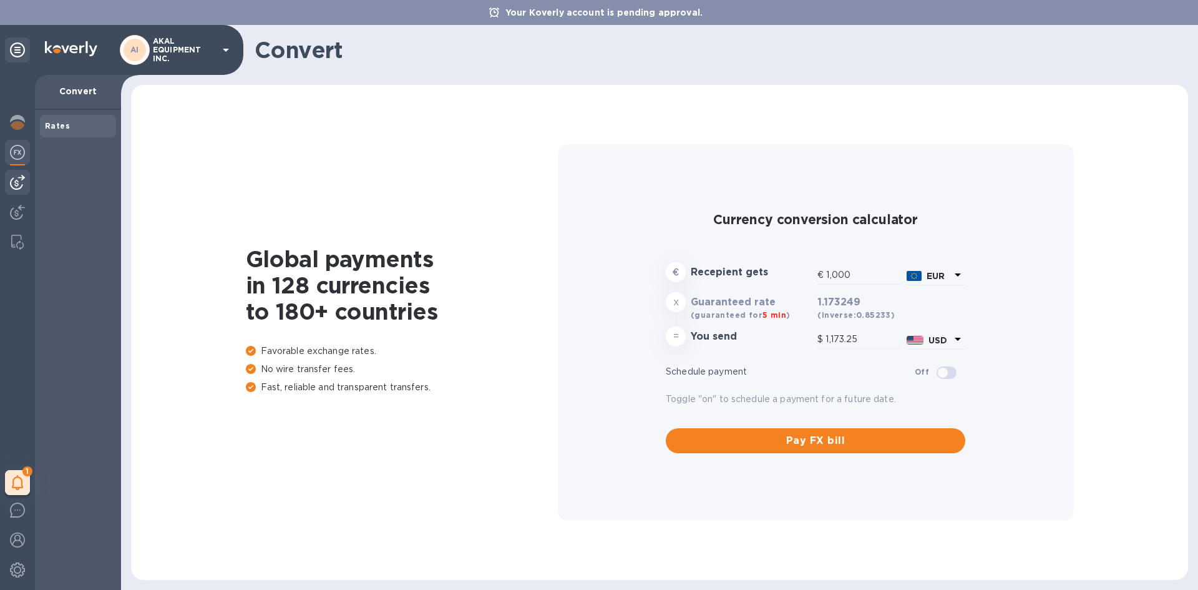
click at [24, 181] on img at bounding box center [17, 182] width 15 height 15
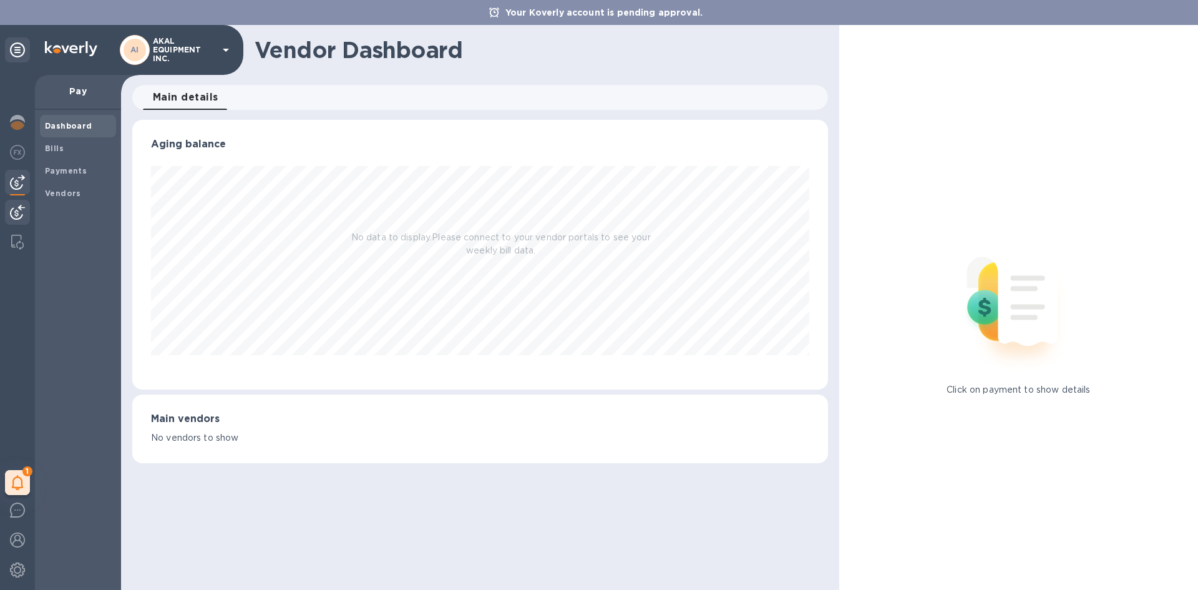
scroll to position [270, 695]
click at [16, 202] on div at bounding box center [17, 213] width 25 height 27
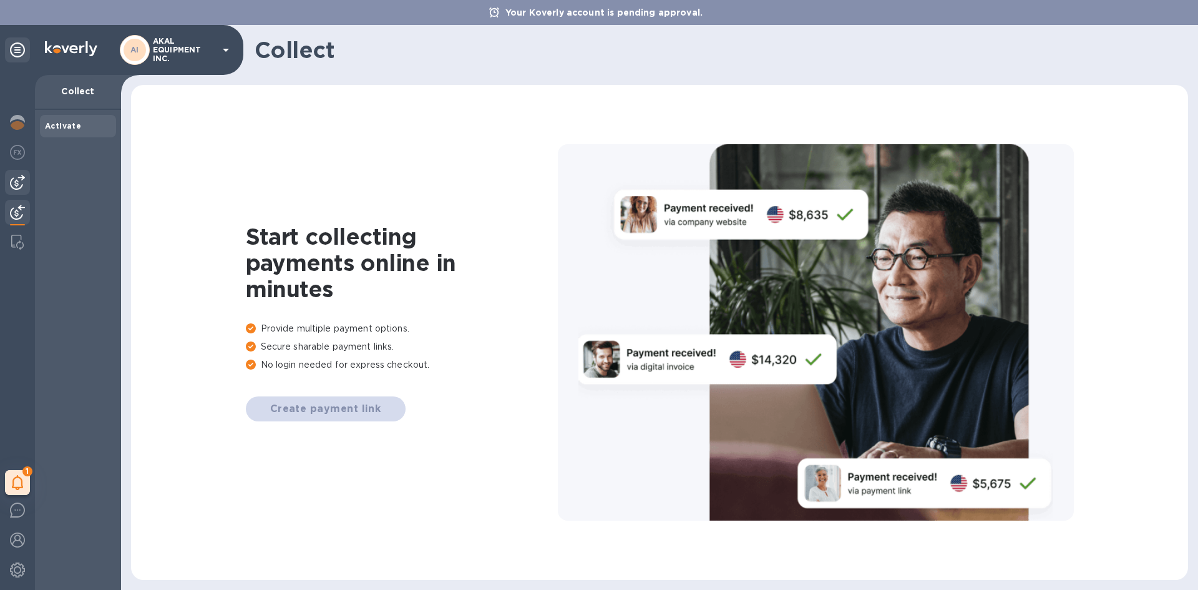
click at [18, 183] on img at bounding box center [17, 182] width 15 height 15
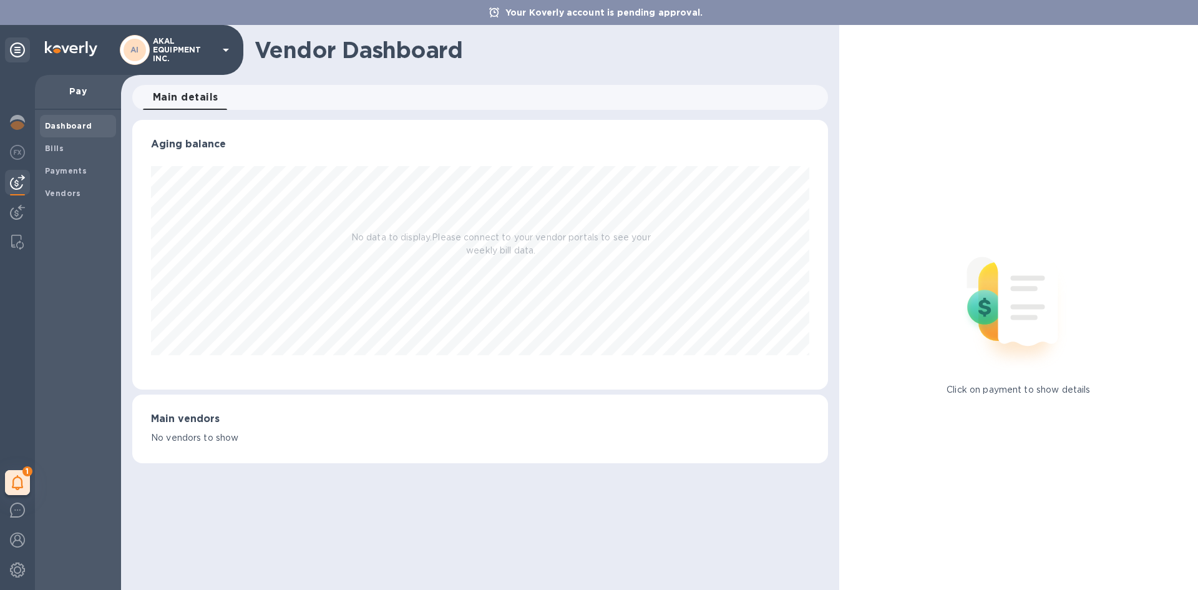
scroll to position [270, 695]
click at [64, 171] on b "Payments" at bounding box center [66, 170] width 42 height 9
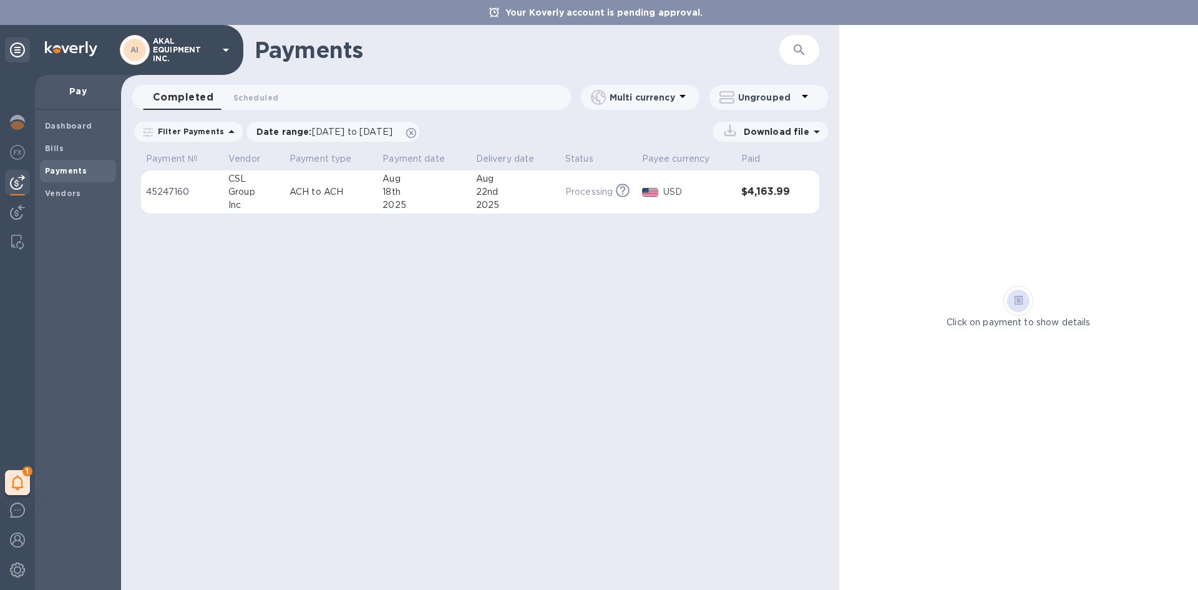
click at [372, 197] on p "ACH to ACH" at bounding box center [331, 191] width 83 height 13
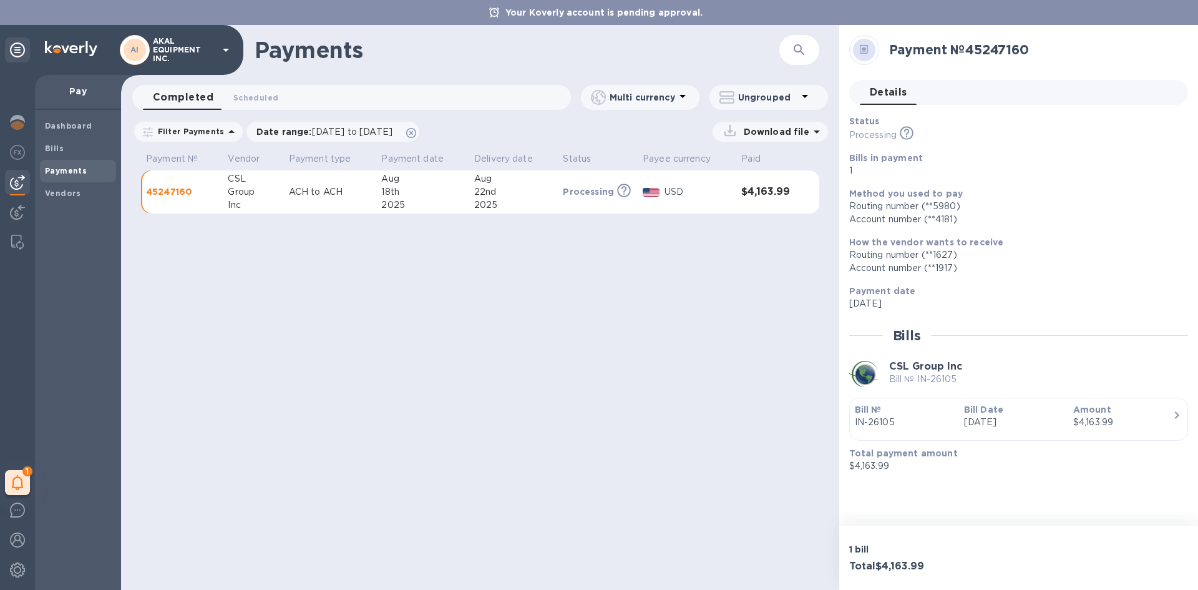
click at [1167, 406] on p "Amount" at bounding box center [1123, 409] width 99 height 12
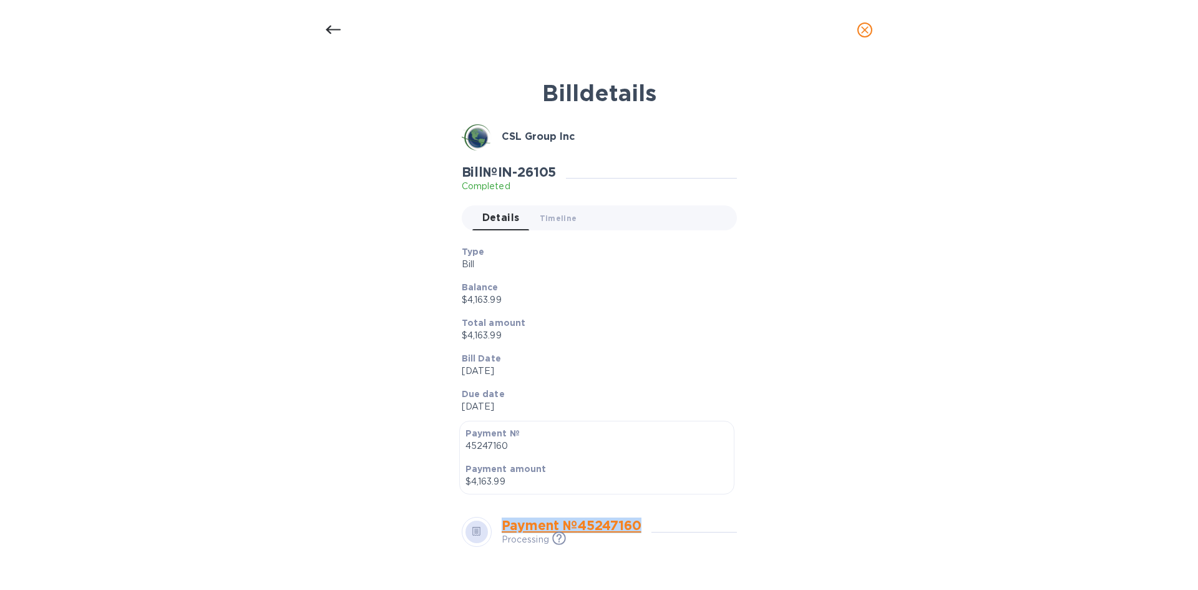
drag, startPoint x: 656, startPoint y: 523, endPoint x: 503, endPoint y: 513, distance: 153.2
copy link "Payment № 45247160"
drag, startPoint x: 512, startPoint y: 443, endPoint x: 457, endPoint y: 434, distance: 54.9
click at [459, 434] on div "Payment № 45247160 Payment amount $4,163.99" at bounding box center [596, 458] width 275 height 74
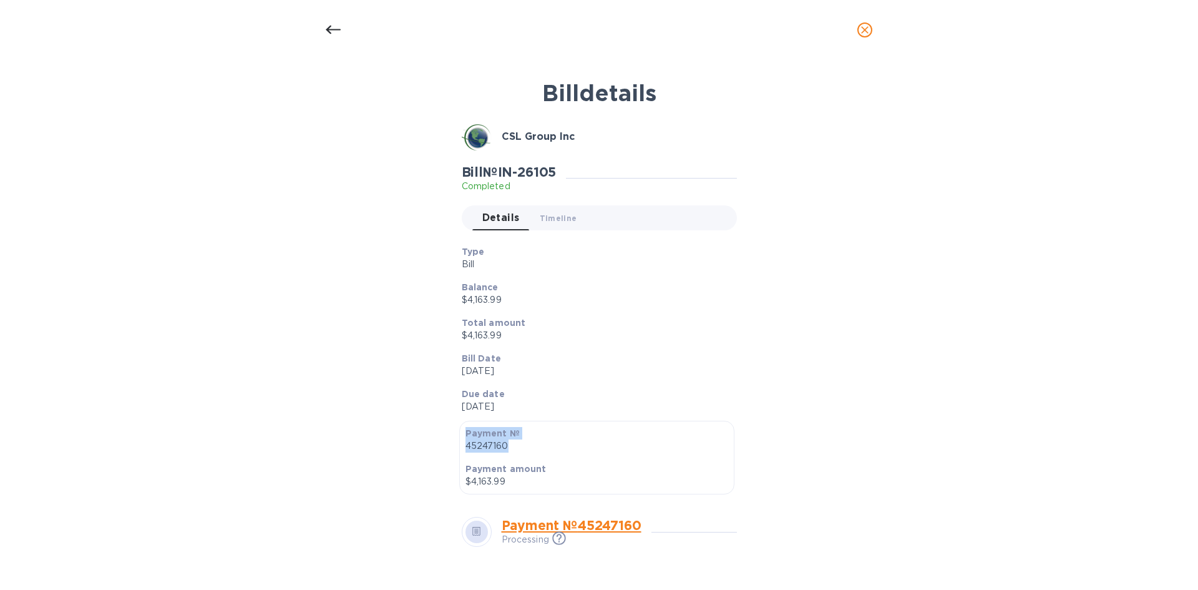
copy div "Payment № 45247160"
click at [332, 31] on icon at bounding box center [333, 29] width 15 height 15
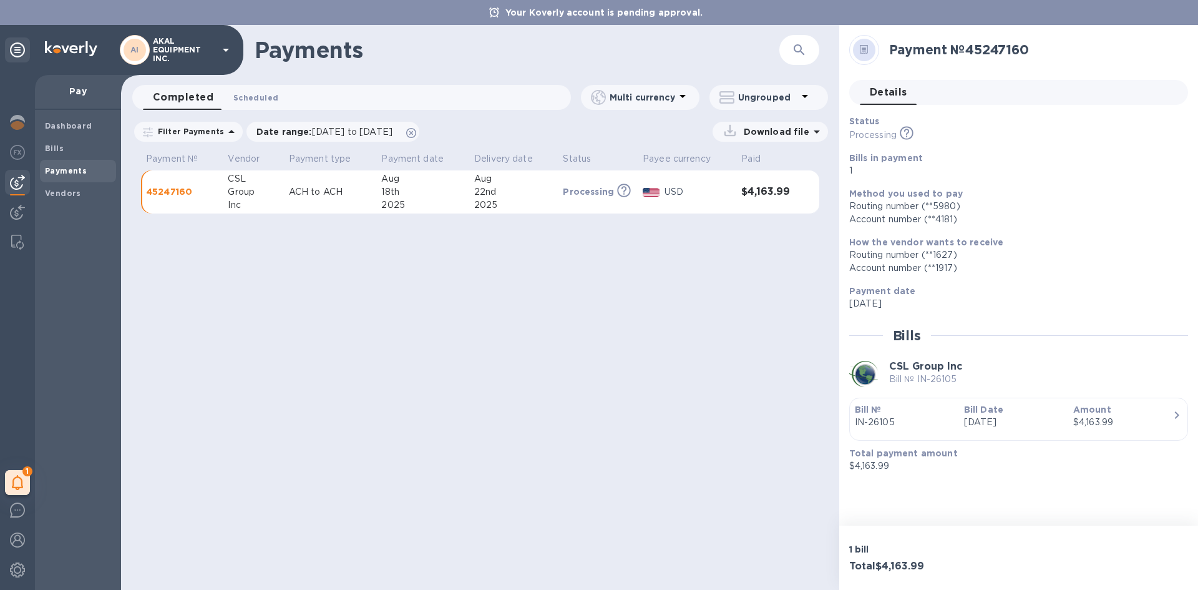
click at [242, 97] on span "Scheduled 0" at bounding box center [255, 97] width 45 height 13
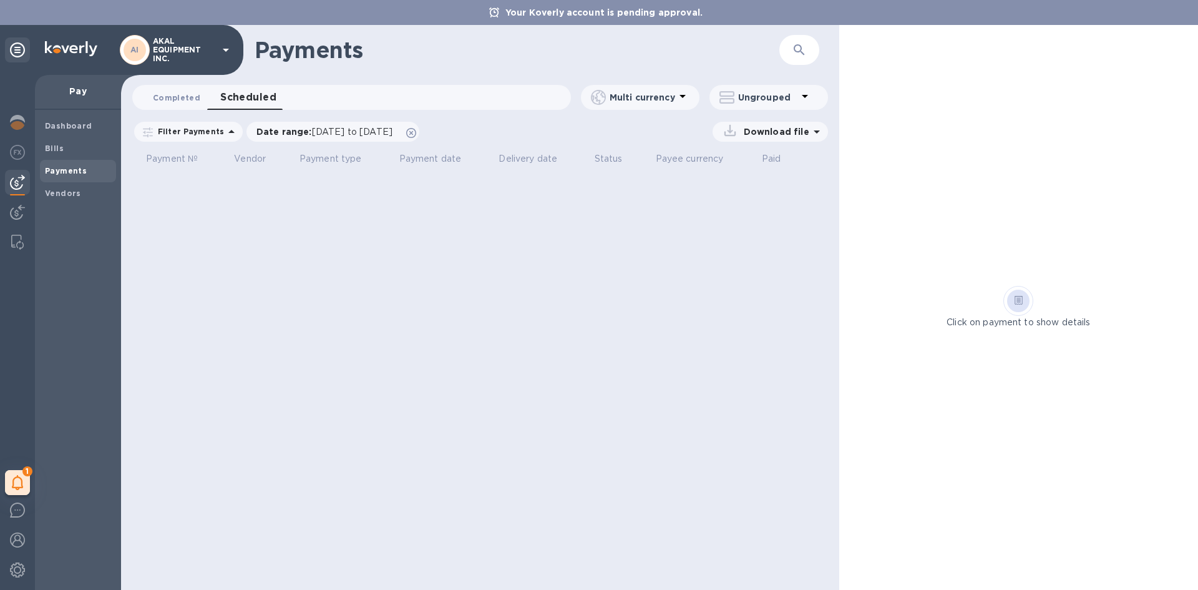
click at [196, 99] on span "Completed 0" at bounding box center [176, 97] width 47 height 13
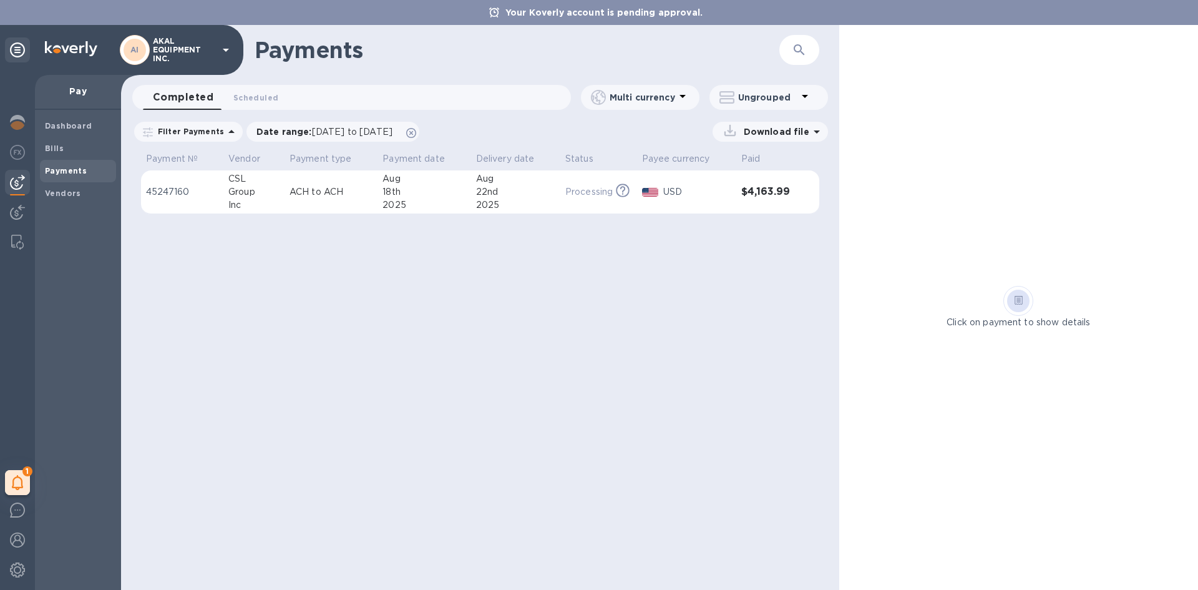
click at [437, 195] on div "18th" at bounding box center [424, 191] width 83 height 13
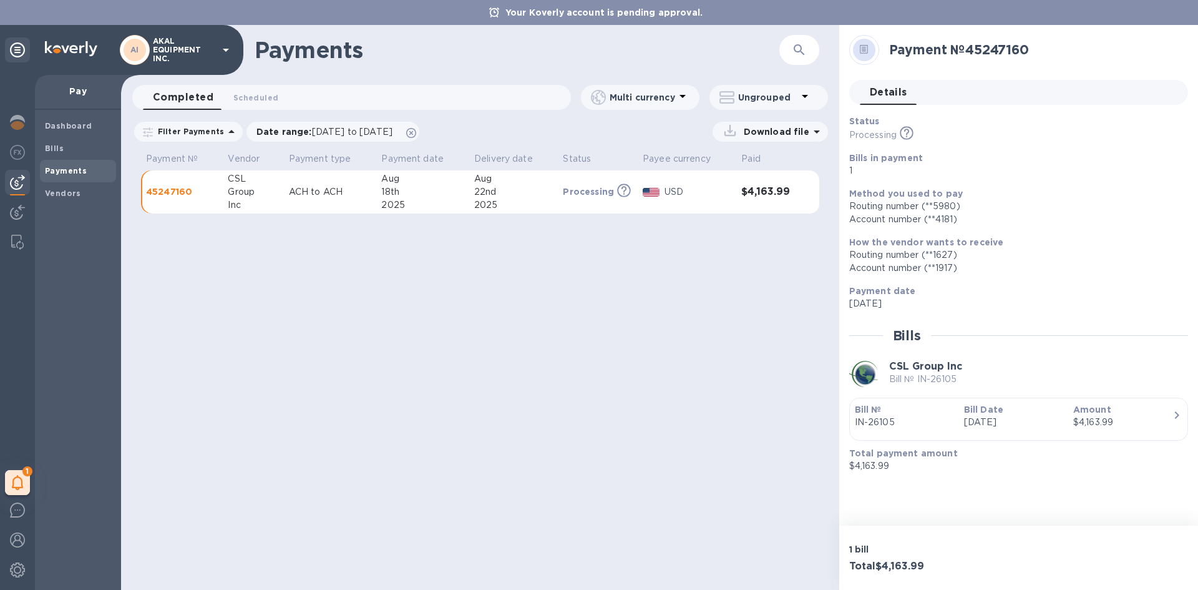
drag, startPoint x: 437, startPoint y: 195, endPoint x: 293, endPoint y: 289, distance: 171.9
click at [289, 289] on div "Payments ​ Completed 0 Scheduled 0 Multi currency Ungrouped Filter Payments Dat…" at bounding box center [480, 307] width 718 height 565
click at [1170, 418] on icon "button" at bounding box center [1177, 415] width 15 height 15
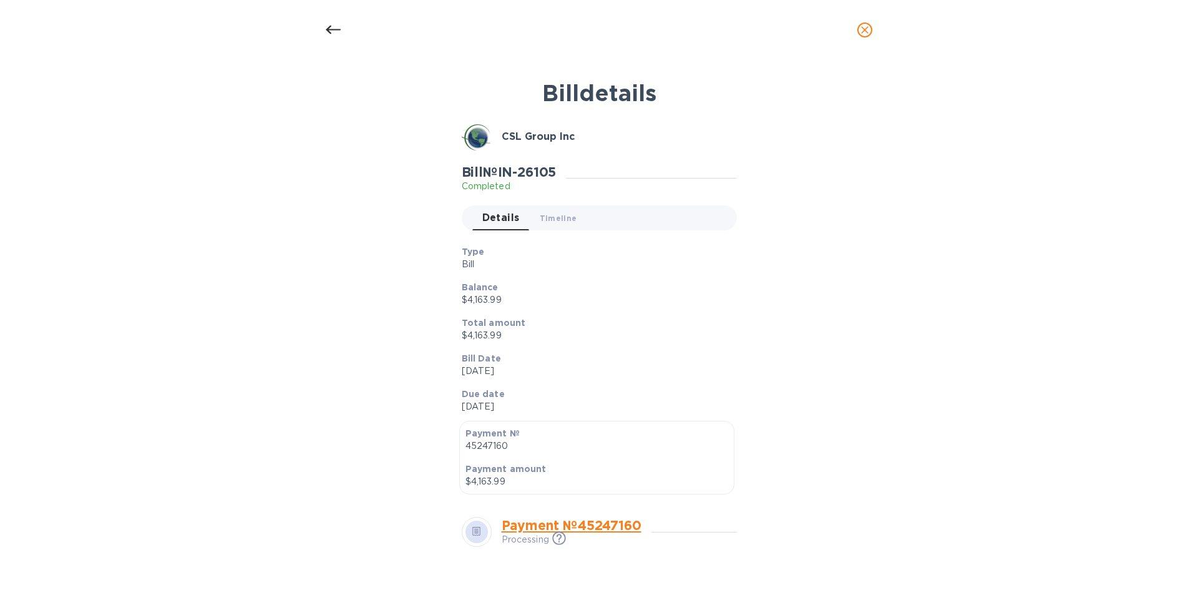
click at [868, 36] on icon "close" at bounding box center [865, 30] width 12 height 12
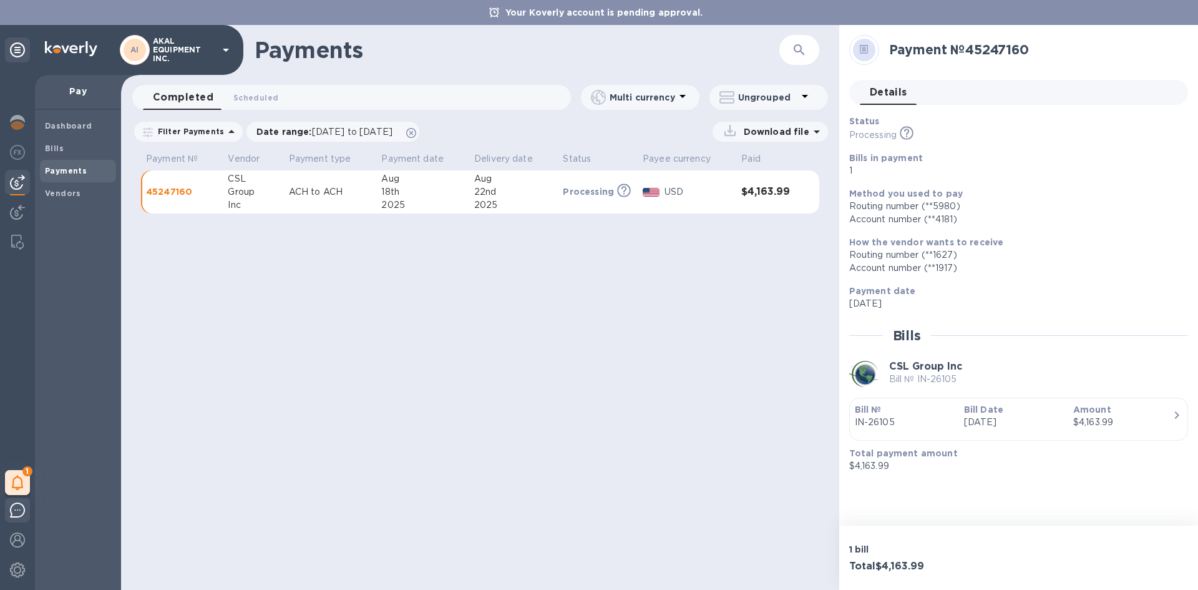
click at [17, 516] on img at bounding box center [17, 509] width 15 height 15
click at [690, 356] on div "Payments ​ Completed 0 Scheduled 0 Multi currency Ungrouped Filter Payments Dat…" at bounding box center [480, 307] width 718 height 565
click at [723, 399] on div "Payments ​ Completed 0 Scheduled 0 Multi currency Ungrouped Filter Payments Dat…" at bounding box center [480, 307] width 718 height 565
